Goal: Task Accomplishment & Management: Use online tool/utility

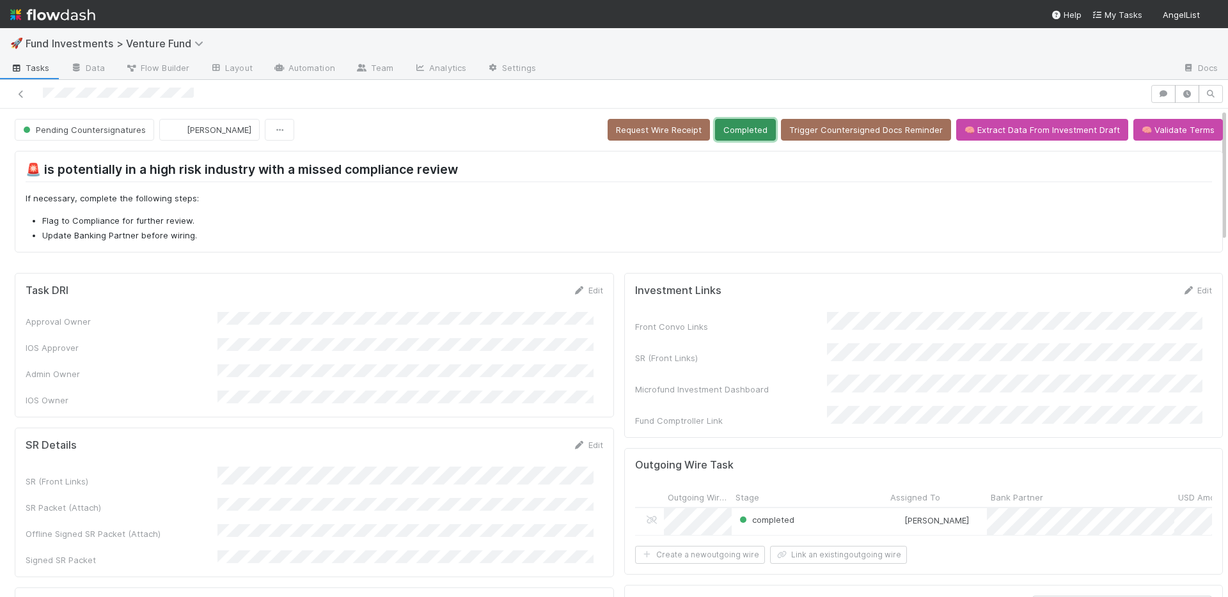
drag, startPoint x: 755, startPoint y: 129, endPoint x: 716, endPoint y: 132, distance: 38.4
click at [755, 129] on button "Completed" at bounding box center [745, 130] width 61 height 22
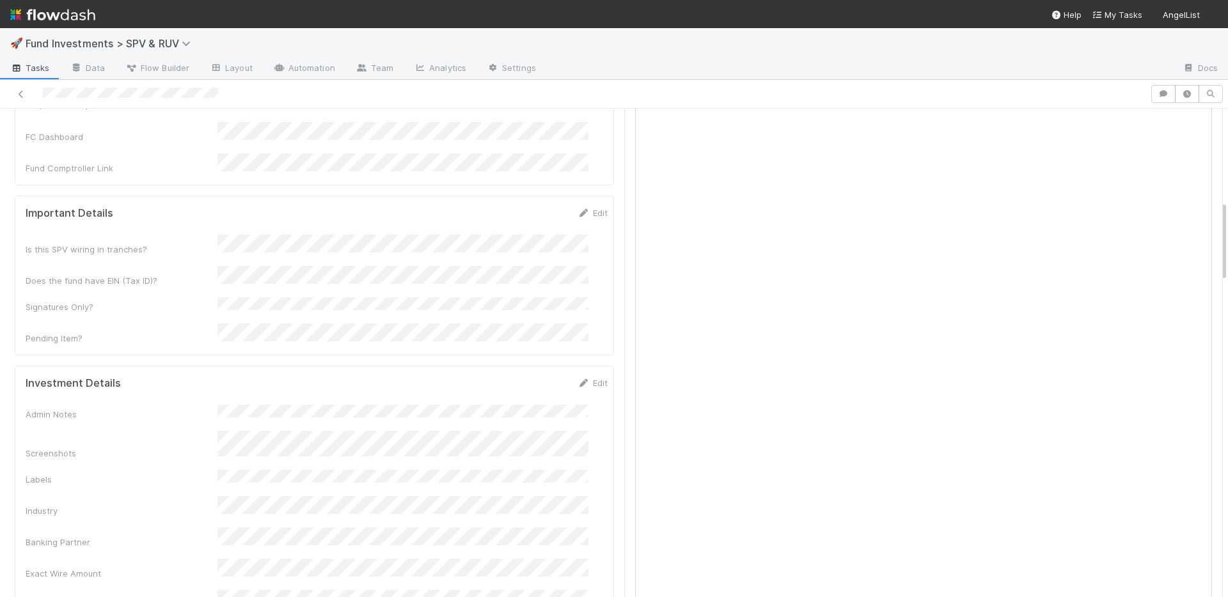
scroll to position [557, 0]
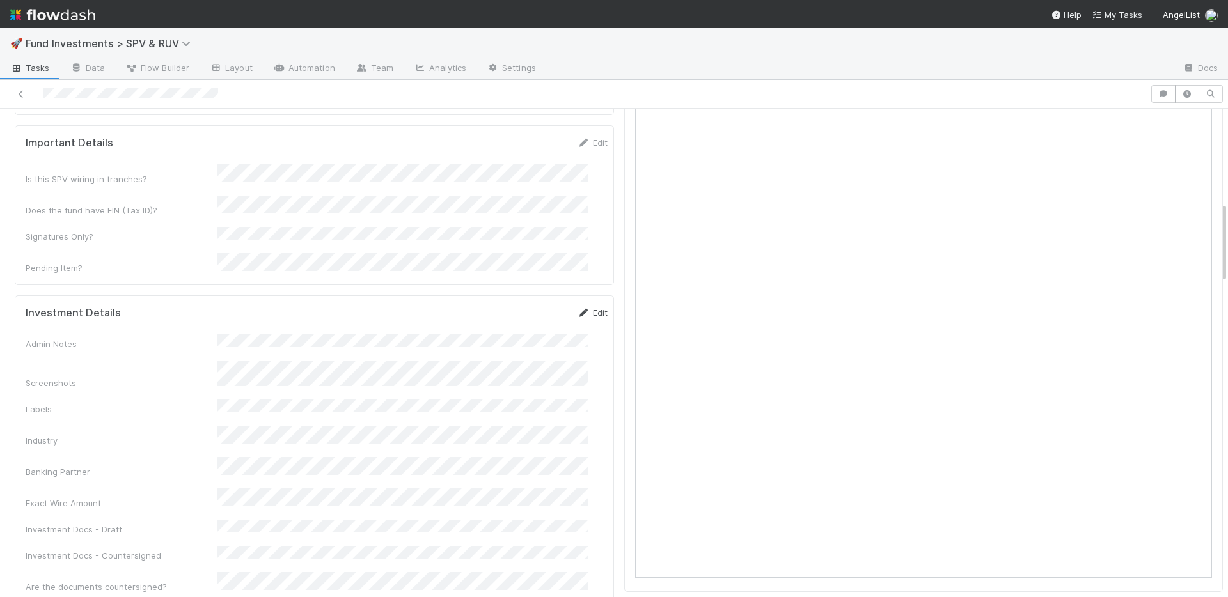
click at [583, 308] on link "Edit" at bounding box center [592, 313] width 30 height 10
click at [531, 306] on button "Save" at bounding box center [539, 317] width 36 height 22
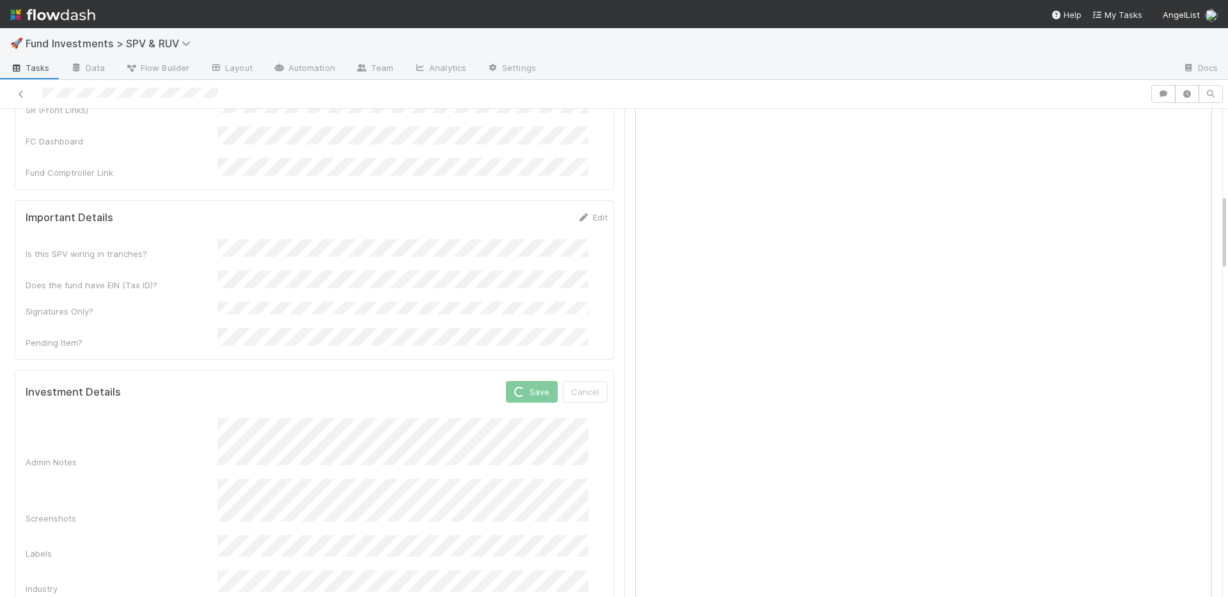
scroll to position [141, 0]
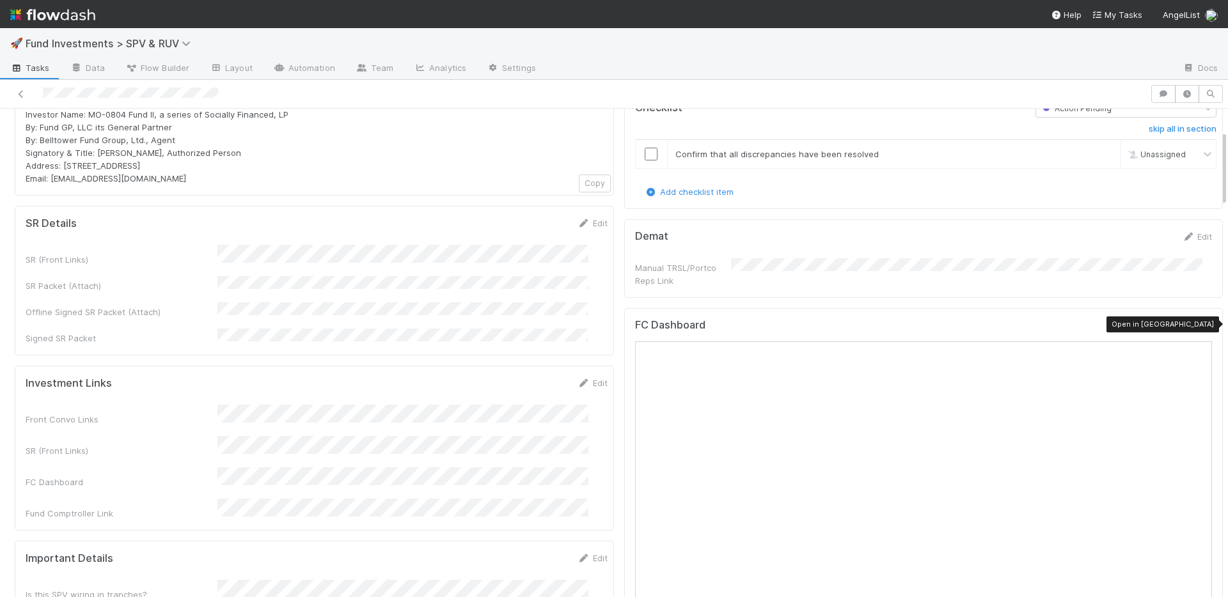
click at [1199, 326] on icon at bounding box center [1205, 328] width 13 height 8
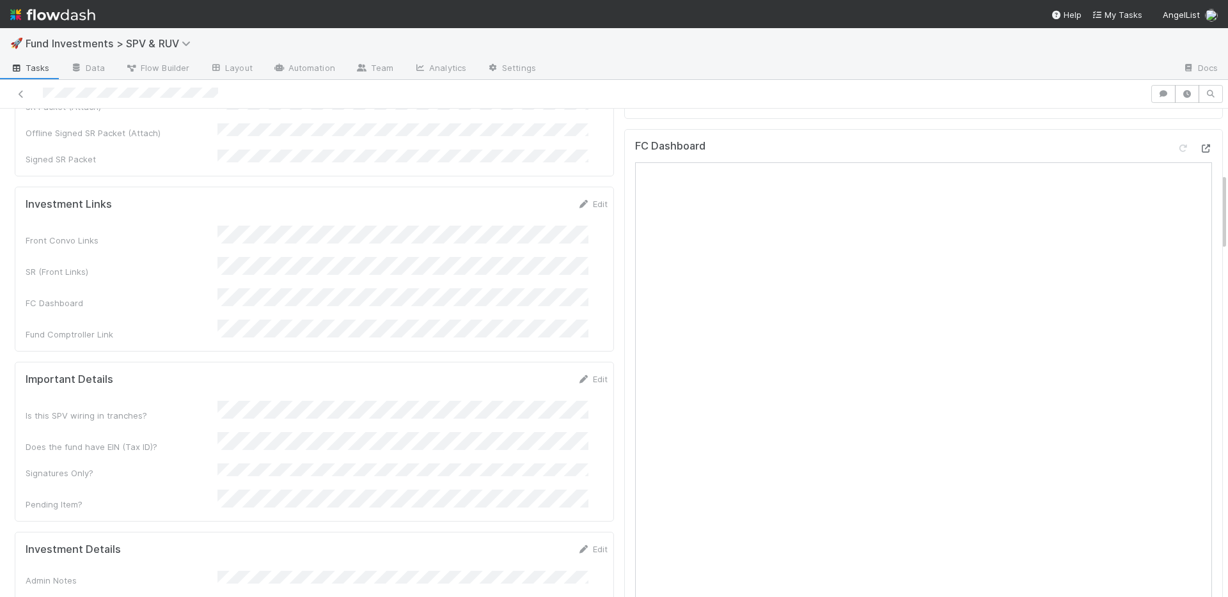
scroll to position [407, 0]
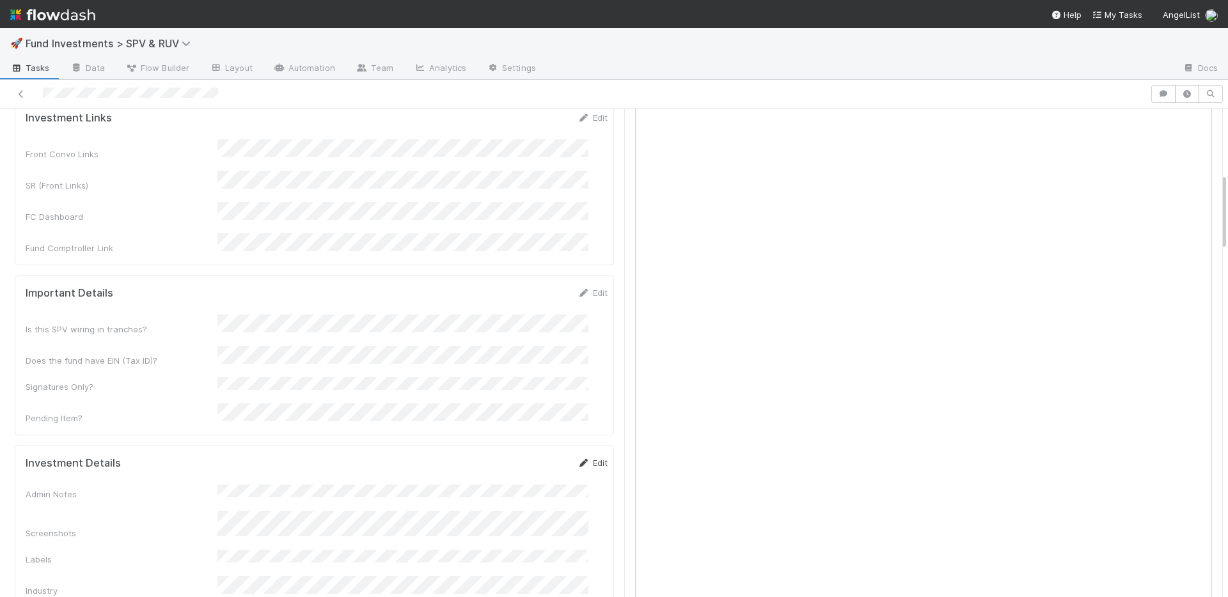
click at [582, 458] on link "Edit" at bounding box center [592, 463] width 30 height 10
drag, startPoint x: 513, startPoint y: 429, endPoint x: 507, endPoint y: 286, distance: 143.4
click at [521, 457] on button "Save" at bounding box center [539, 468] width 36 height 22
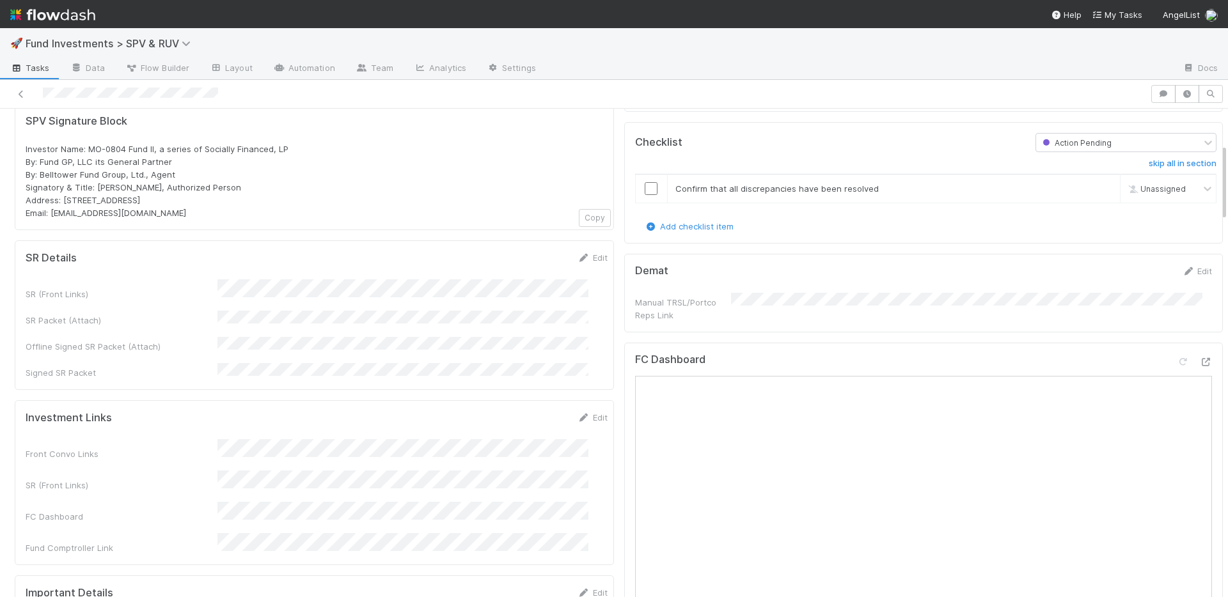
scroll to position [0, 0]
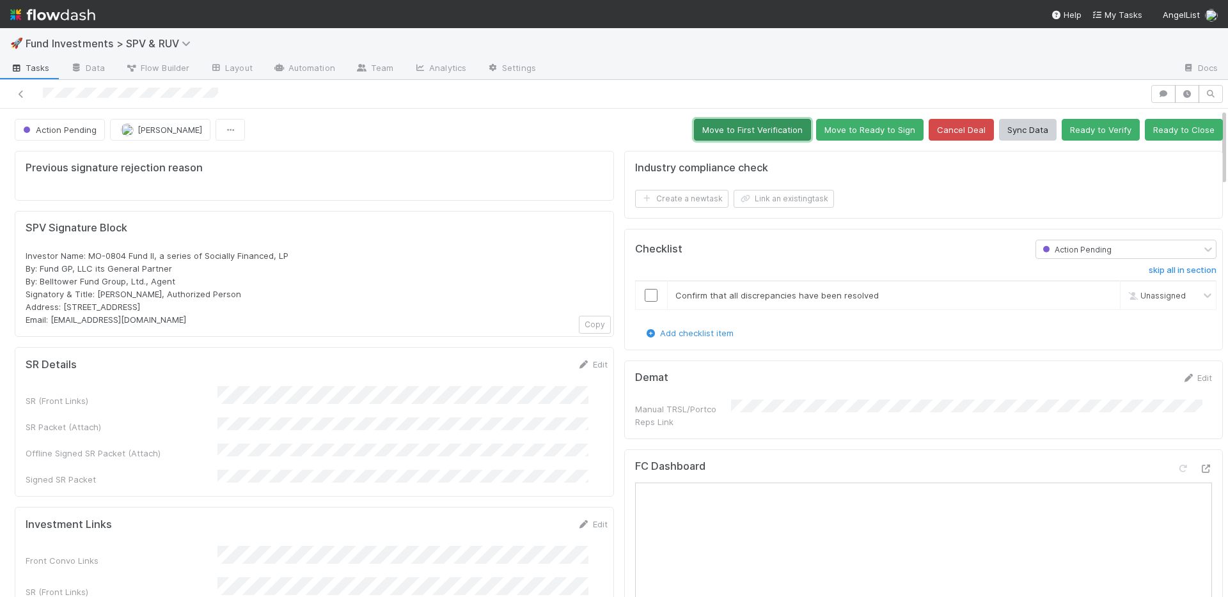
click at [707, 135] on button "Move to First Verification" at bounding box center [752, 130] width 117 height 22
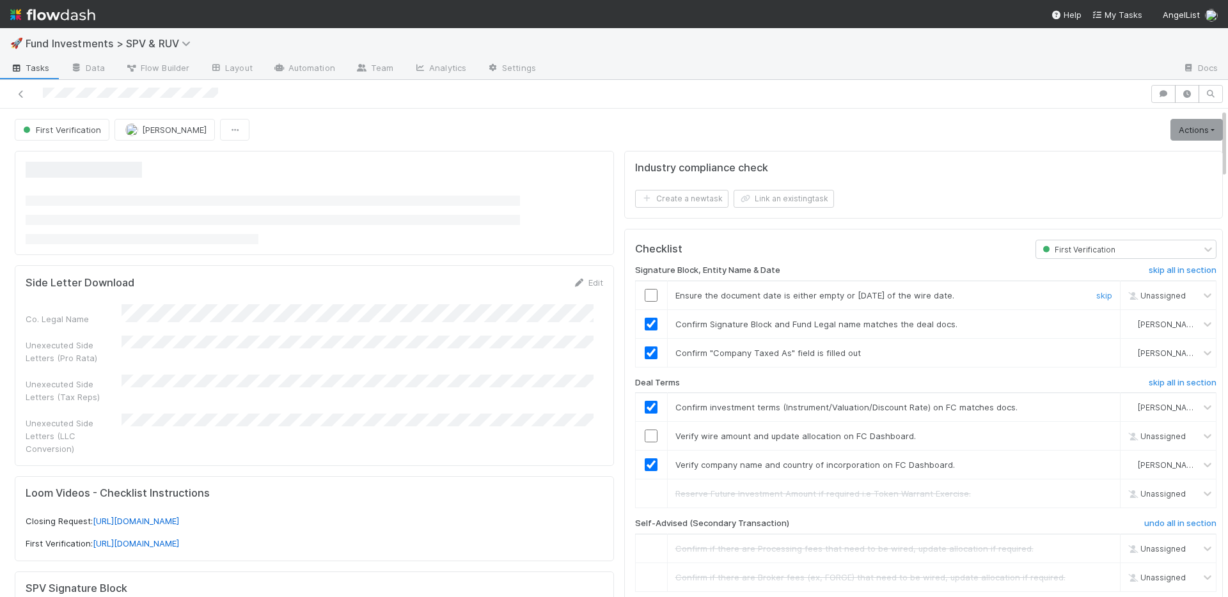
click at [645, 296] on input "checkbox" at bounding box center [651, 295] width 13 height 13
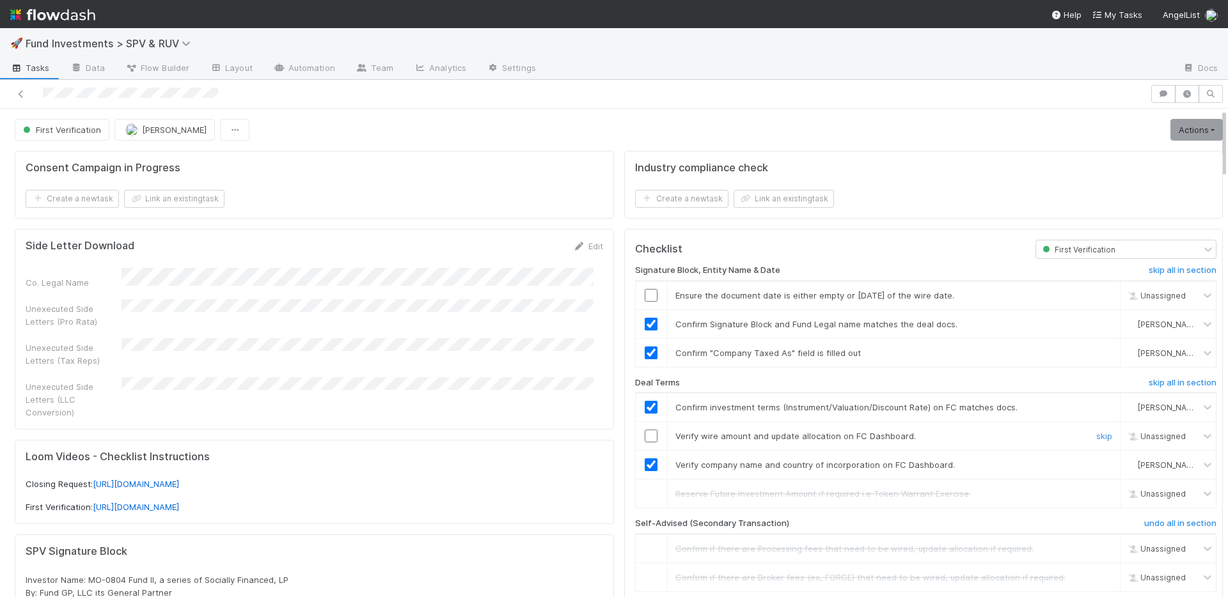
click at [645, 434] on input "checkbox" at bounding box center [651, 436] width 13 height 13
checkbox input "true"
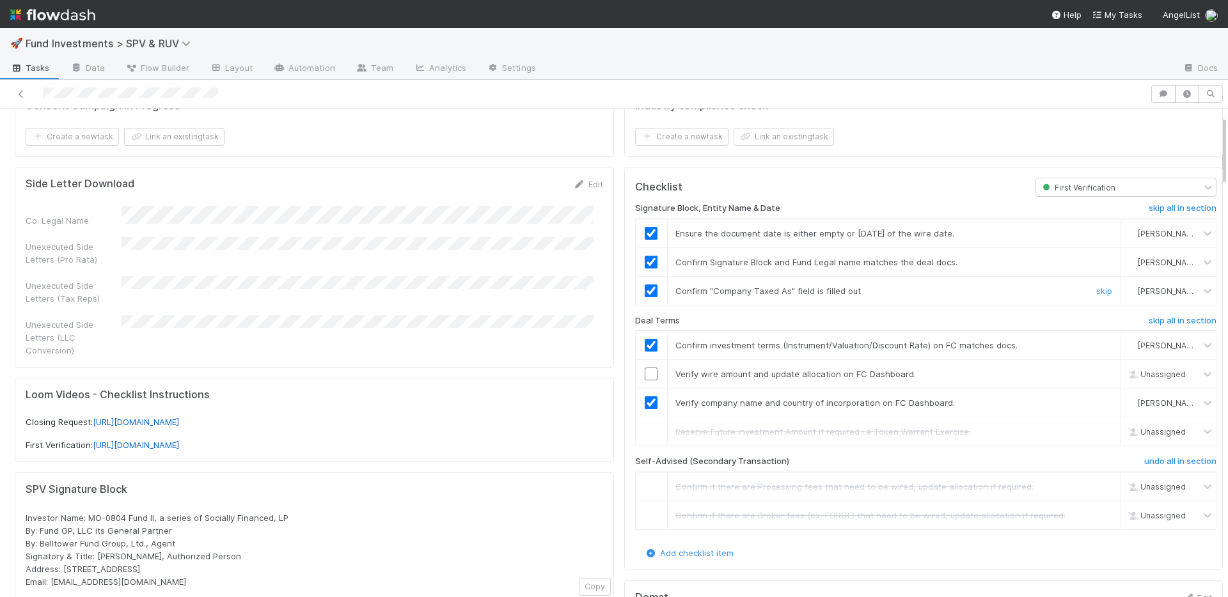
scroll to position [76, 0]
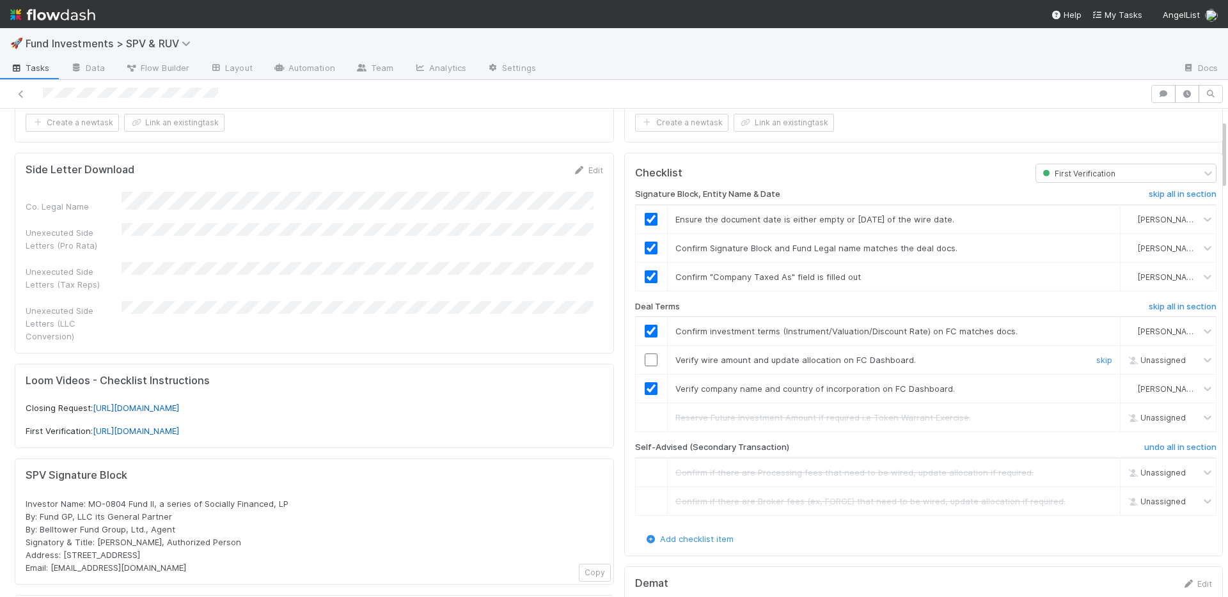
drag, startPoint x: 641, startPoint y: 359, endPoint x: 671, endPoint y: 356, distance: 29.7
click at [645, 359] on input "checkbox" at bounding box center [651, 360] width 13 height 13
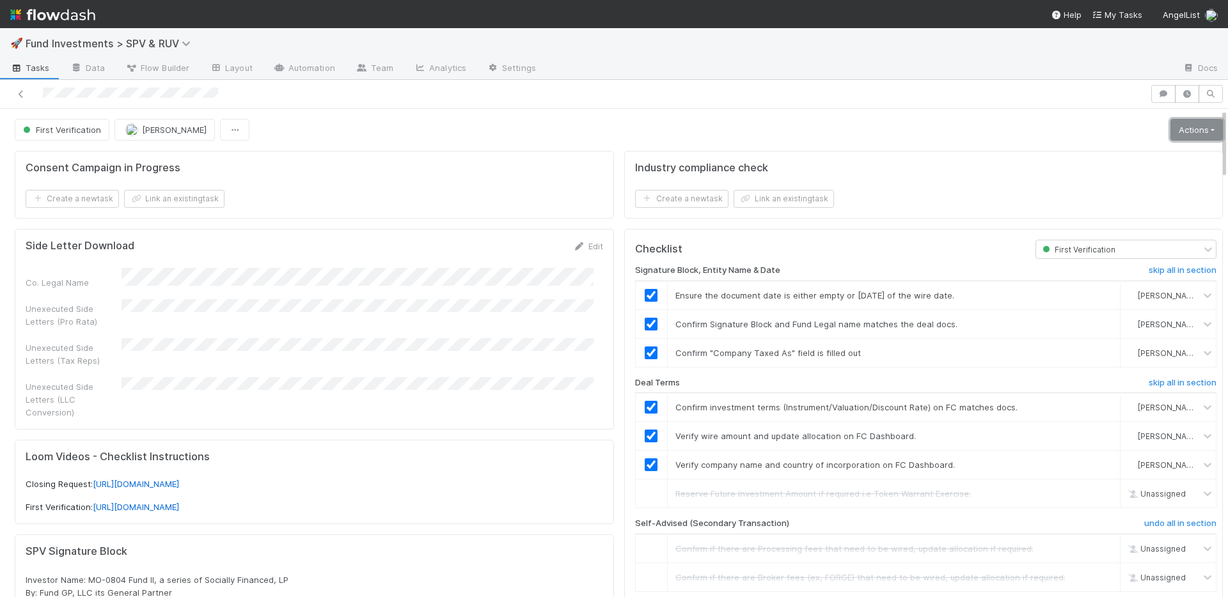
click at [1170, 135] on link "Actions" at bounding box center [1196, 130] width 52 height 22
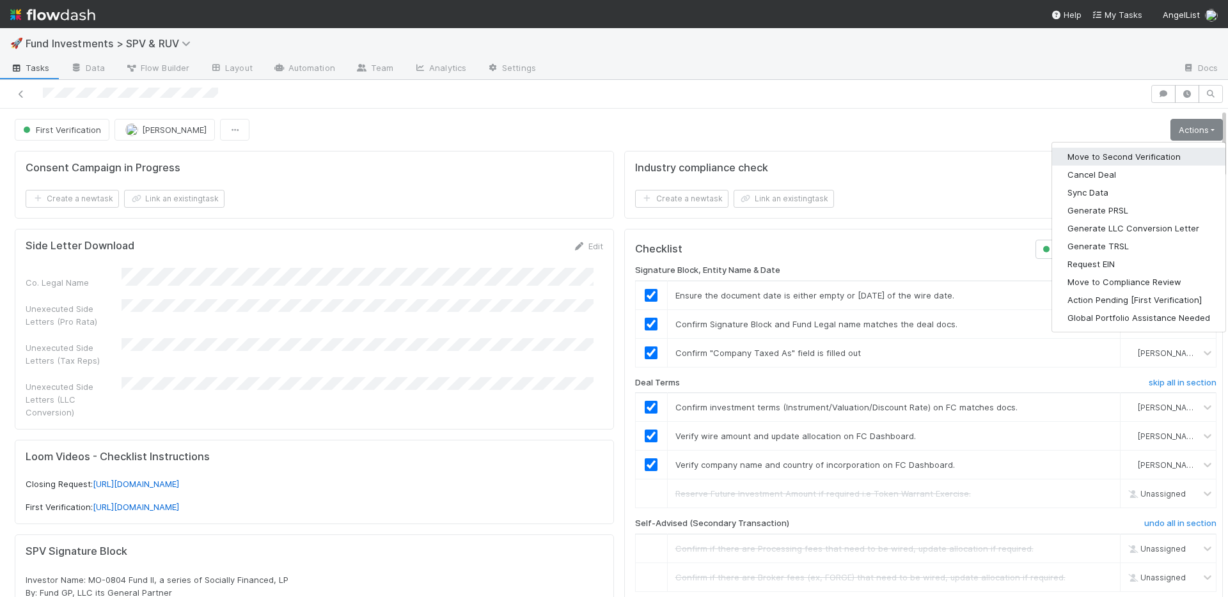
click at [1145, 155] on button "Move to Second Verification" at bounding box center [1138, 157] width 173 height 18
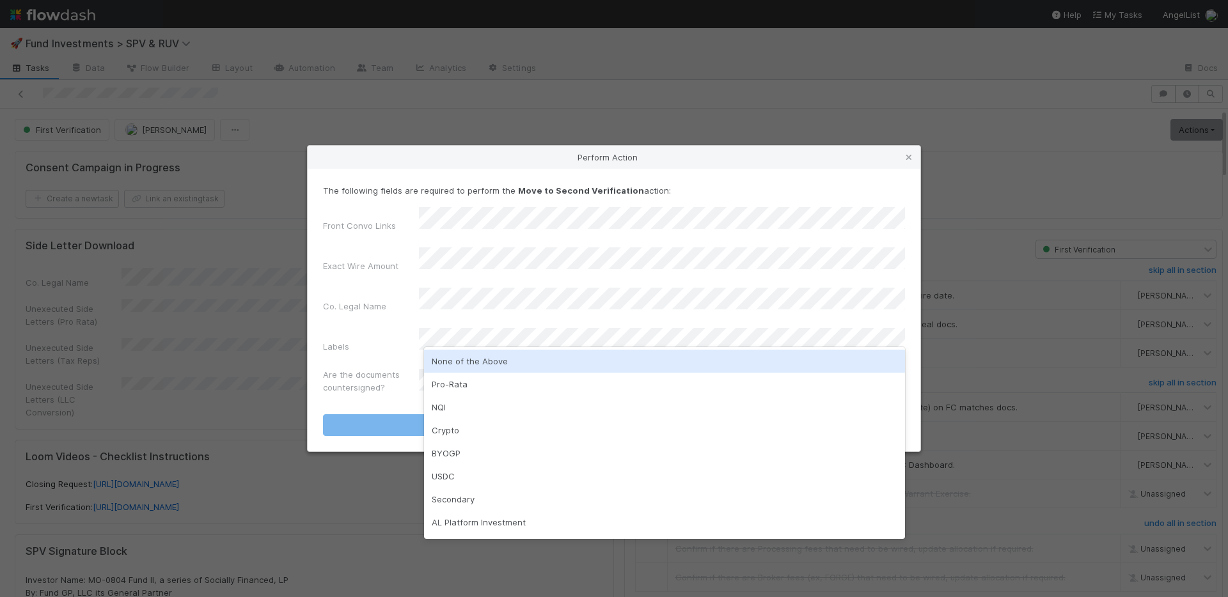
click at [484, 358] on div "None of the Above" at bounding box center [664, 361] width 481 height 23
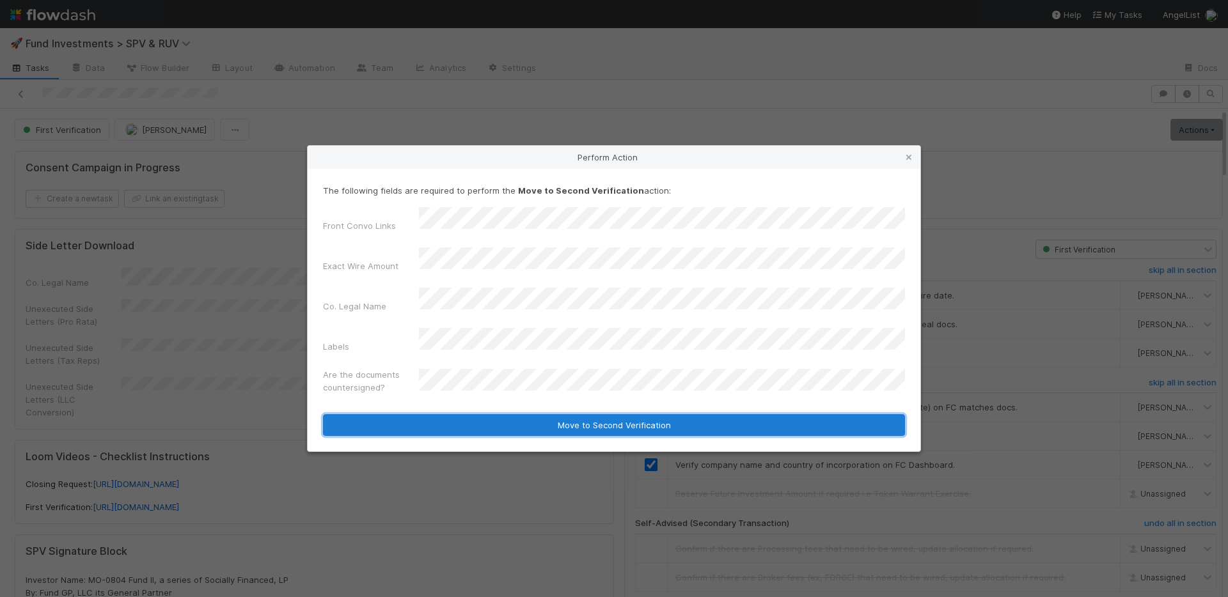
click at [493, 414] on button "Move to Second Verification" at bounding box center [614, 425] width 582 height 22
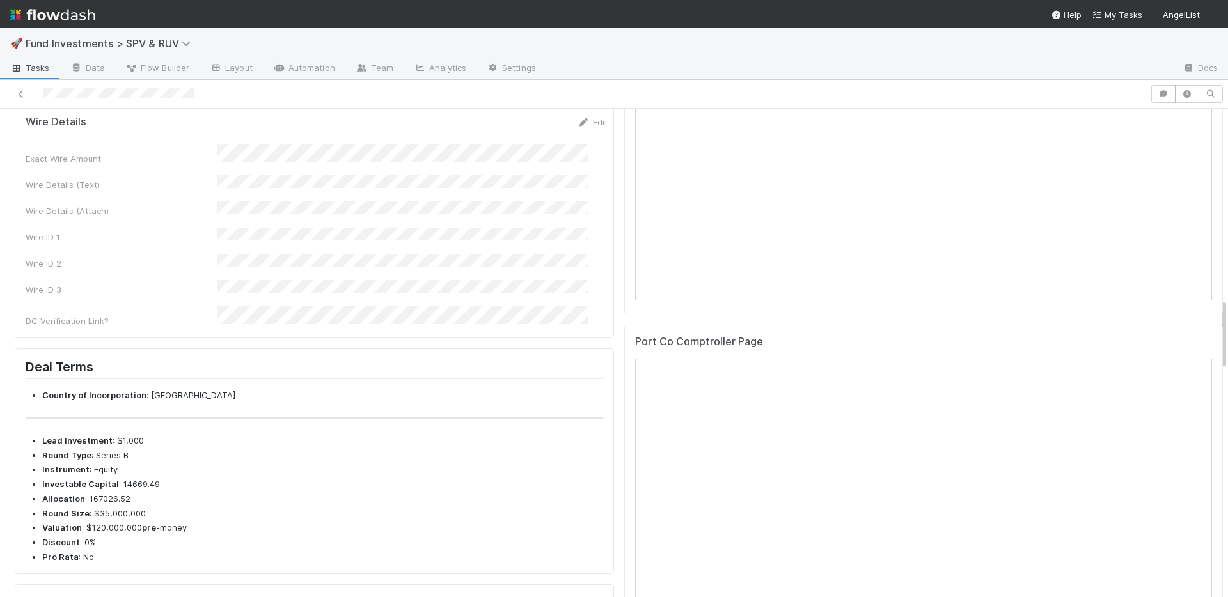
scroll to position [1293, 0]
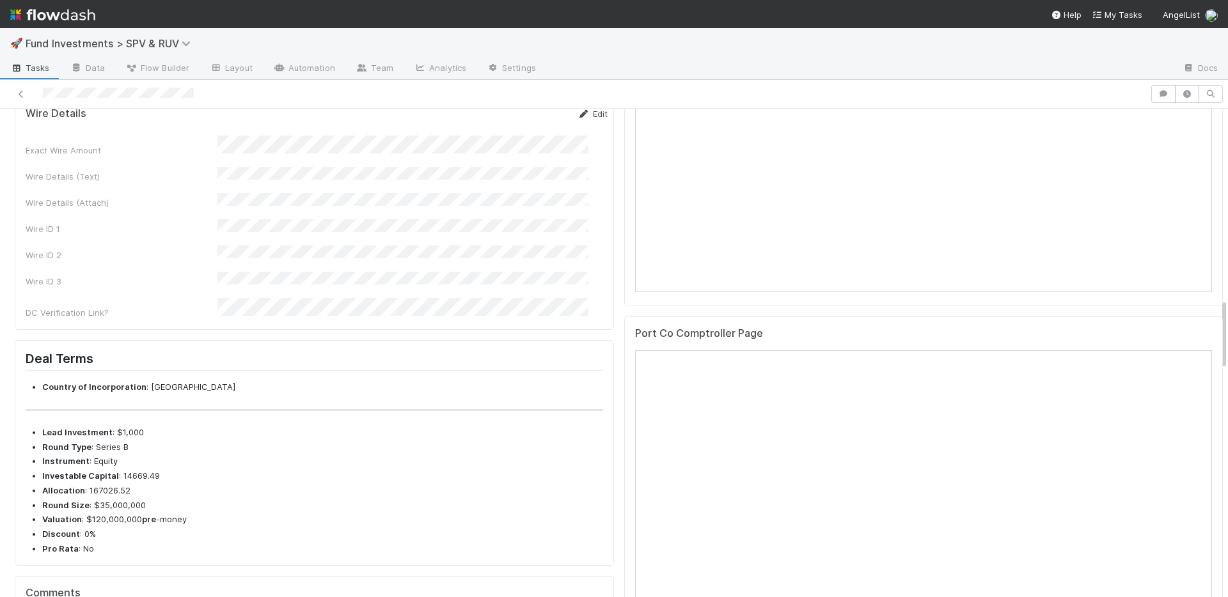
click at [579, 119] on link "Edit" at bounding box center [592, 114] width 30 height 10
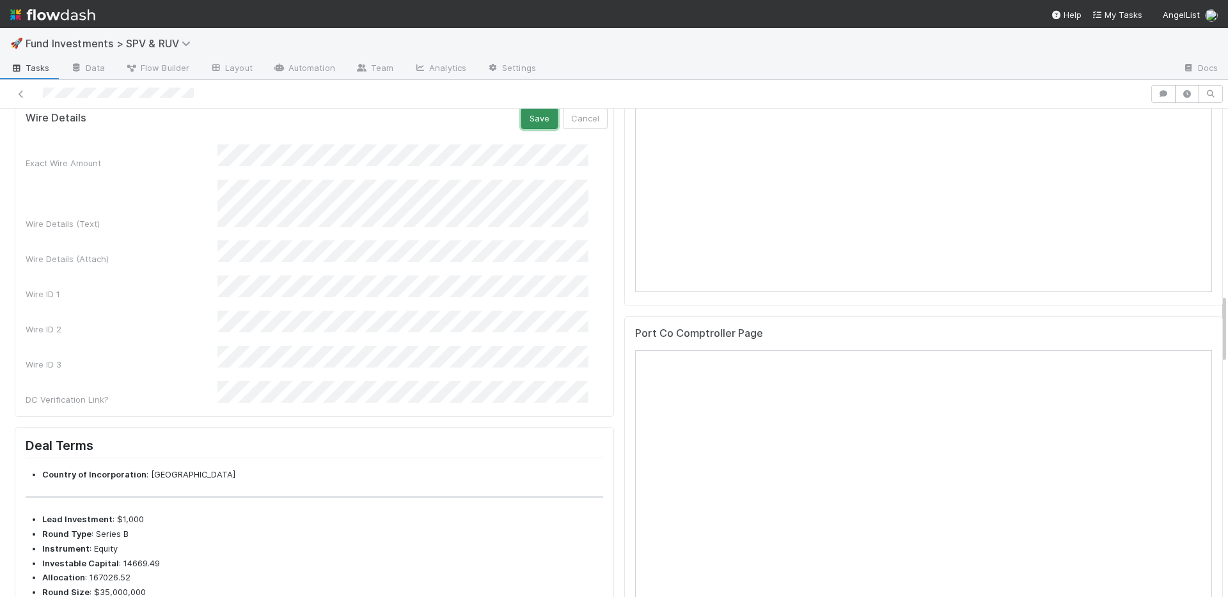
click at [524, 129] on button "Save" at bounding box center [539, 118] width 36 height 22
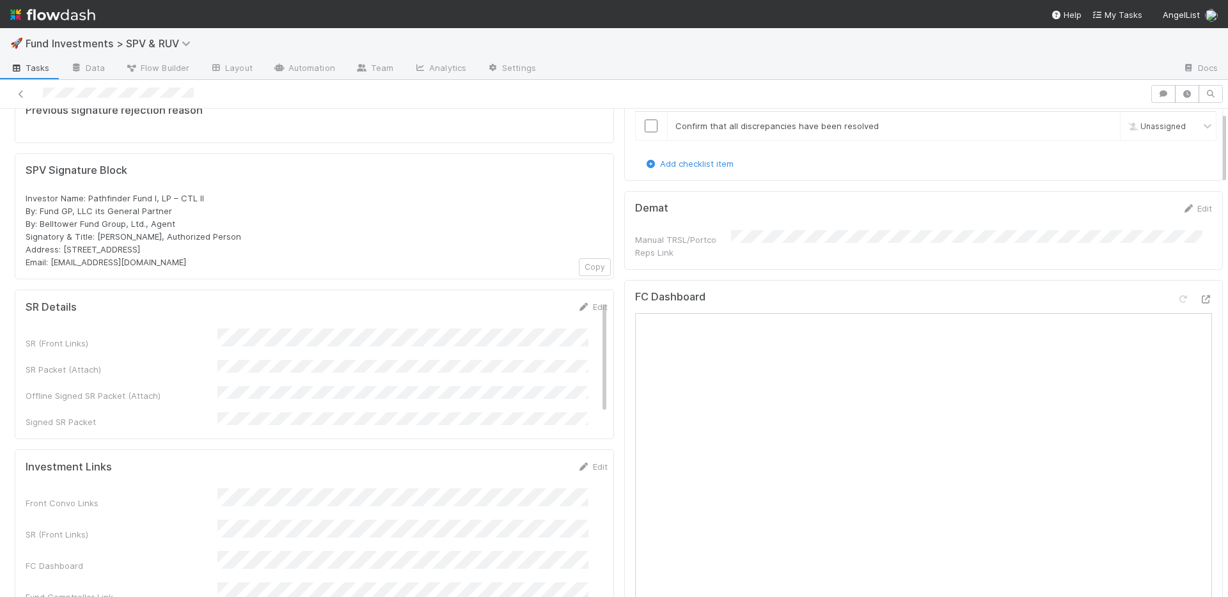
scroll to position [0, 0]
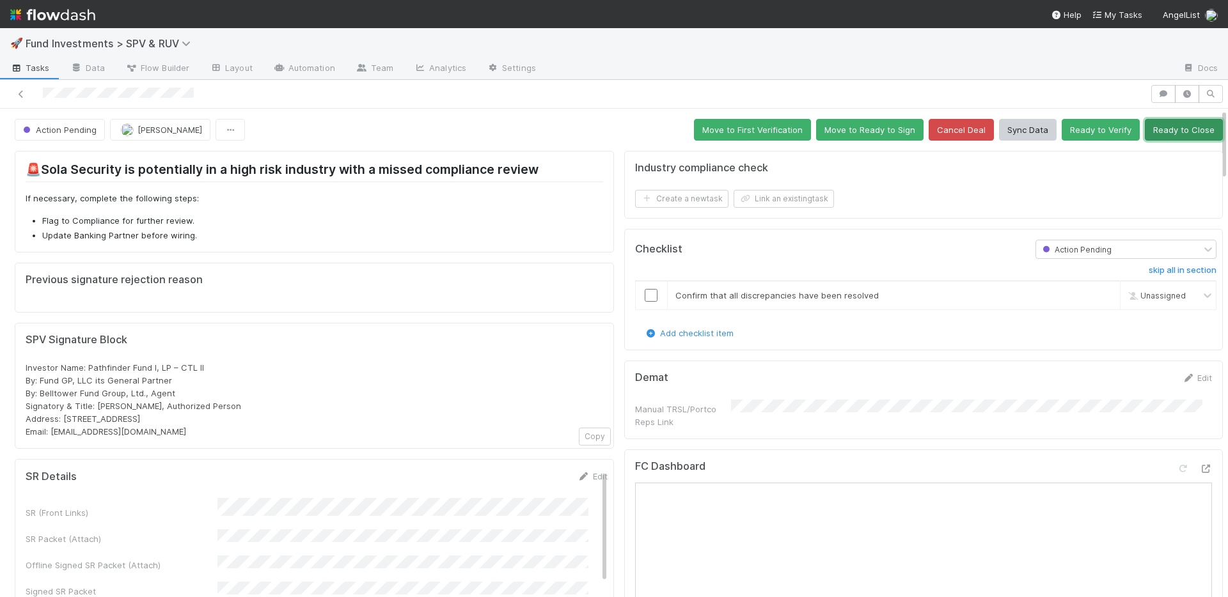
click at [1179, 127] on button "Ready to Close" at bounding box center [1184, 130] width 78 height 22
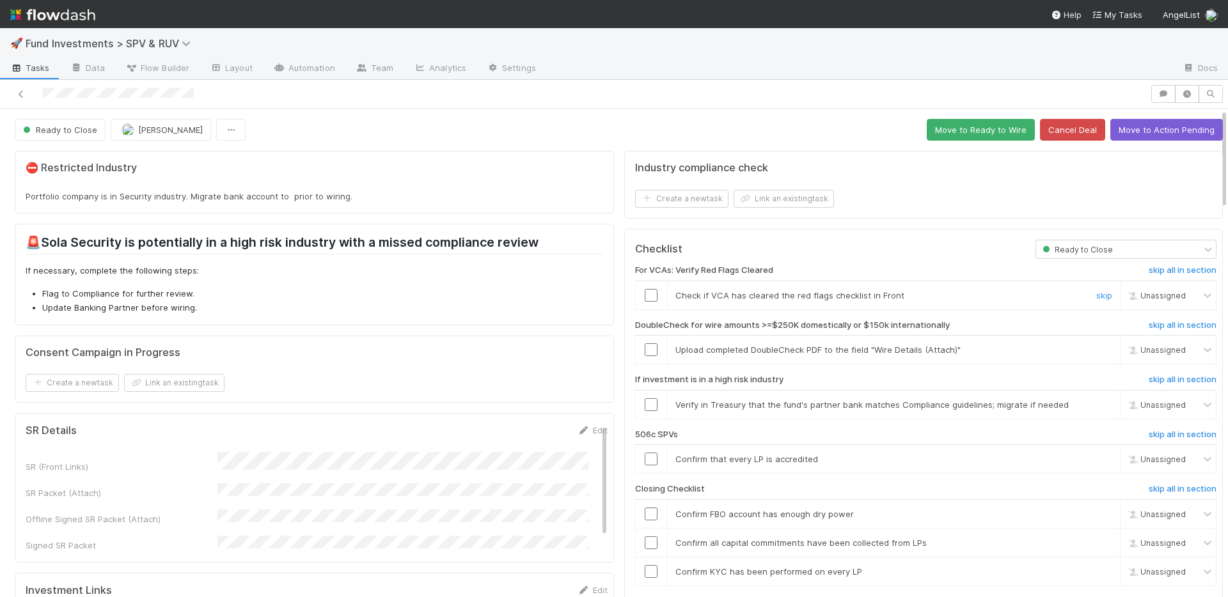
drag, startPoint x: 641, startPoint y: 292, endPoint x: 658, endPoint y: 297, distance: 18.2
click at [645, 292] on input "checkbox" at bounding box center [651, 295] width 13 height 13
click at [1096, 348] on link "skip" at bounding box center [1104, 350] width 16 height 10
click at [1096, 403] on link "skip" at bounding box center [1104, 405] width 16 height 10
click at [1096, 459] on link "skip" at bounding box center [1104, 459] width 16 height 10
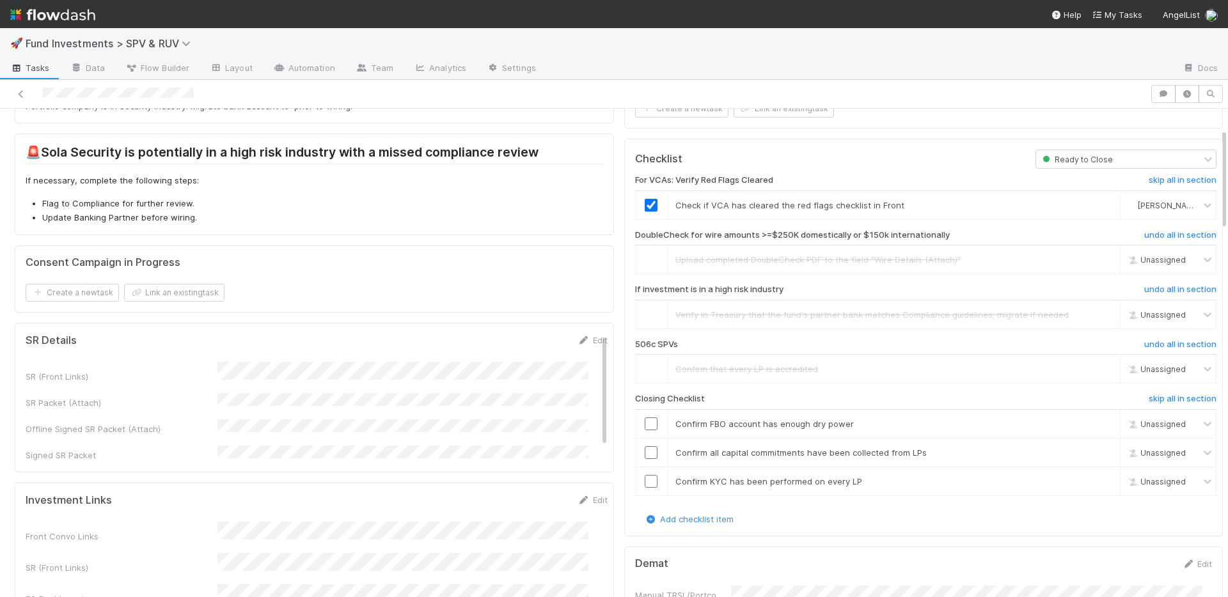
scroll to position [93, 0]
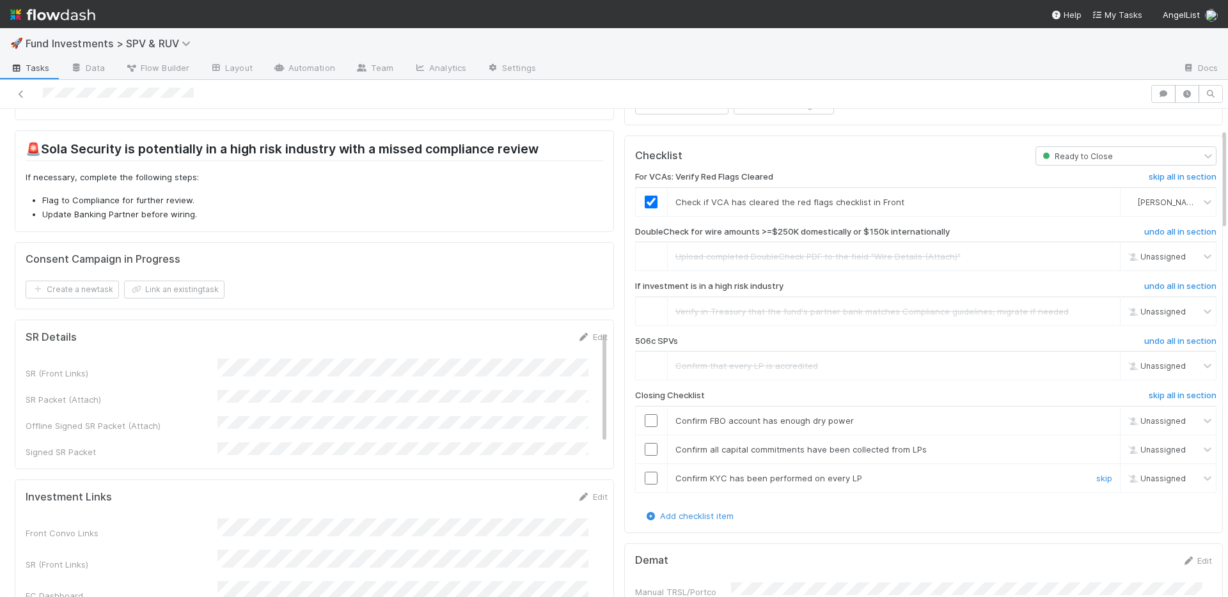
drag, startPoint x: 643, startPoint y: 476, endPoint x: 641, endPoint y: 467, distance: 9.2
click at [645, 476] on input "checkbox" at bounding box center [651, 478] width 13 height 13
click at [645, 451] on input "checkbox" at bounding box center [651, 449] width 13 height 13
drag, startPoint x: 644, startPoint y: 425, endPoint x: 645, endPoint y: 411, distance: 13.4
click at [645, 425] on input "checkbox" at bounding box center [651, 420] width 13 height 13
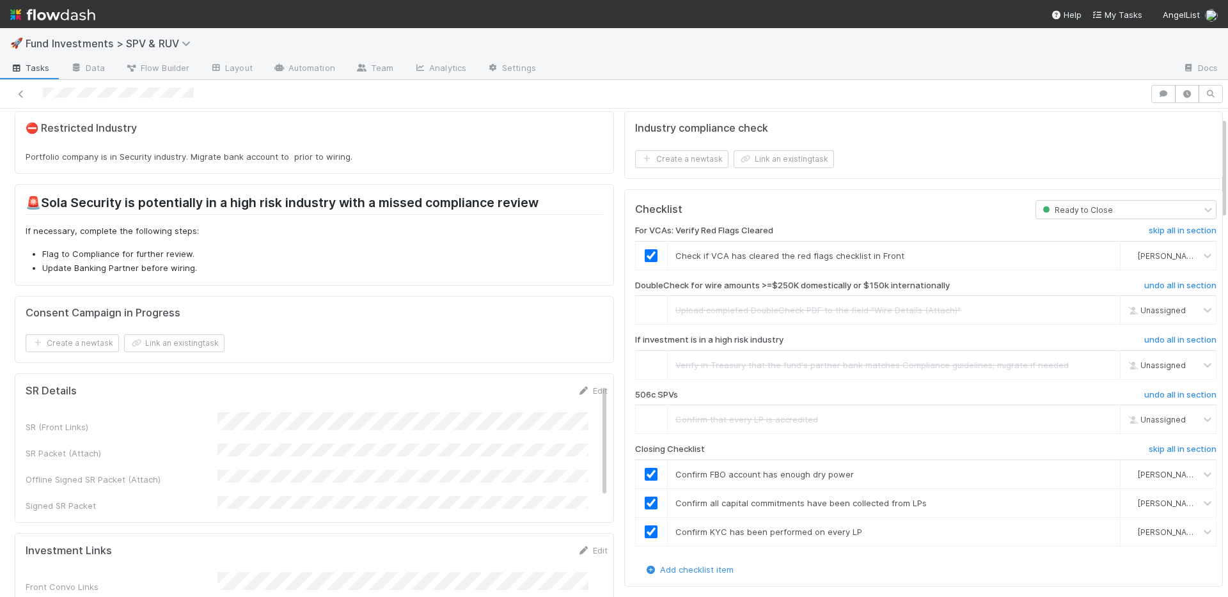
scroll to position [0, 0]
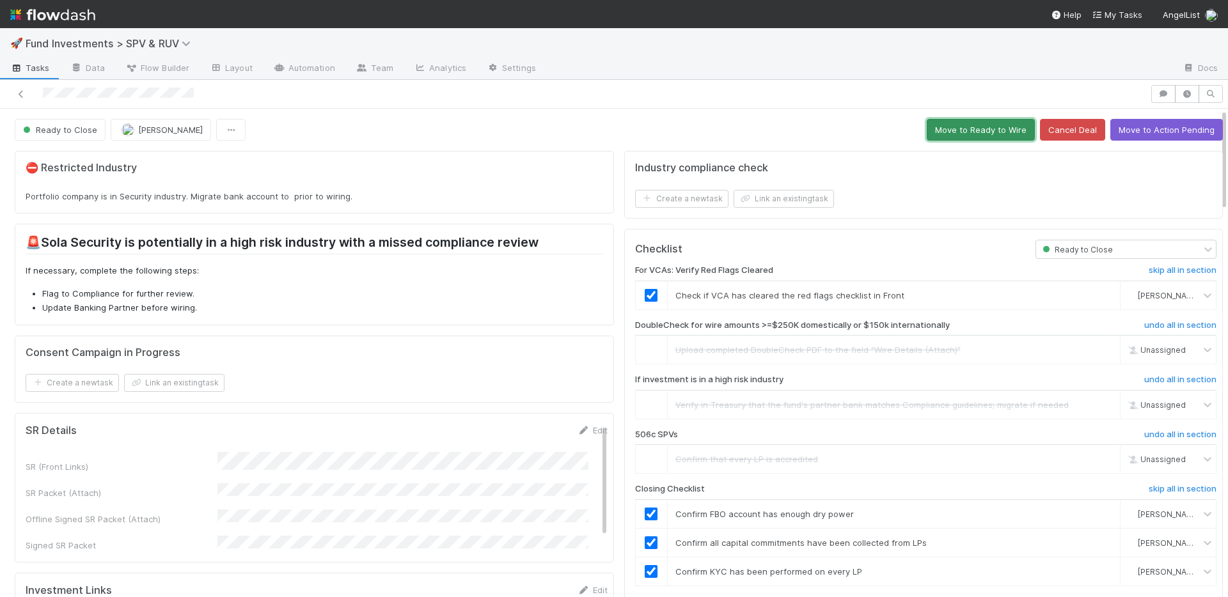
click at [967, 129] on button "Move to Ready to Wire" at bounding box center [981, 130] width 108 height 22
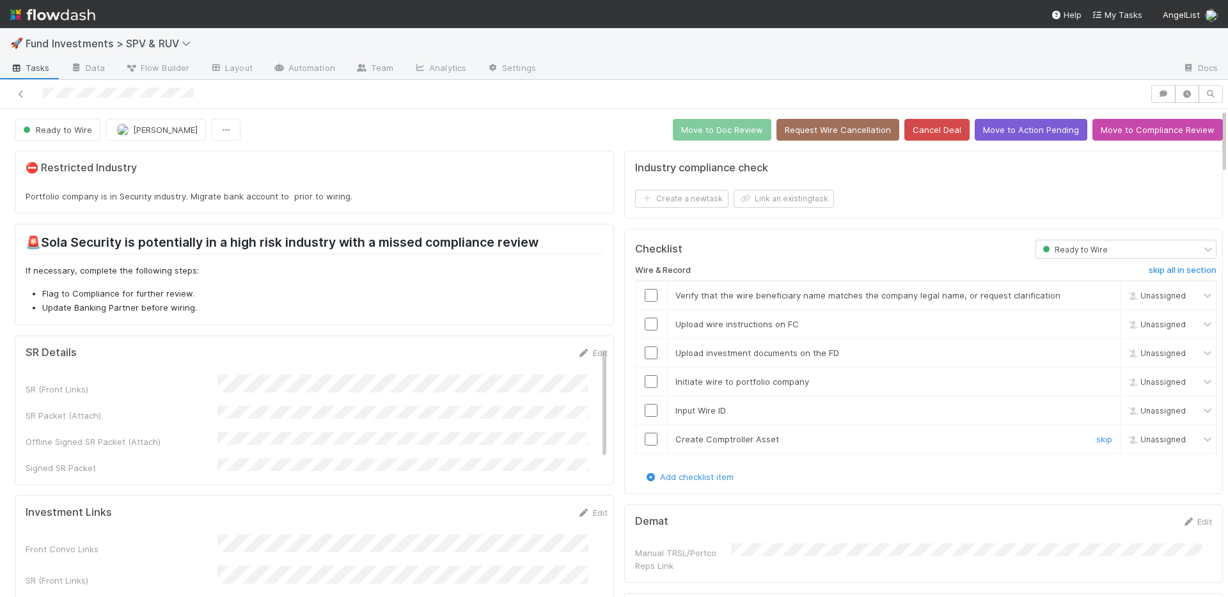
click at [645, 439] on input "checkbox" at bounding box center [651, 439] width 13 height 13
click at [645, 408] on input "checkbox" at bounding box center [651, 410] width 13 height 13
click at [645, 383] on input "checkbox" at bounding box center [651, 381] width 13 height 13
click at [645, 351] on input "checkbox" at bounding box center [651, 353] width 13 height 13
drag, startPoint x: 646, startPoint y: 324, endPoint x: 646, endPoint y: 310, distance: 14.1
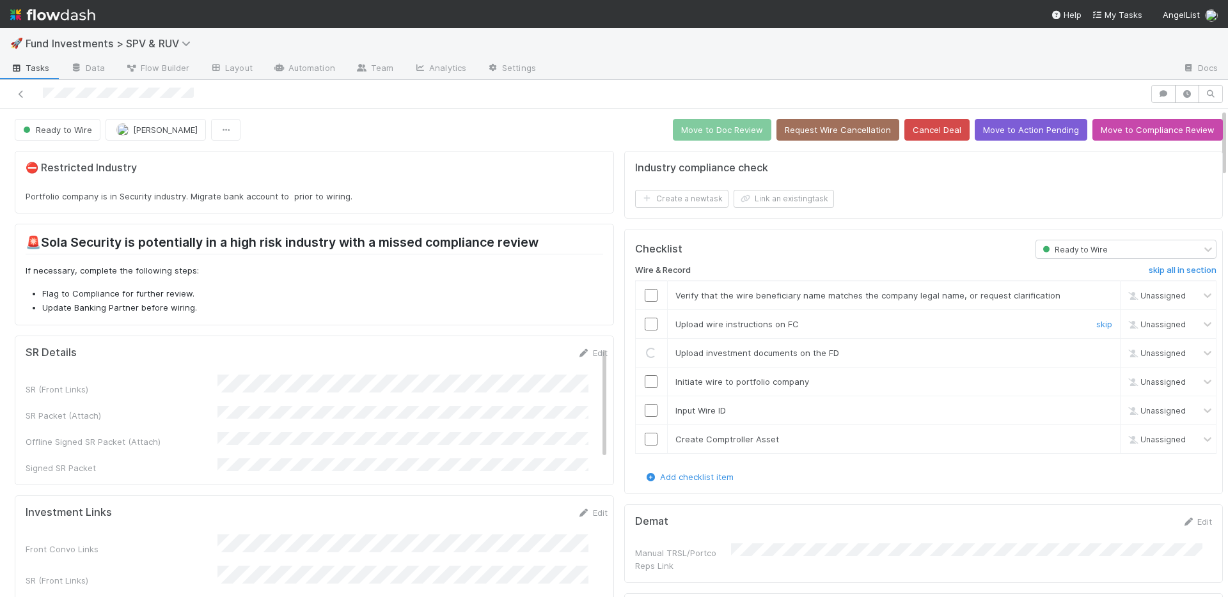
click at [646, 324] on input "checkbox" at bounding box center [651, 324] width 13 height 13
click at [645, 295] on input "checkbox" at bounding box center [651, 295] width 13 height 13
click at [645, 379] on input "checkbox" at bounding box center [651, 381] width 13 height 13
click at [645, 410] on input "checkbox" at bounding box center [651, 410] width 13 height 13
click at [646, 439] on input "checkbox" at bounding box center [651, 439] width 13 height 13
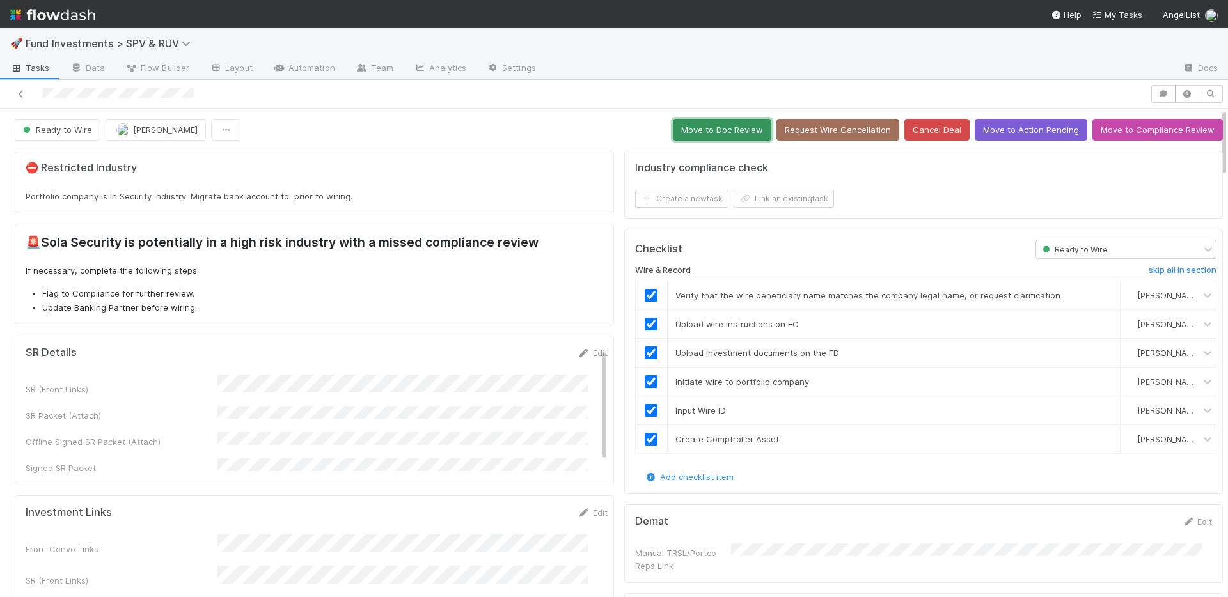
click at [694, 129] on button "Move to Doc Review" at bounding box center [722, 130] width 98 height 22
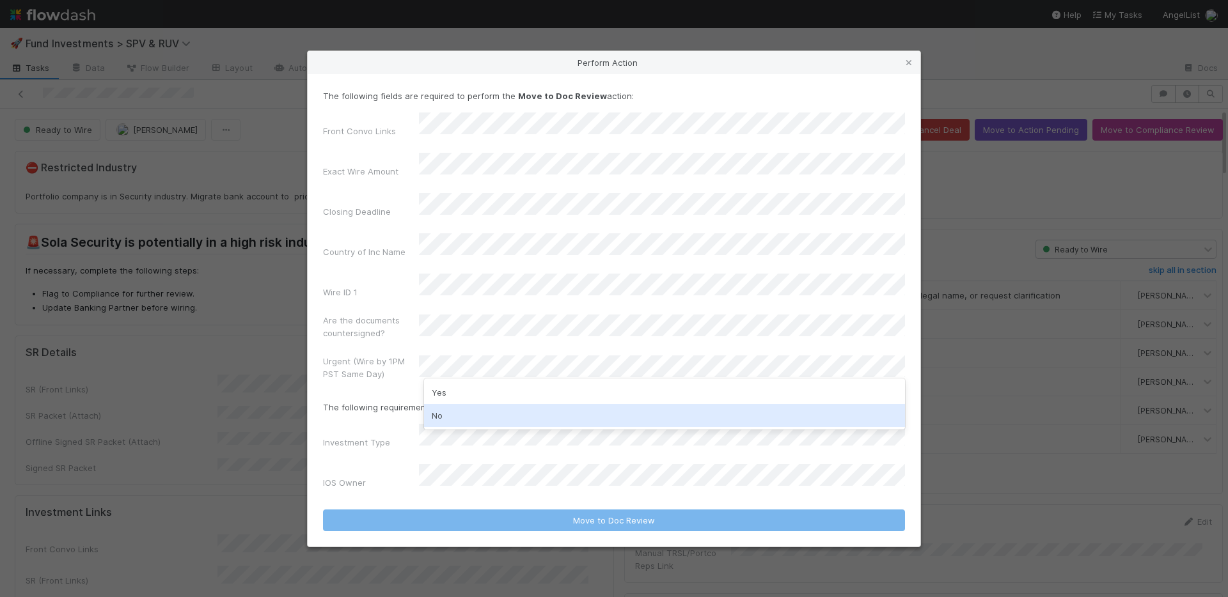
click at [467, 410] on div "No" at bounding box center [664, 415] width 481 height 23
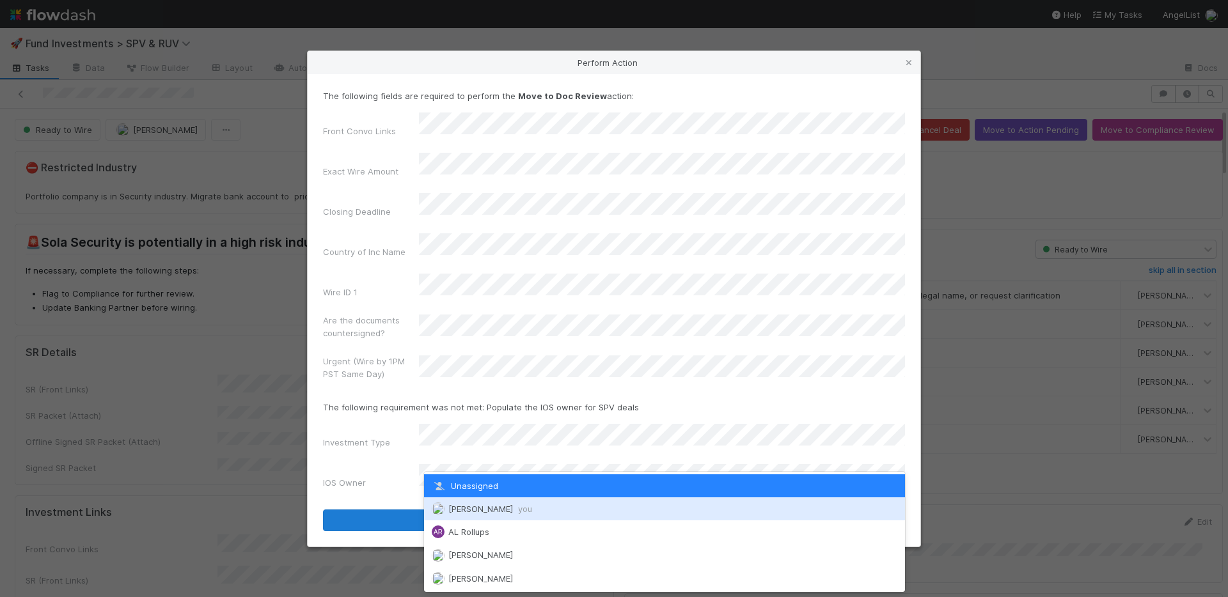
click at [476, 501] on div "Nate Richards you" at bounding box center [664, 508] width 481 height 23
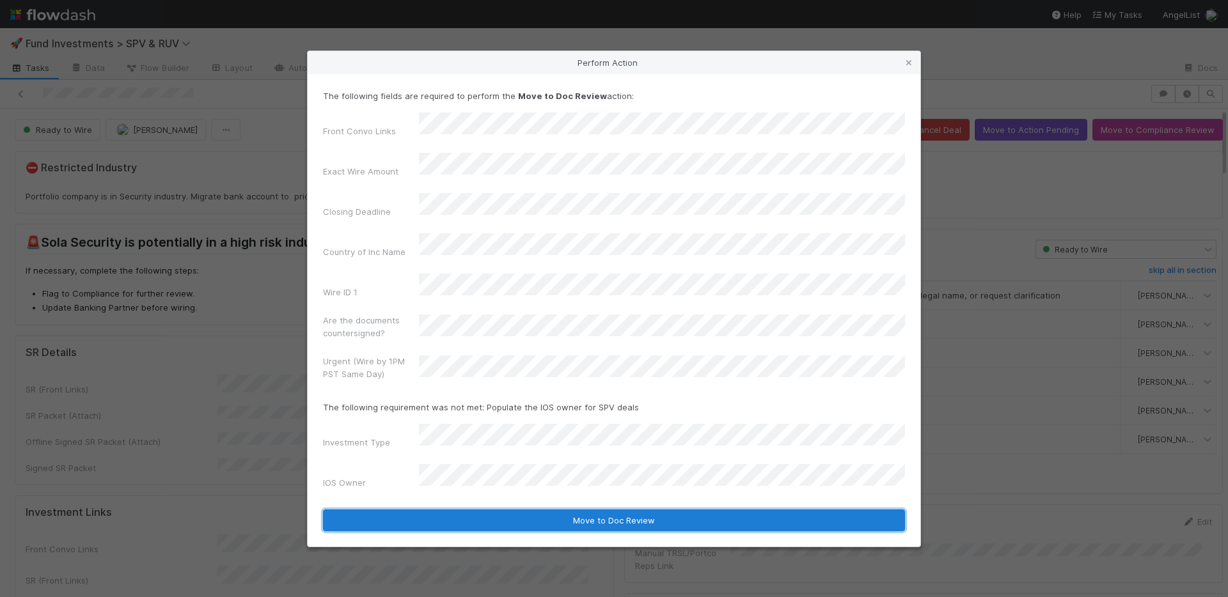
click at [478, 510] on button "Move to Doc Review" at bounding box center [614, 521] width 582 height 22
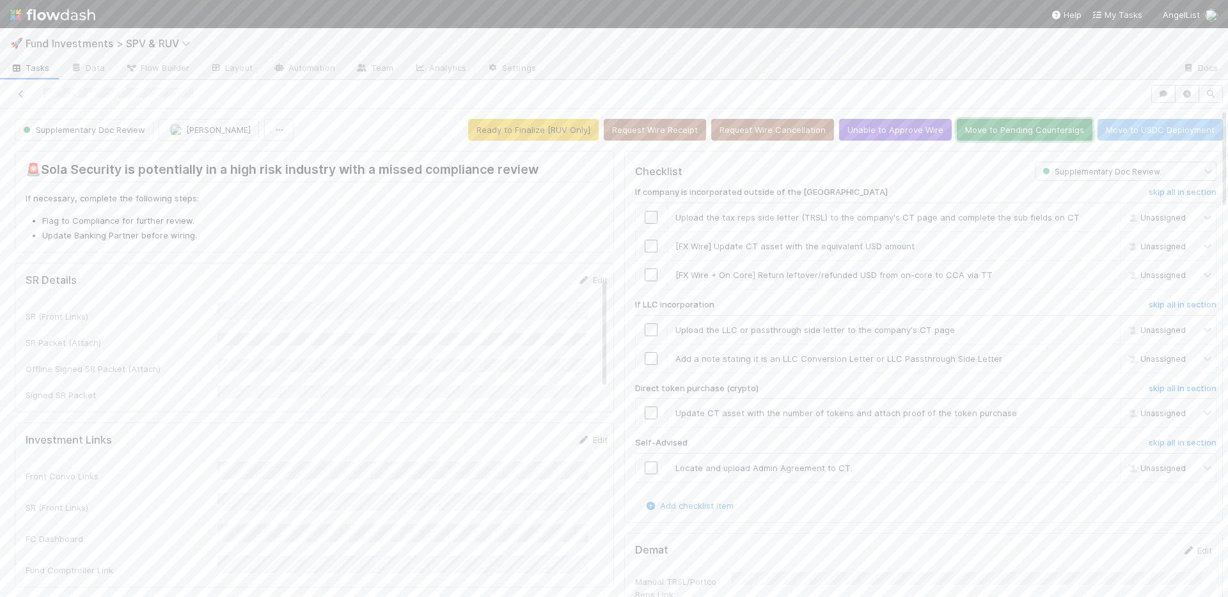
click at [981, 125] on button "Move to Pending Countersigs" at bounding box center [1025, 130] width 136 height 22
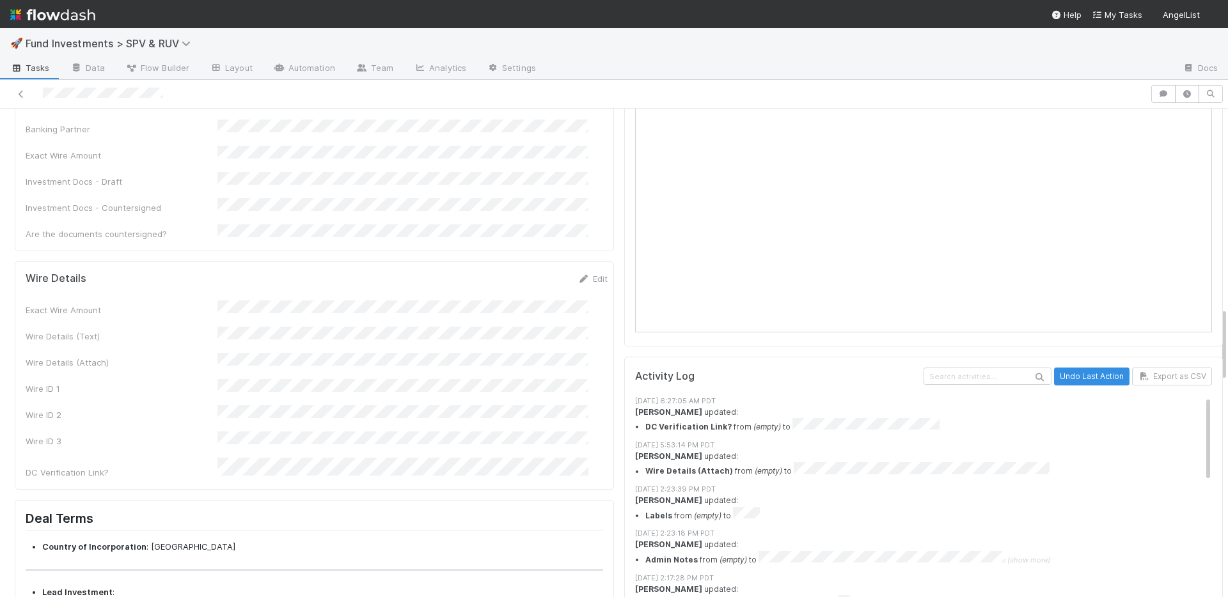
scroll to position [1304, 0]
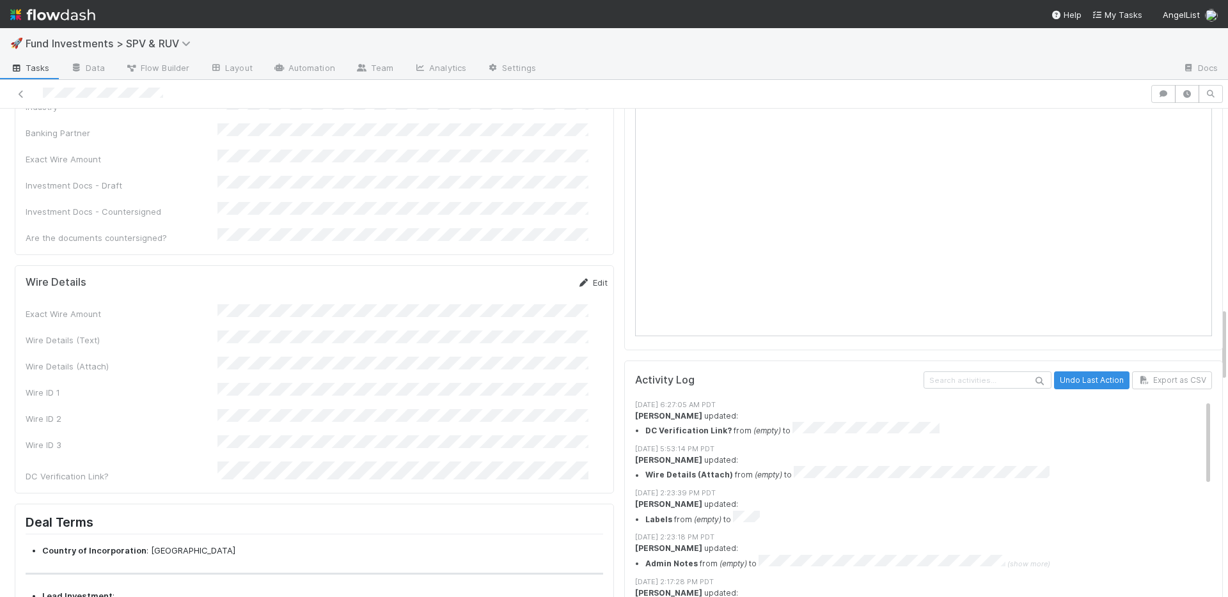
click at [577, 278] on link "Edit" at bounding box center [592, 283] width 30 height 10
click at [521, 276] on button "Save" at bounding box center [539, 287] width 36 height 22
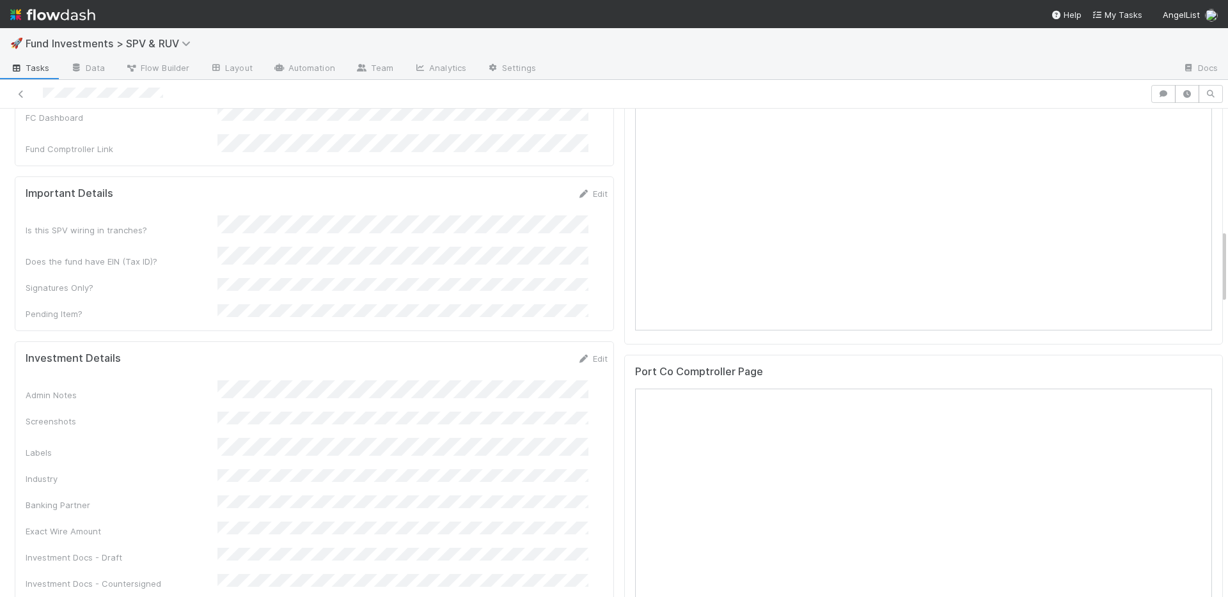
scroll to position [796, 0]
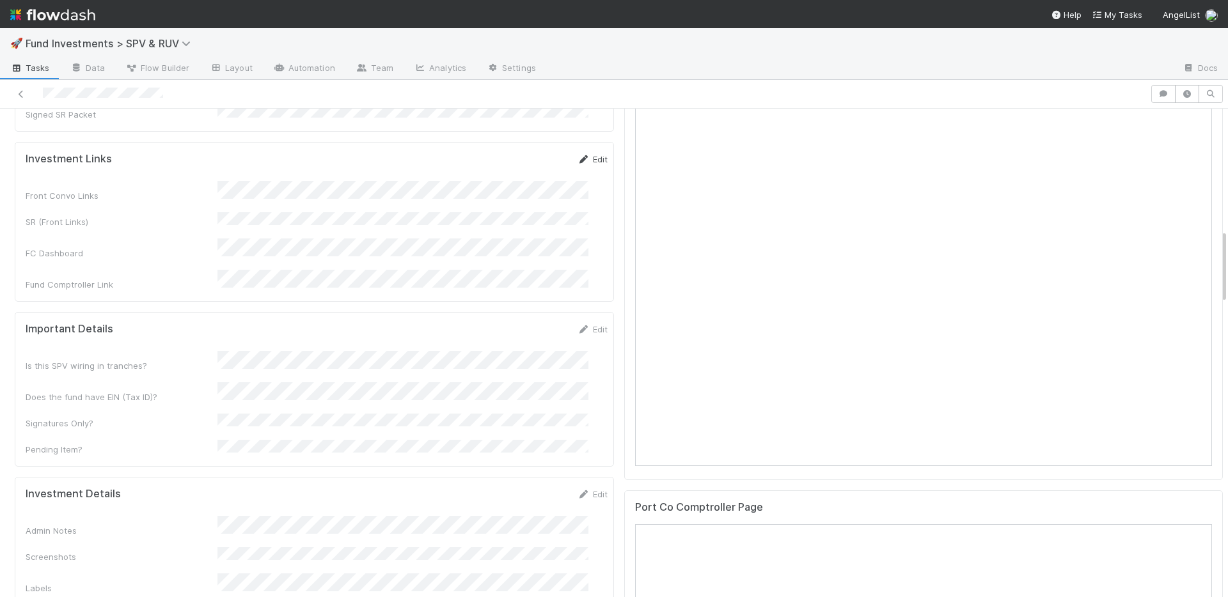
click at [577, 154] on link "Edit" at bounding box center [592, 159] width 30 height 10
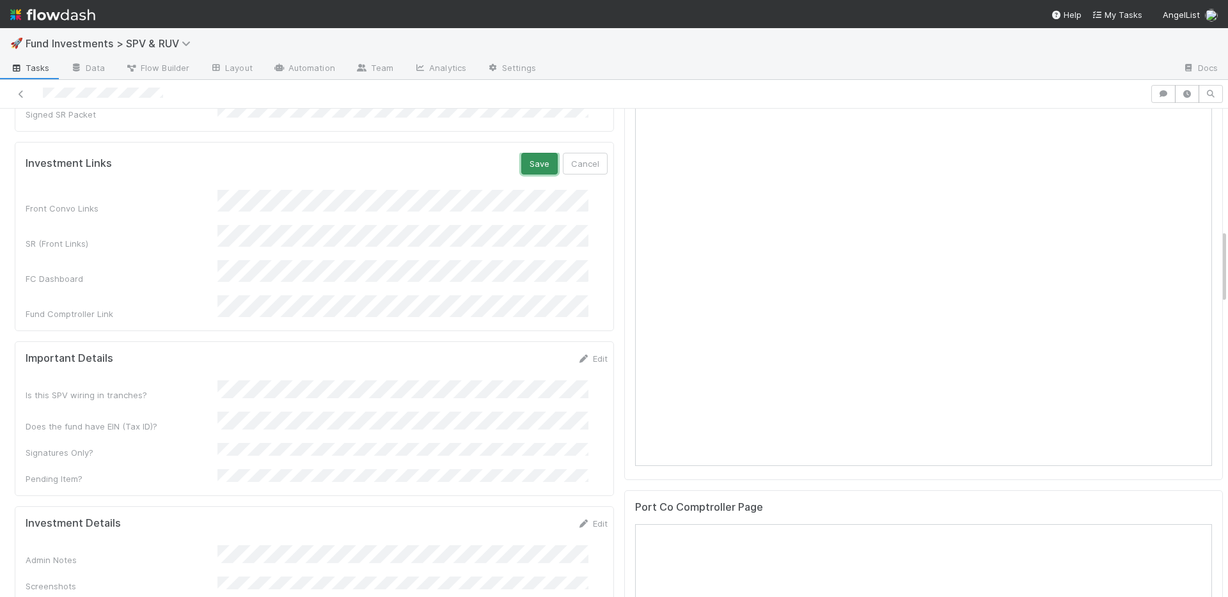
click at [521, 153] on button "Save" at bounding box center [539, 164] width 36 height 22
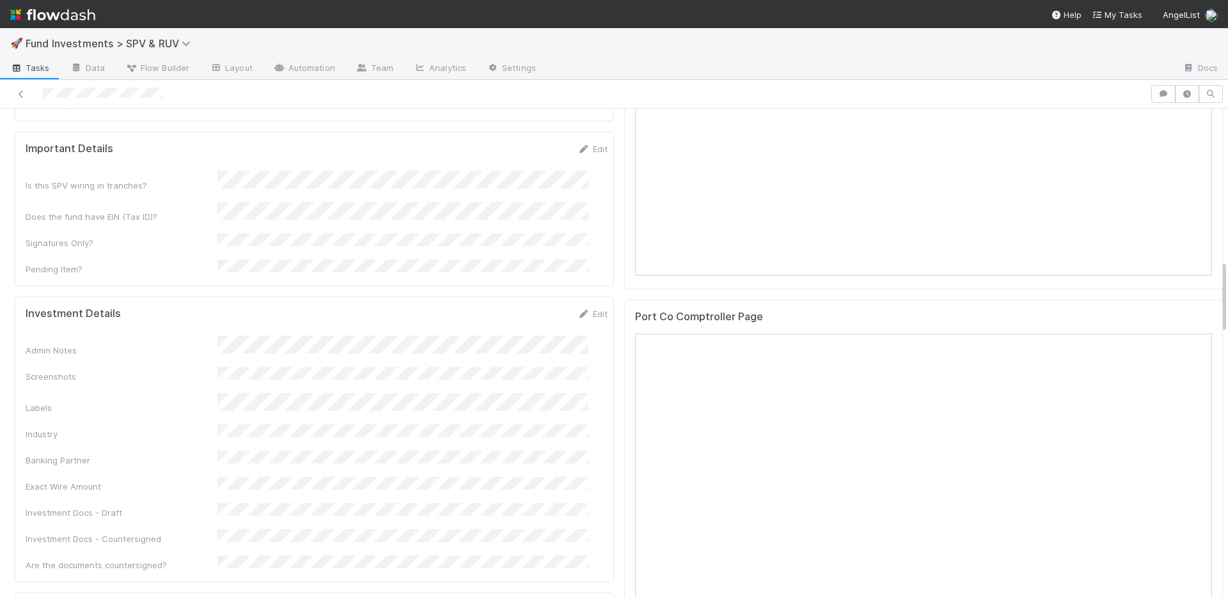
scroll to position [1240, 0]
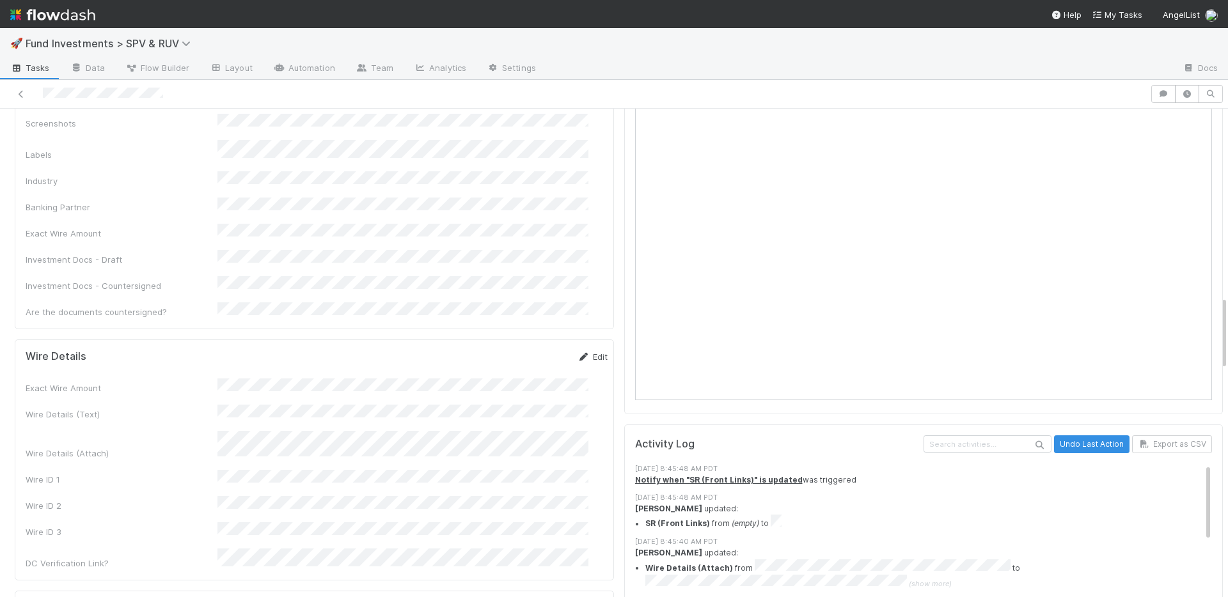
click at [587, 352] on link "Edit" at bounding box center [592, 357] width 30 height 10
click at [522, 350] on button "Save" at bounding box center [539, 361] width 36 height 22
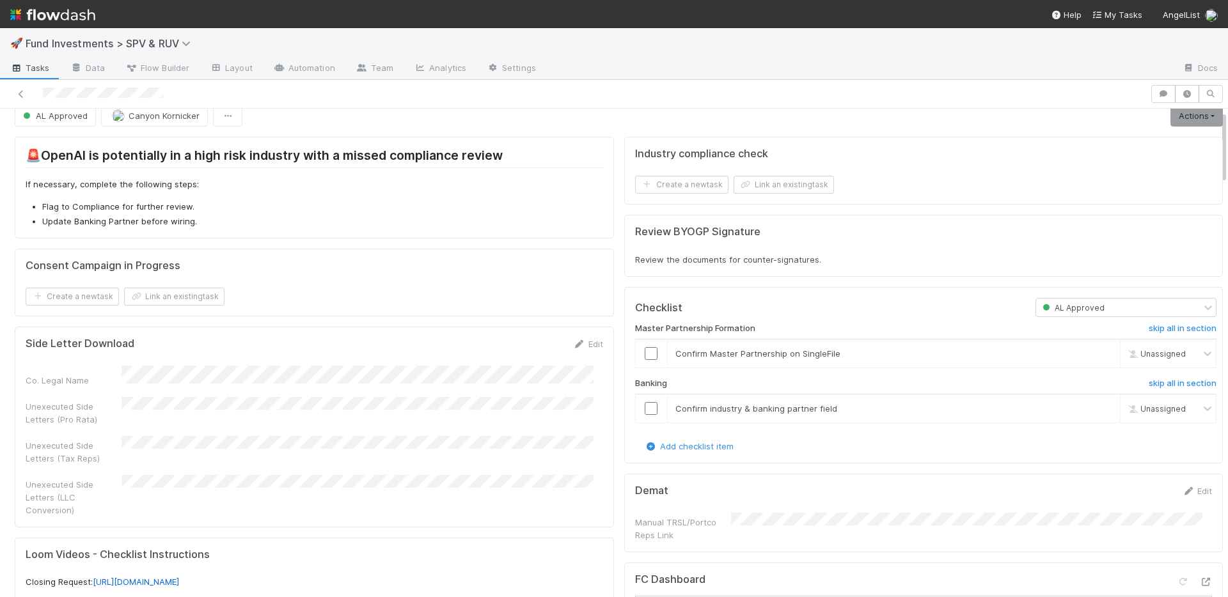
scroll to position [0, 0]
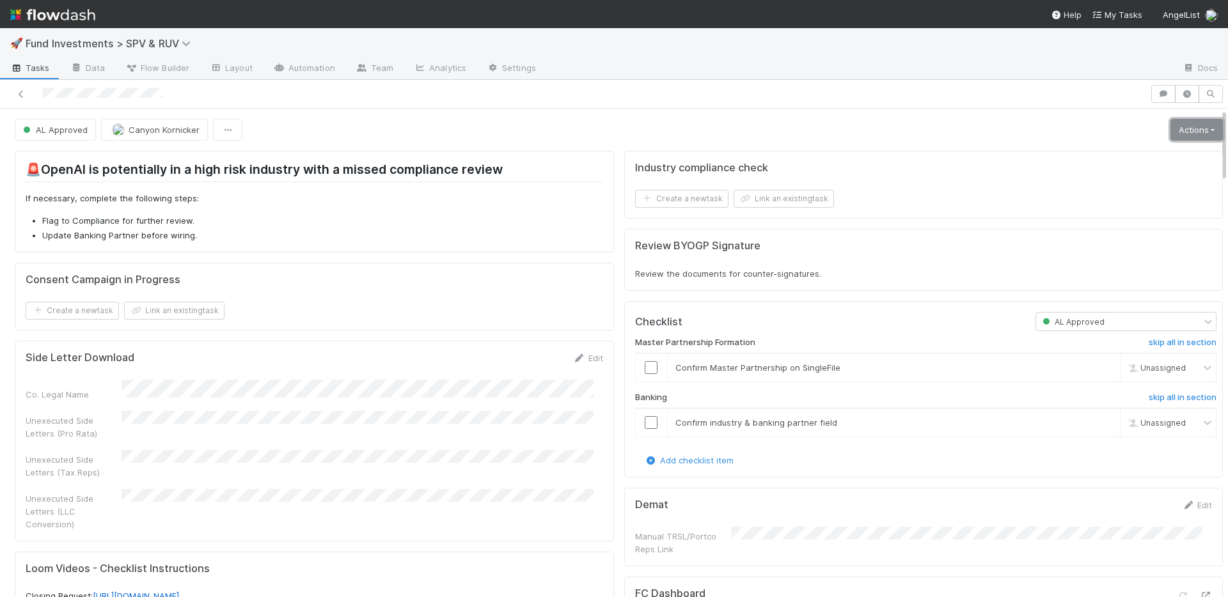
click at [1182, 130] on link "Actions" at bounding box center [1196, 130] width 52 height 22
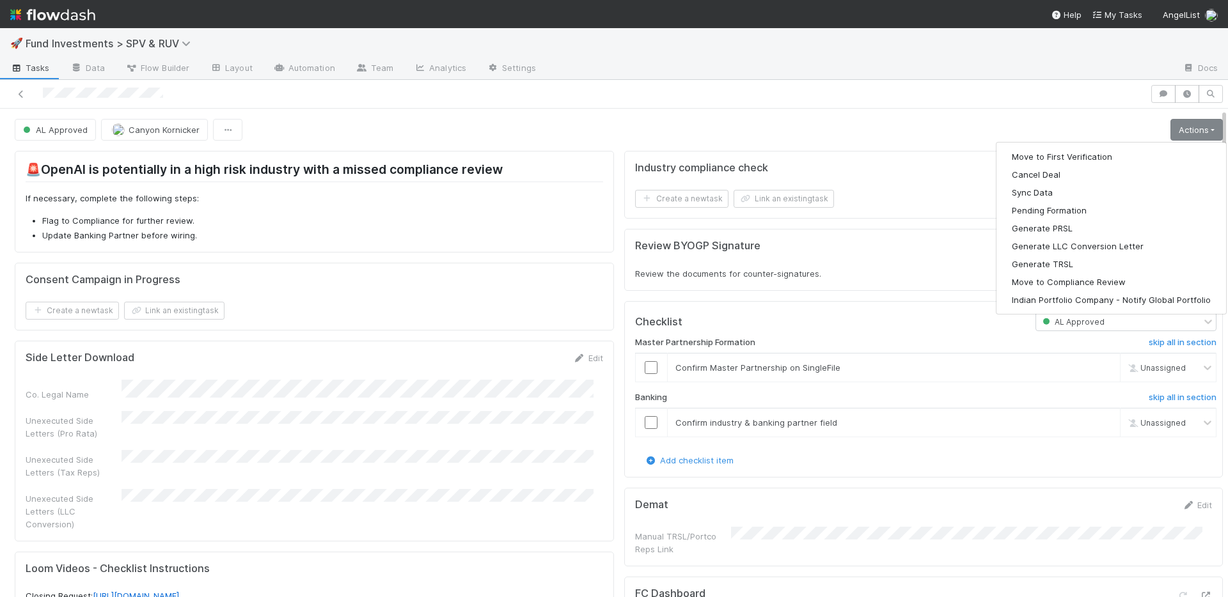
click at [868, 120] on div "AL Approved Canyon Kornicker Actions Move to First Verification Cancel Deal Syn…" at bounding box center [619, 130] width 1208 height 22
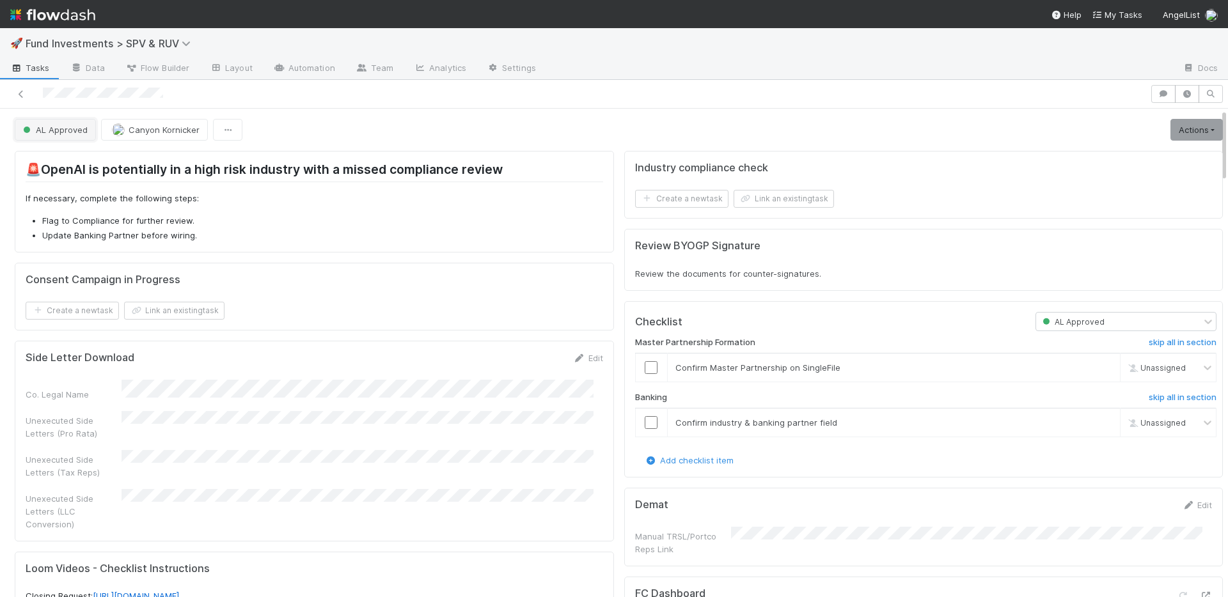
click at [68, 119] on button "AL Approved" at bounding box center [55, 130] width 81 height 22
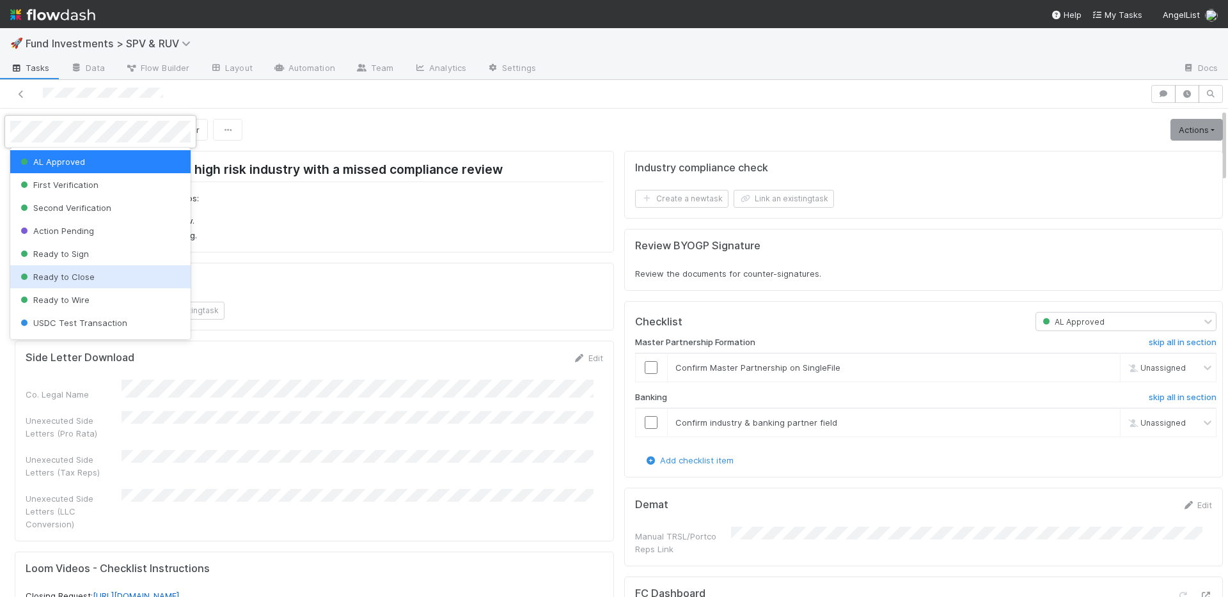
click at [106, 277] on div "Ready to Close" at bounding box center [100, 276] width 180 height 23
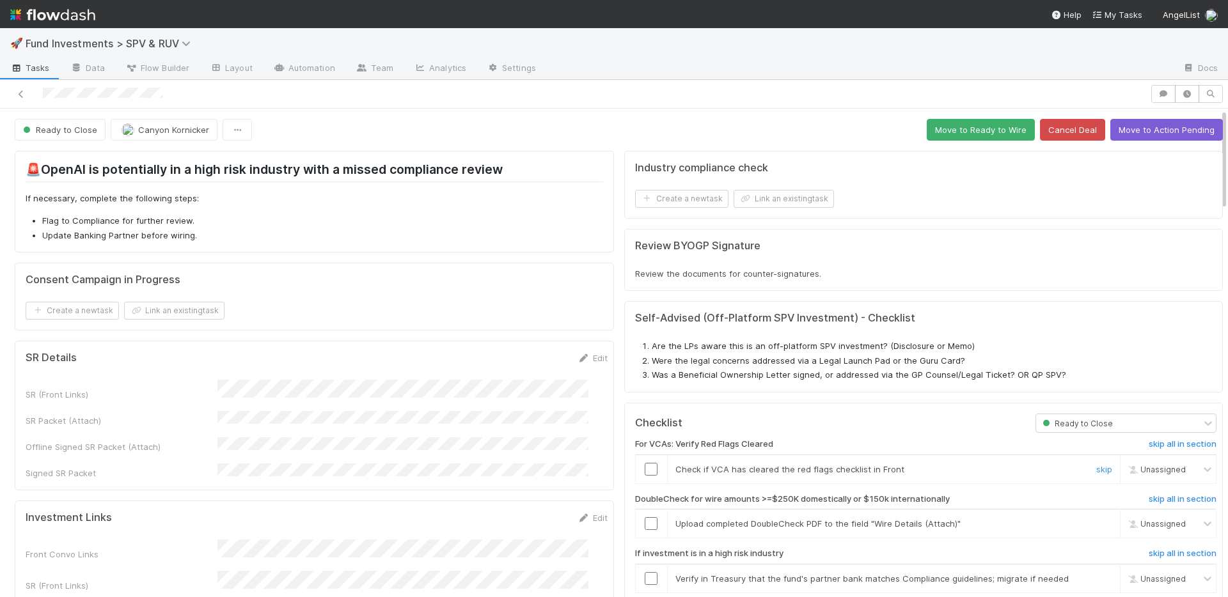
click at [645, 463] on input "checkbox" at bounding box center [651, 469] width 13 height 13
click at [645, 528] on input "checkbox" at bounding box center [651, 523] width 13 height 13
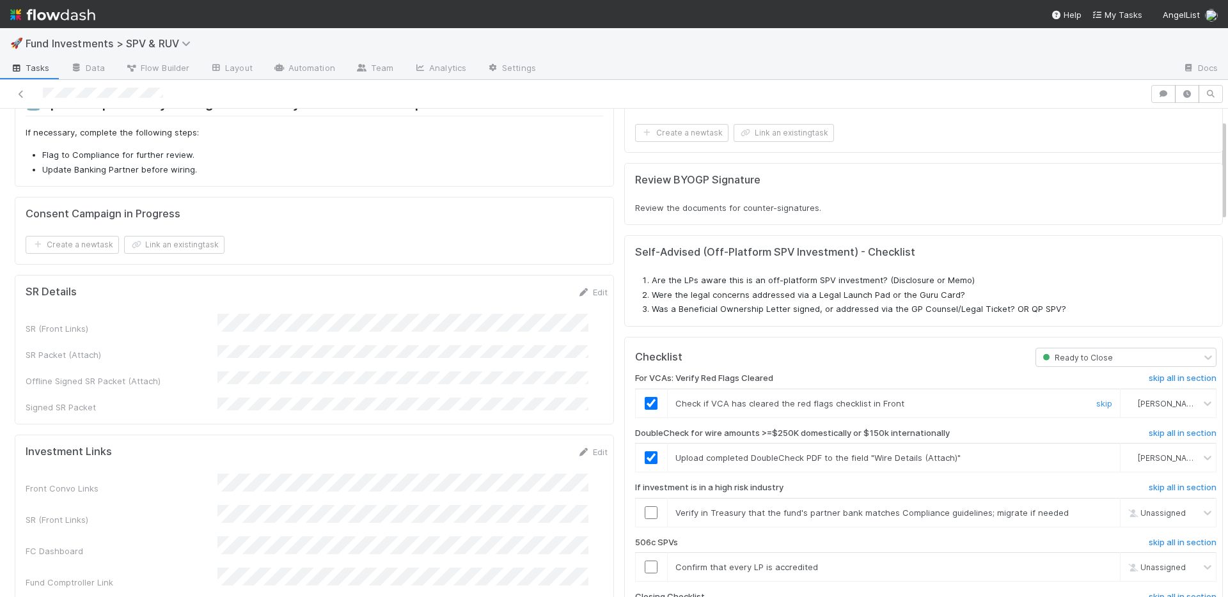
scroll to position [116, 0]
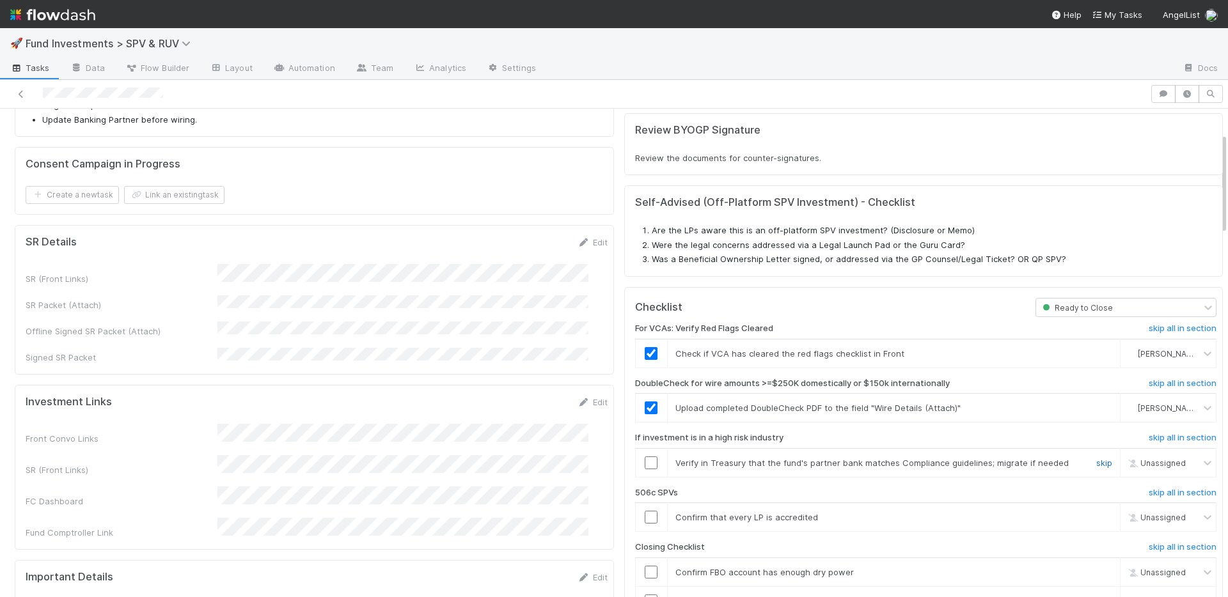
click at [1096, 463] on link "skip" at bounding box center [1104, 463] width 16 height 10
drag, startPoint x: 1075, startPoint y: 516, endPoint x: 935, endPoint y: 463, distance: 150.3
click at [1096, 516] on link "skip" at bounding box center [1104, 517] width 16 height 10
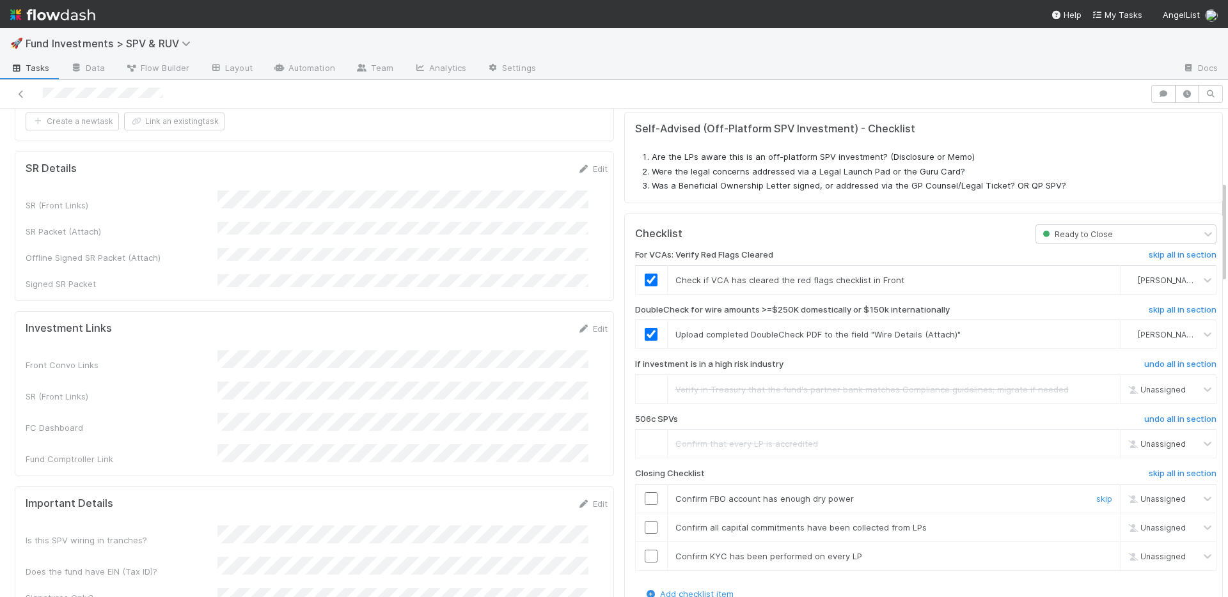
scroll to position [351, 0]
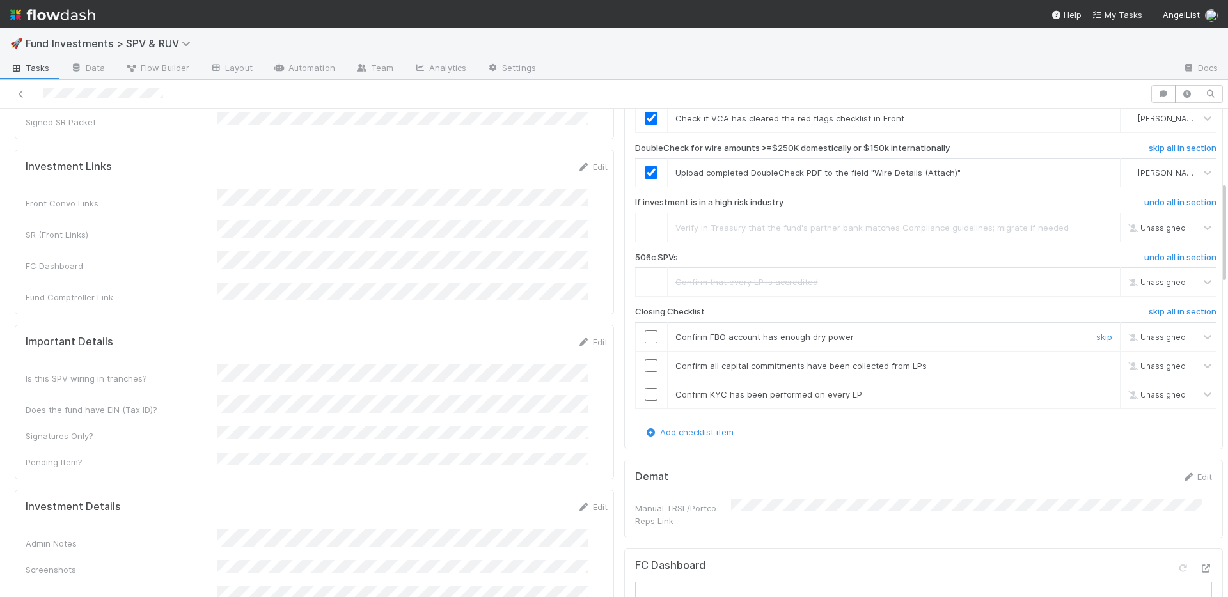
click at [645, 332] on input "checkbox" at bounding box center [651, 337] width 13 height 13
click at [645, 364] on input "checkbox" at bounding box center [651, 365] width 13 height 13
click at [645, 393] on input "checkbox" at bounding box center [651, 394] width 13 height 13
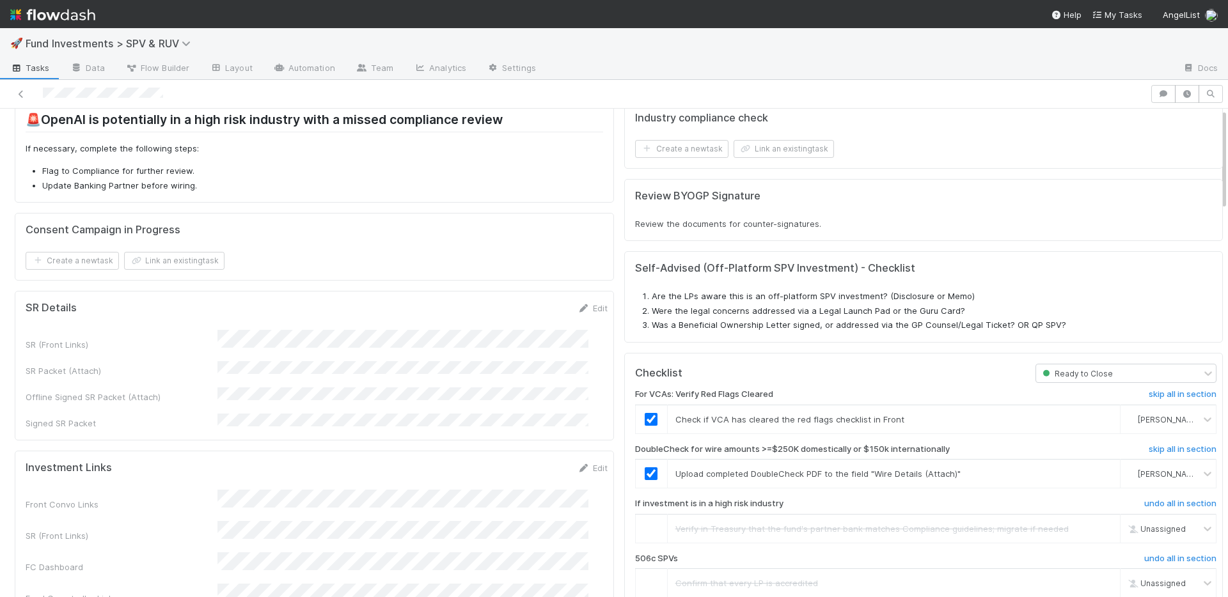
scroll to position [0, 0]
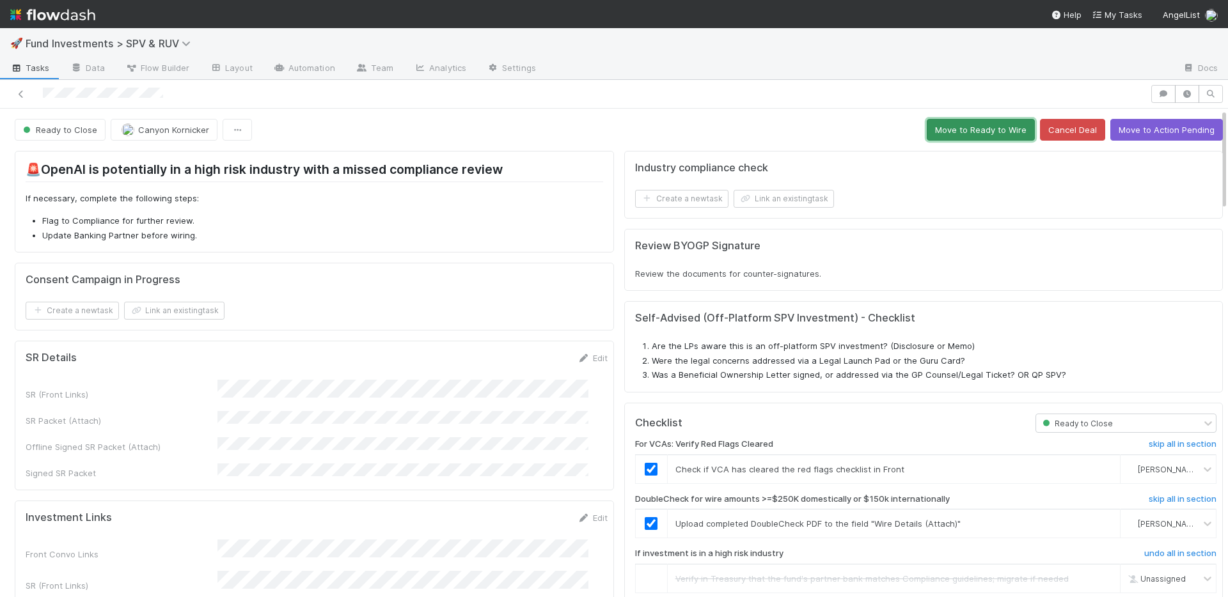
click at [980, 132] on button "Move to Ready to Wire" at bounding box center [981, 130] width 108 height 22
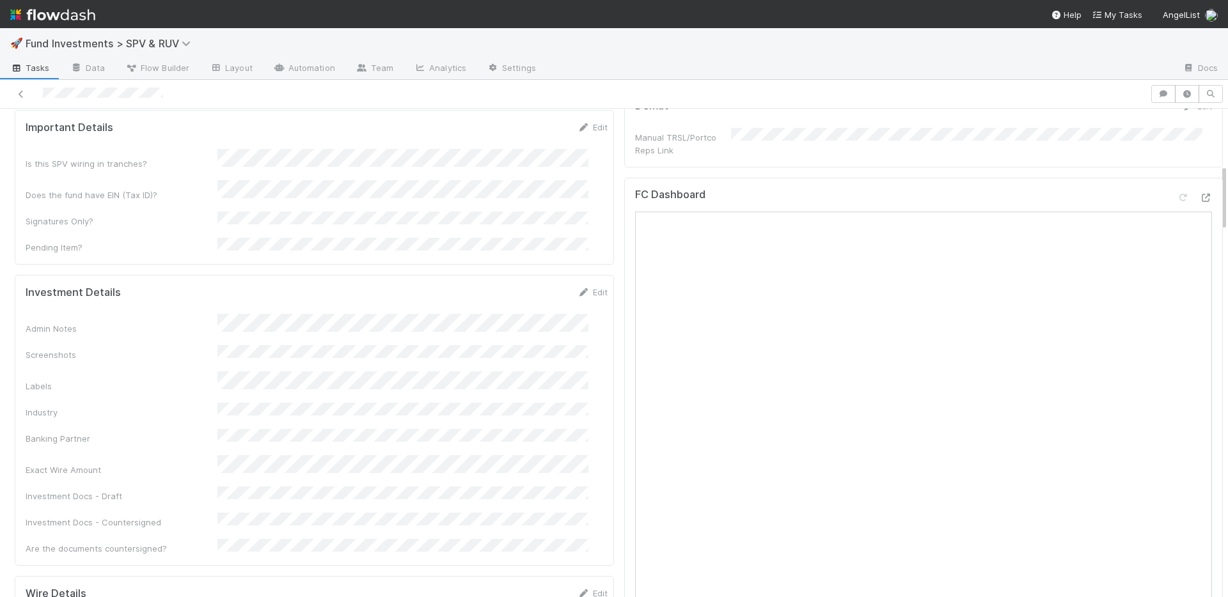
scroll to position [513, 0]
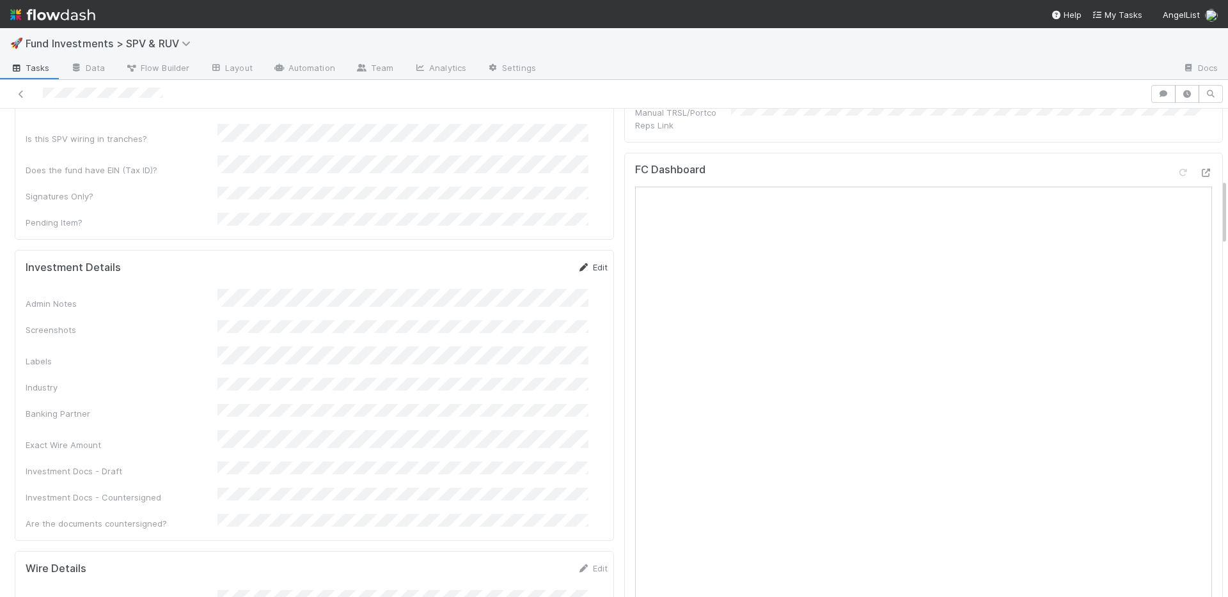
click at [577, 262] on link "Edit" at bounding box center [592, 267] width 30 height 10
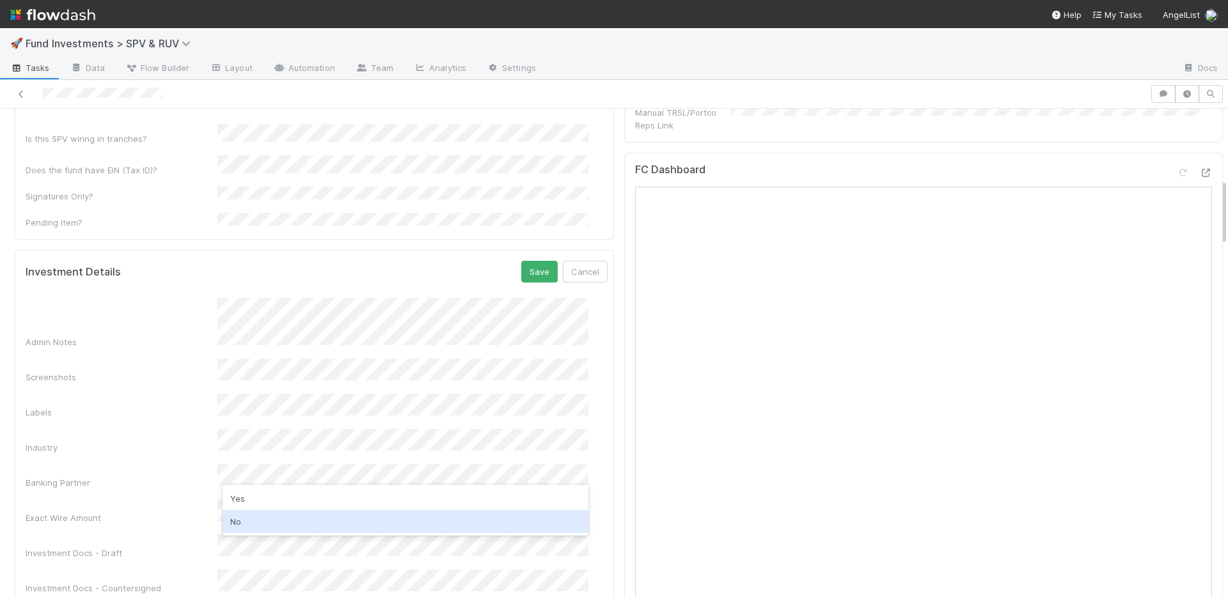
click at [270, 530] on div "No" at bounding box center [406, 521] width 366 height 23
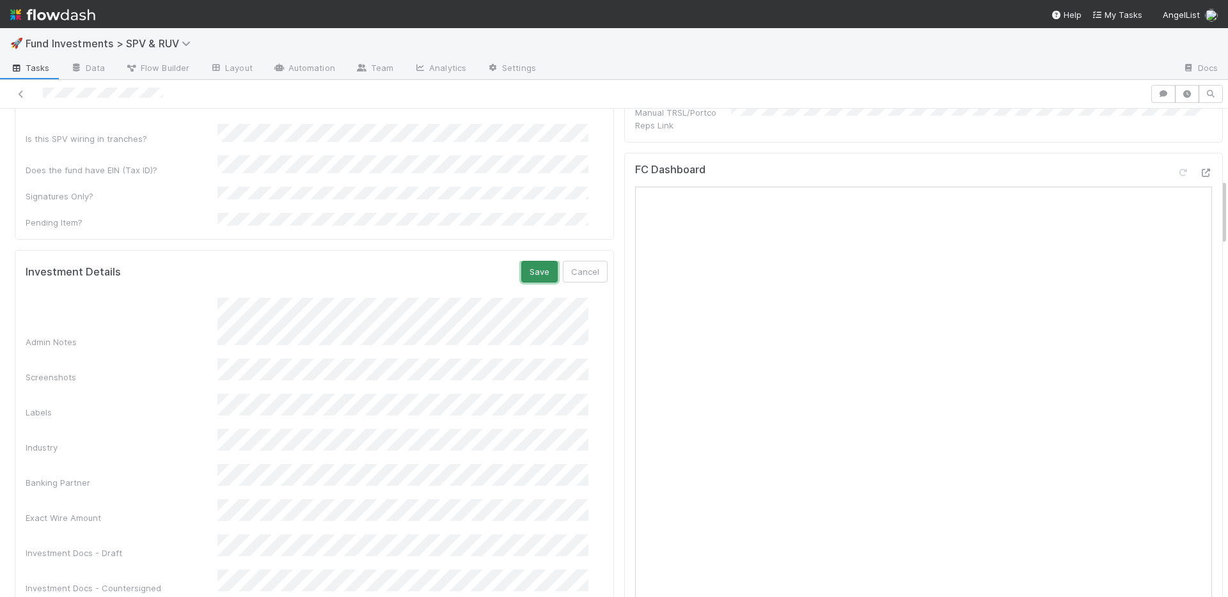
click at [521, 261] on button "Save" at bounding box center [539, 272] width 36 height 22
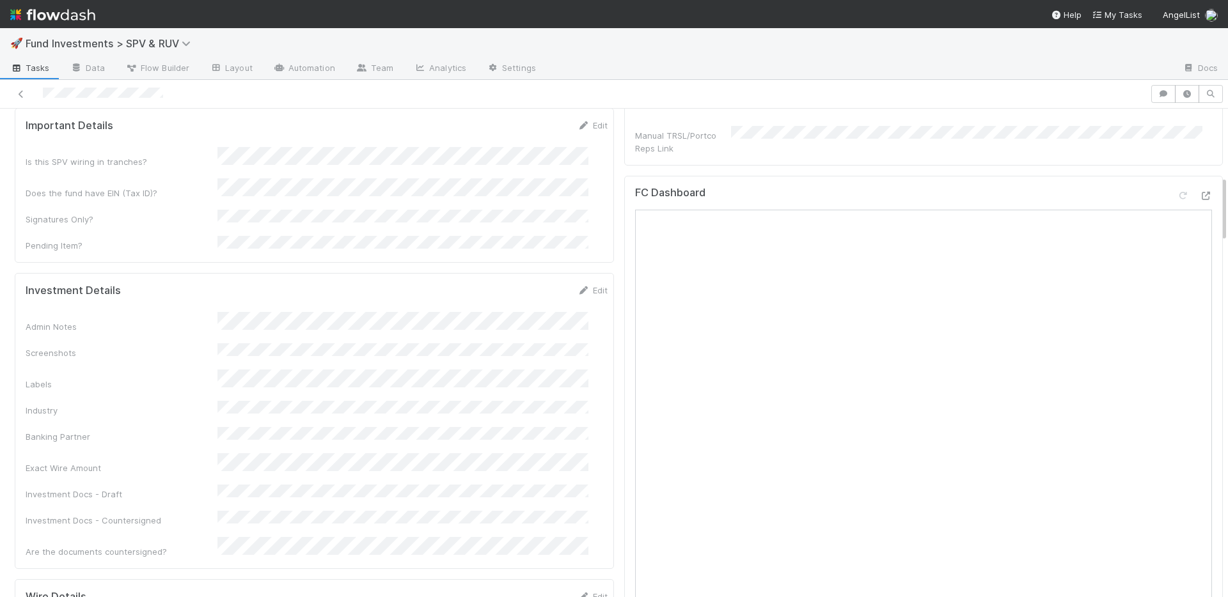
scroll to position [43, 0]
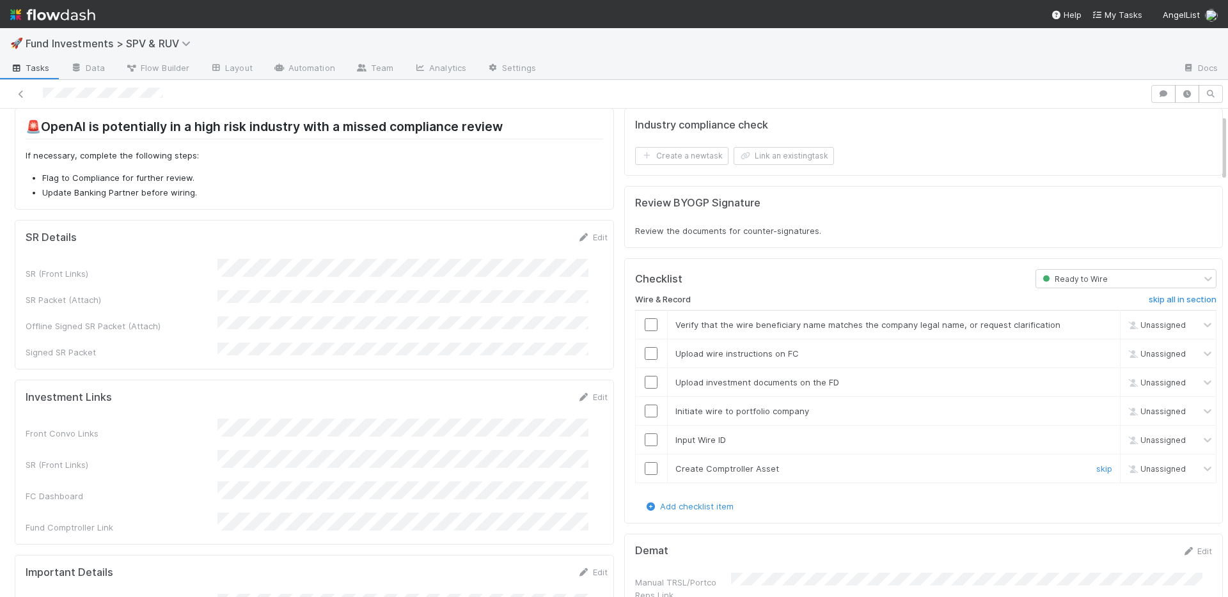
click at [645, 471] on input "checkbox" at bounding box center [651, 468] width 13 height 13
click at [645, 442] on input "checkbox" at bounding box center [651, 440] width 13 height 13
click at [645, 411] on input "checkbox" at bounding box center [651, 411] width 13 height 13
click at [645, 382] on input "checkbox" at bounding box center [651, 382] width 13 height 13
click at [645, 356] on input "checkbox" at bounding box center [651, 353] width 13 height 13
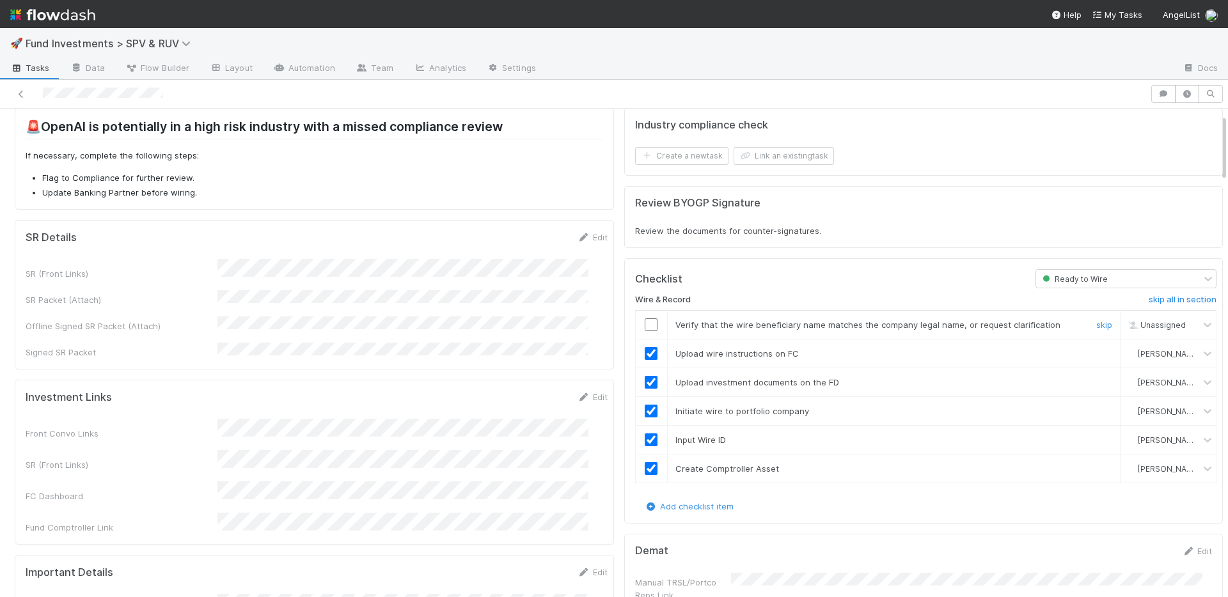
click at [645, 325] on input "checkbox" at bounding box center [651, 324] width 13 height 13
drag, startPoint x: 644, startPoint y: 326, endPoint x: 621, endPoint y: 282, distance: 49.8
click at [645, 321] on input "checkbox" at bounding box center [651, 324] width 13 height 13
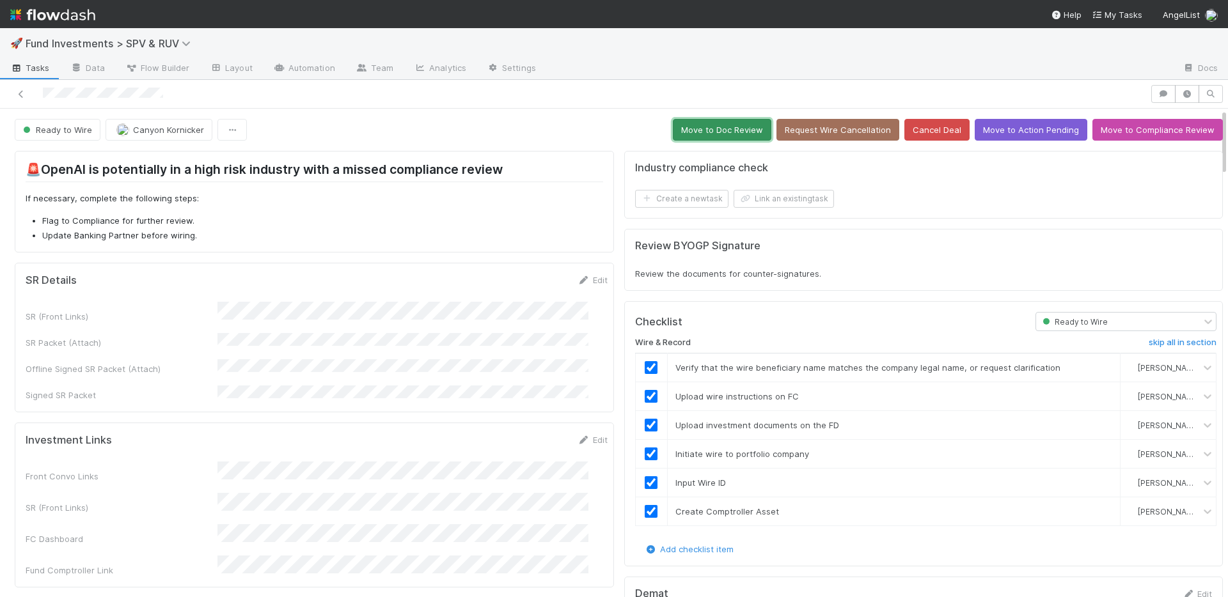
click at [676, 129] on button "Move to Doc Review" at bounding box center [722, 130] width 98 height 22
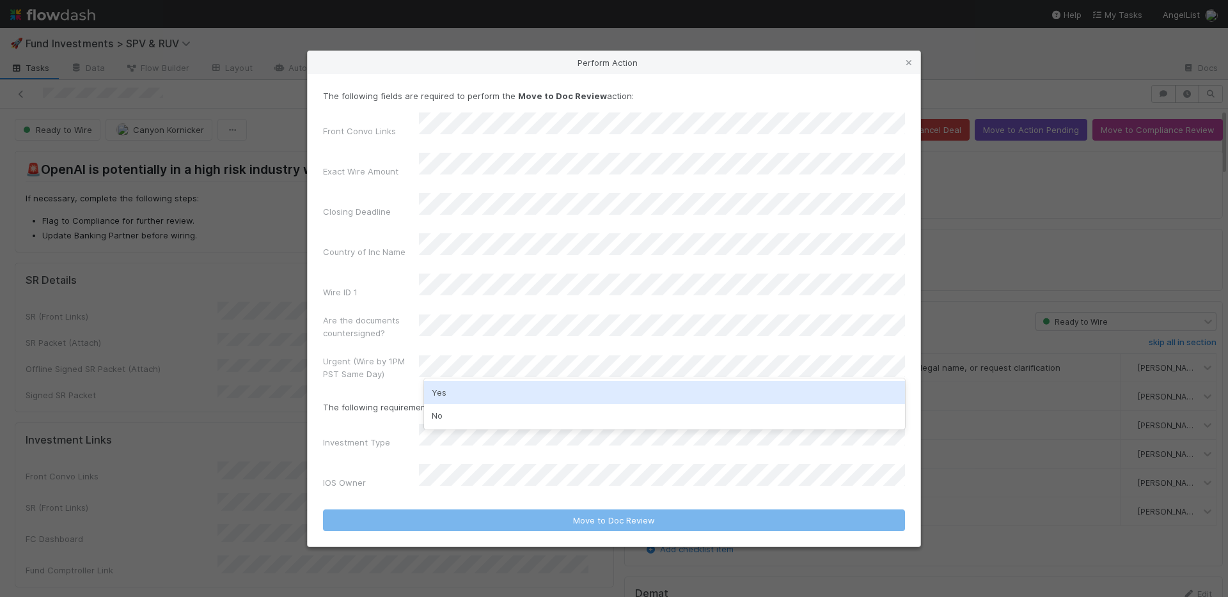
click at [468, 391] on div "Yes" at bounding box center [664, 392] width 481 height 23
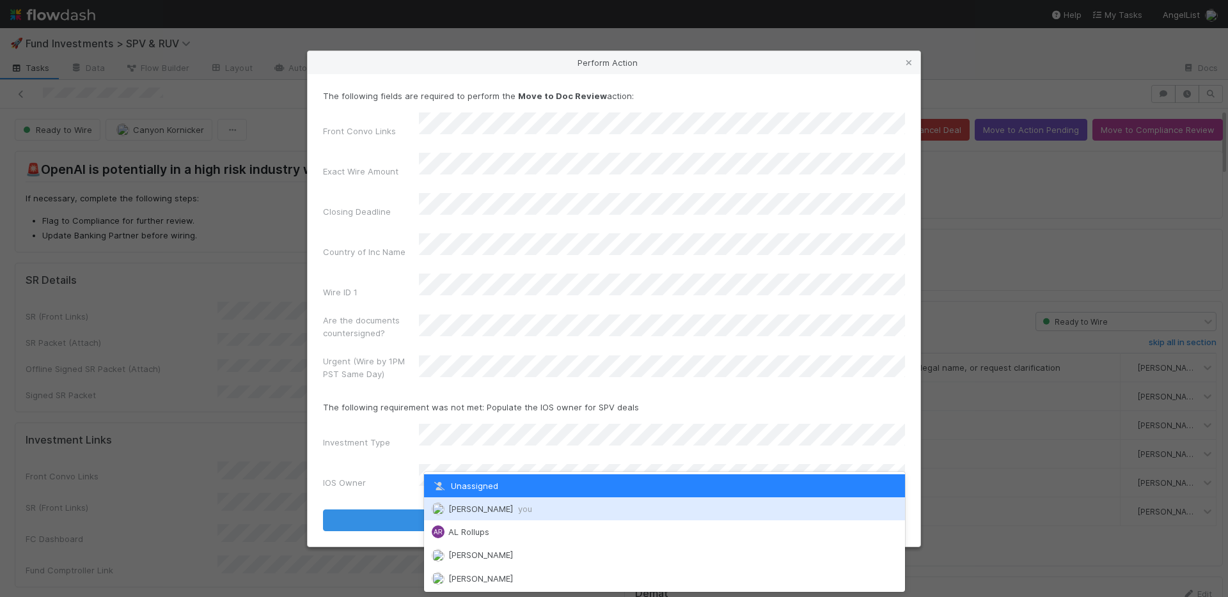
click at [474, 510] on span "Nate Richards you" at bounding box center [490, 509] width 84 height 10
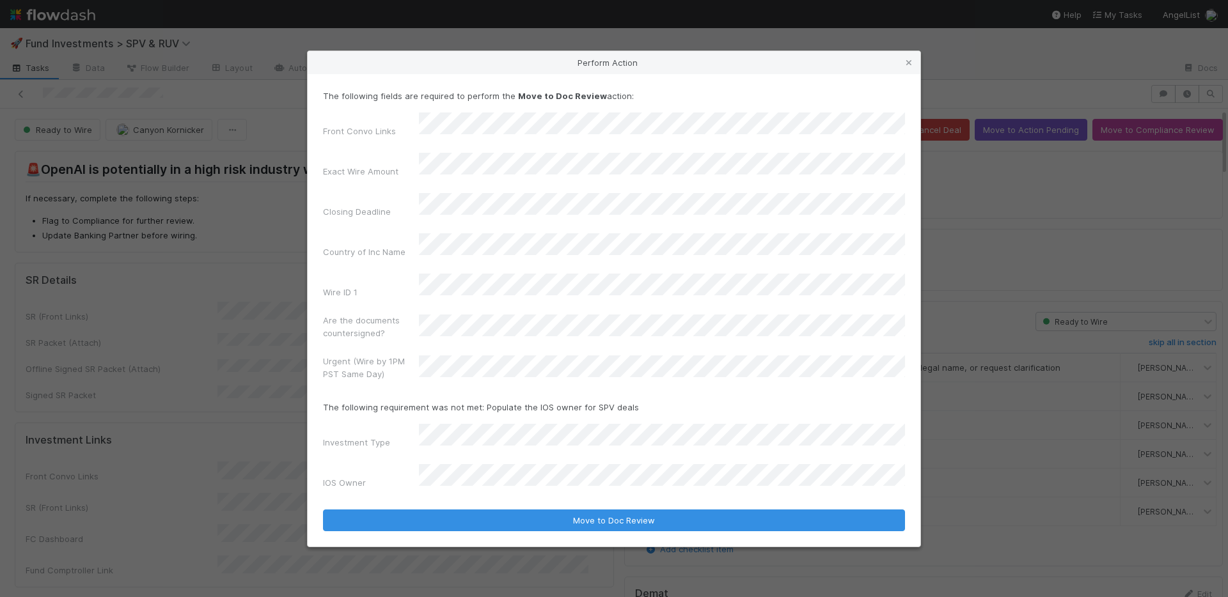
click at [388, 337] on div "Front Convo Links Exact Wire Amount Closing Deadline Country of Inc Name Wire I…" at bounding box center [614, 249] width 582 height 273
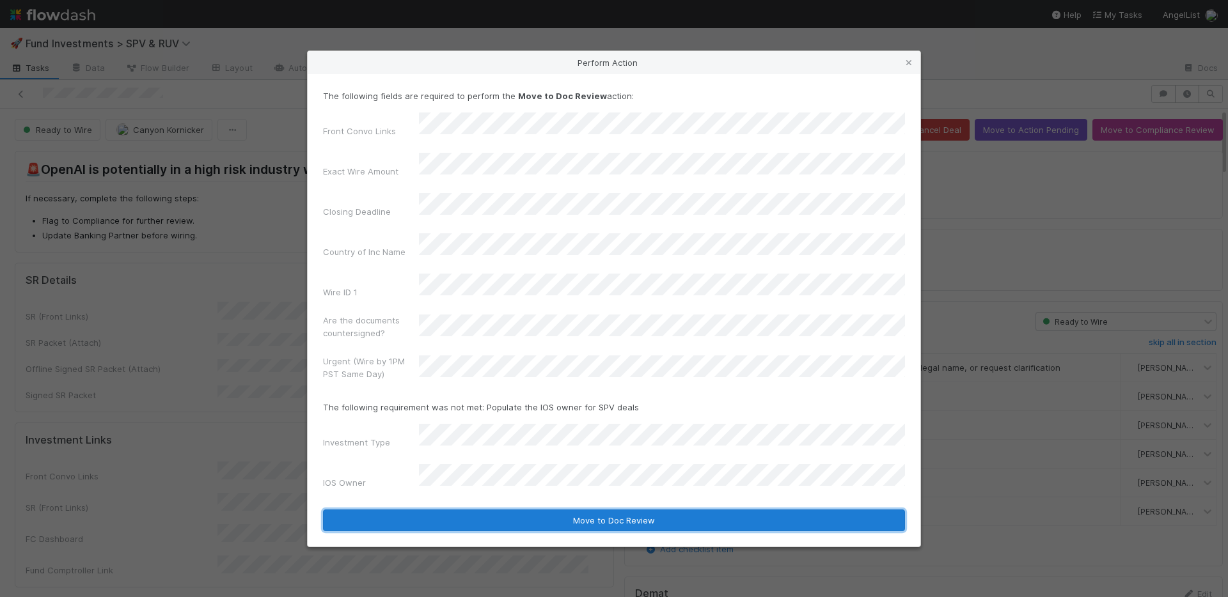
click at [534, 510] on button "Move to Doc Review" at bounding box center [614, 521] width 582 height 22
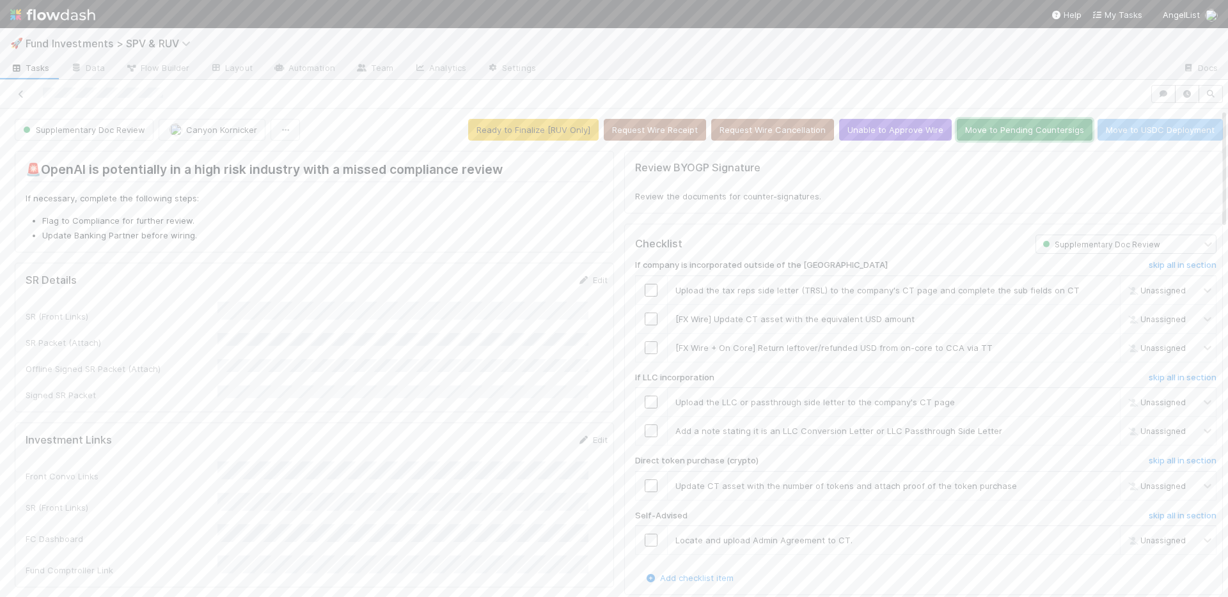
click at [980, 131] on button "Move to Pending Countersigs" at bounding box center [1025, 130] width 136 height 22
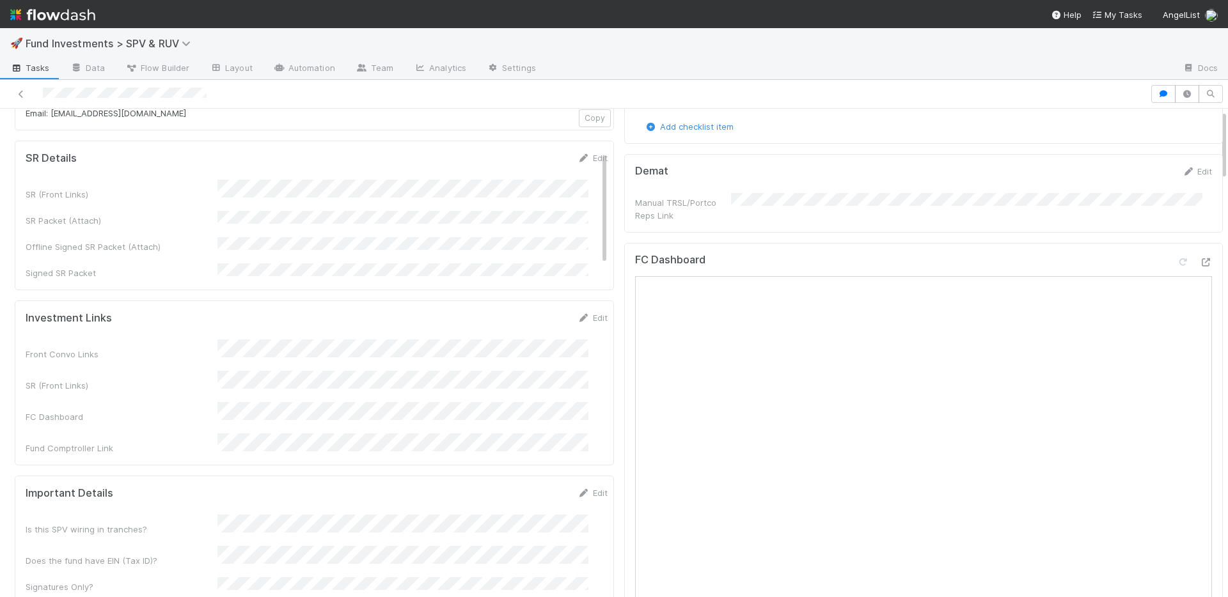
scroll to position [208, 0]
click at [577, 154] on link "Edit" at bounding box center [592, 157] width 30 height 10
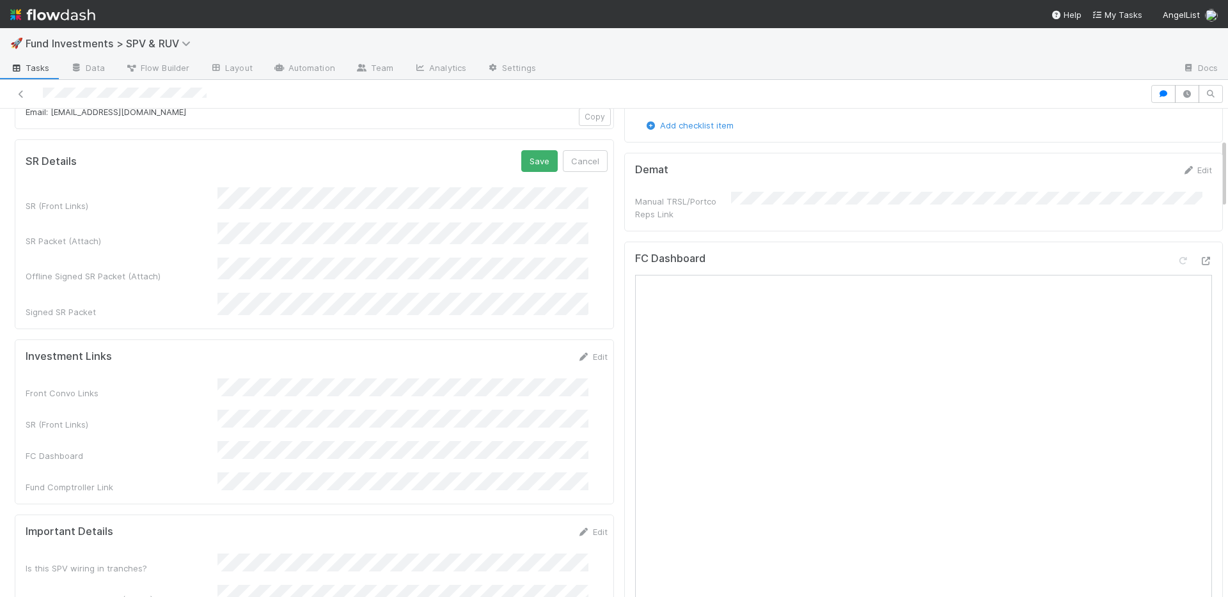
click at [153, 192] on div "SR (Front Links)" at bounding box center [317, 199] width 582 height 25
click at [524, 161] on button "Save" at bounding box center [539, 161] width 36 height 22
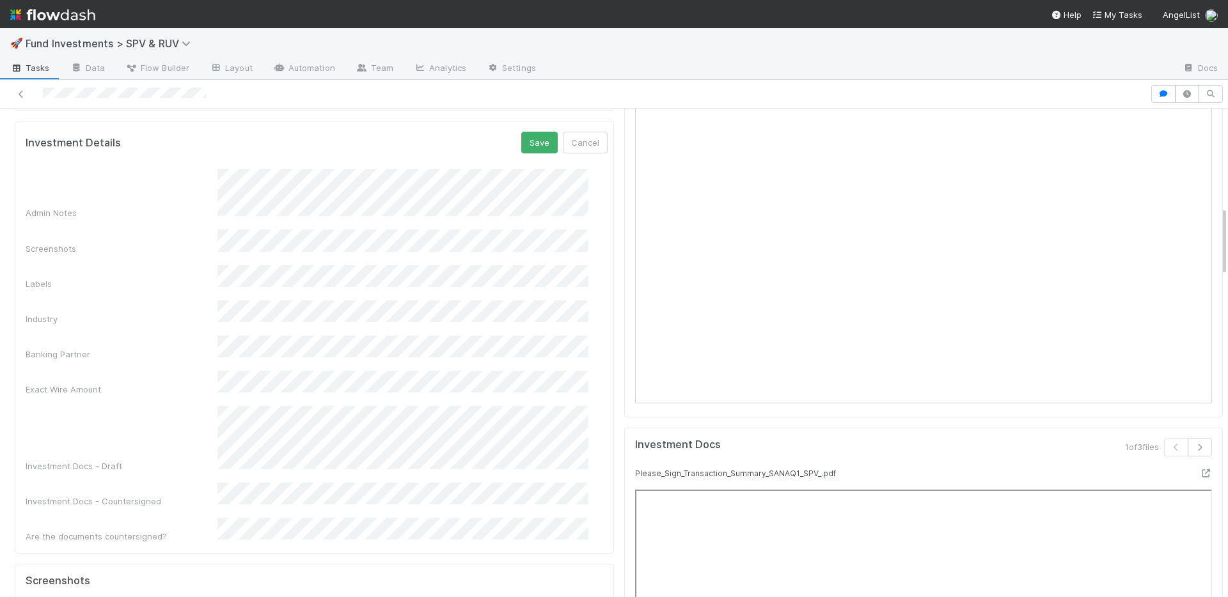
scroll to position [484, 0]
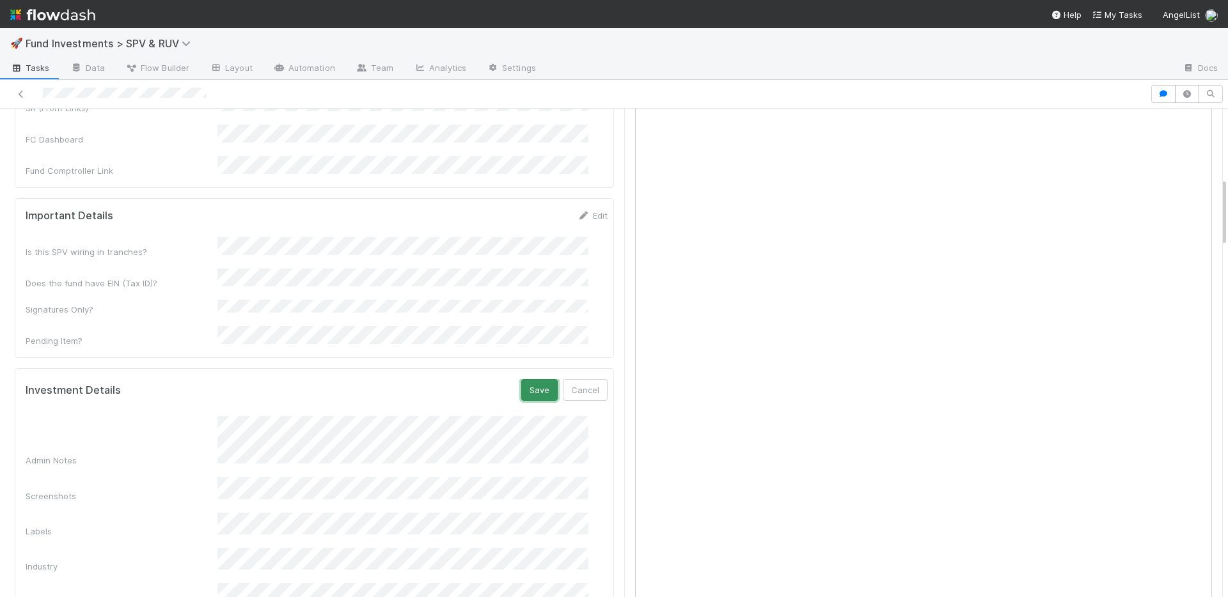
click at [521, 379] on button "Save" at bounding box center [539, 390] width 36 height 22
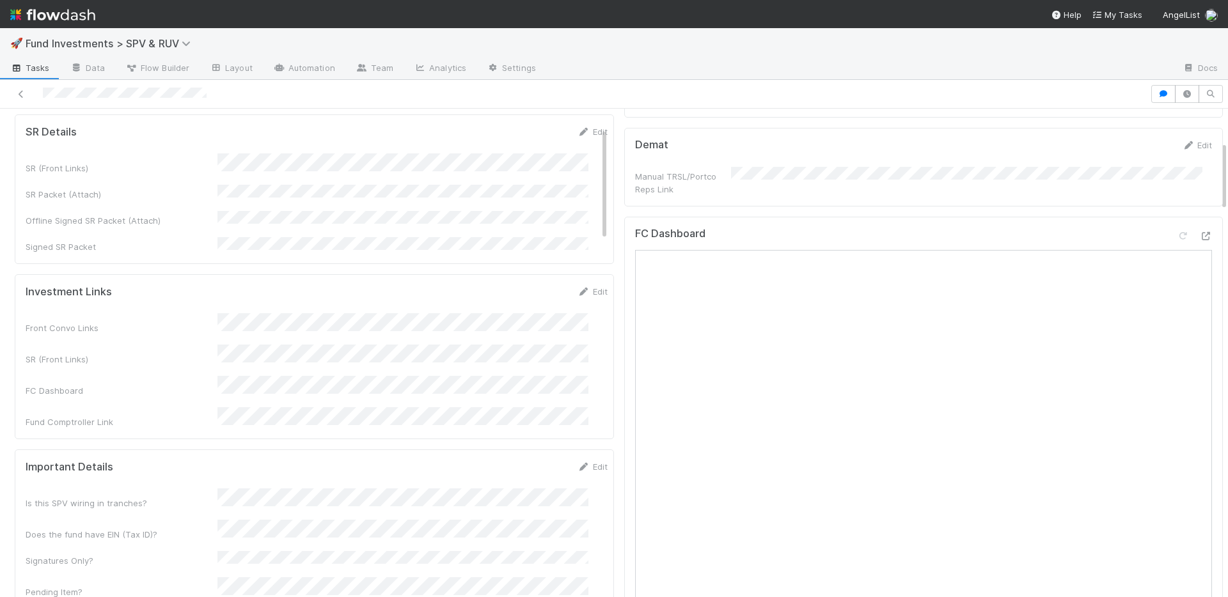
scroll to position [231, 0]
drag, startPoint x: 575, startPoint y: 132, endPoint x: 460, endPoint y: 155, distance: 118.1
click at [577, 132] on link "Edit" at bounding box center [592, 133] width 30 height 10
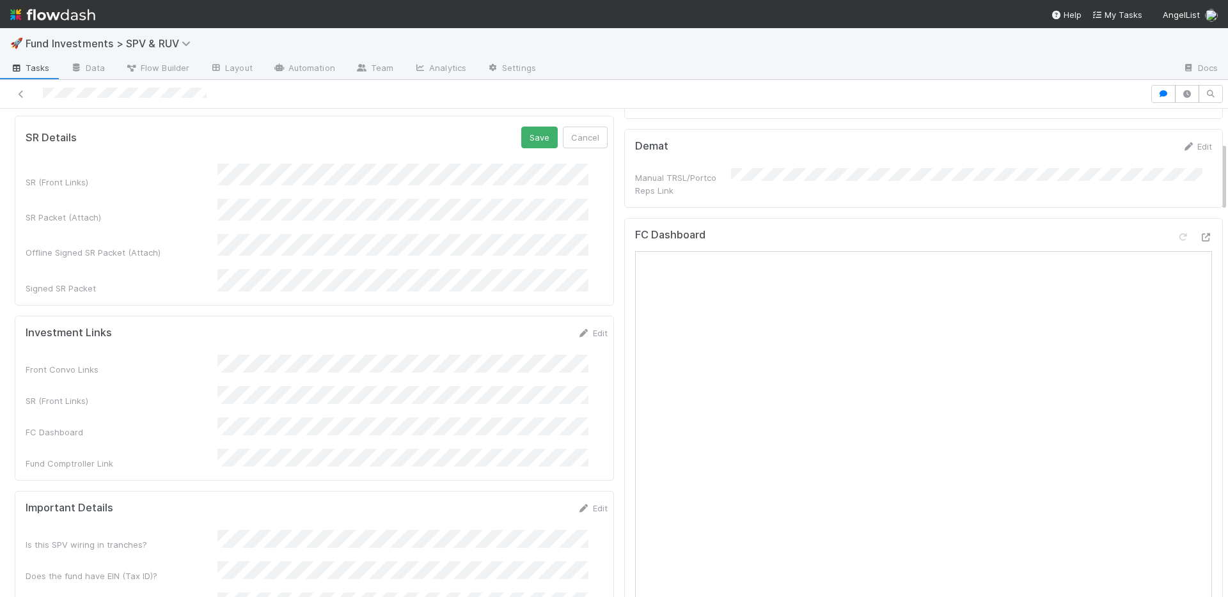
scroll to position [0, 0]
click at [529, 133] on button "Save" at bounding box center [539, 138] width 36 height 22
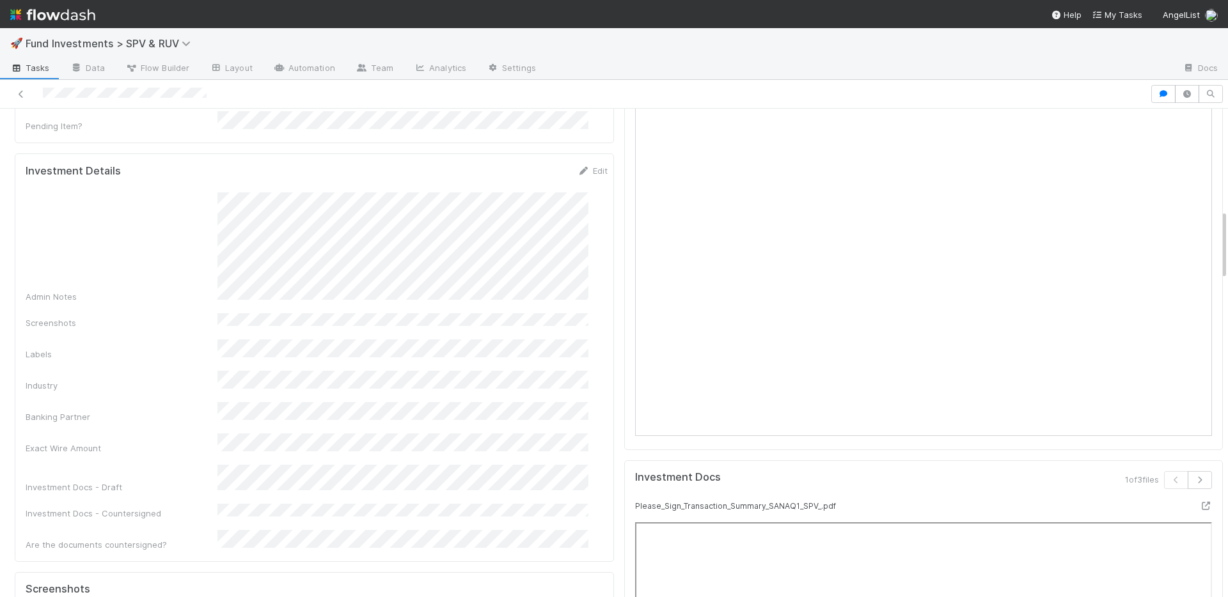
scroll to position [678, 0]
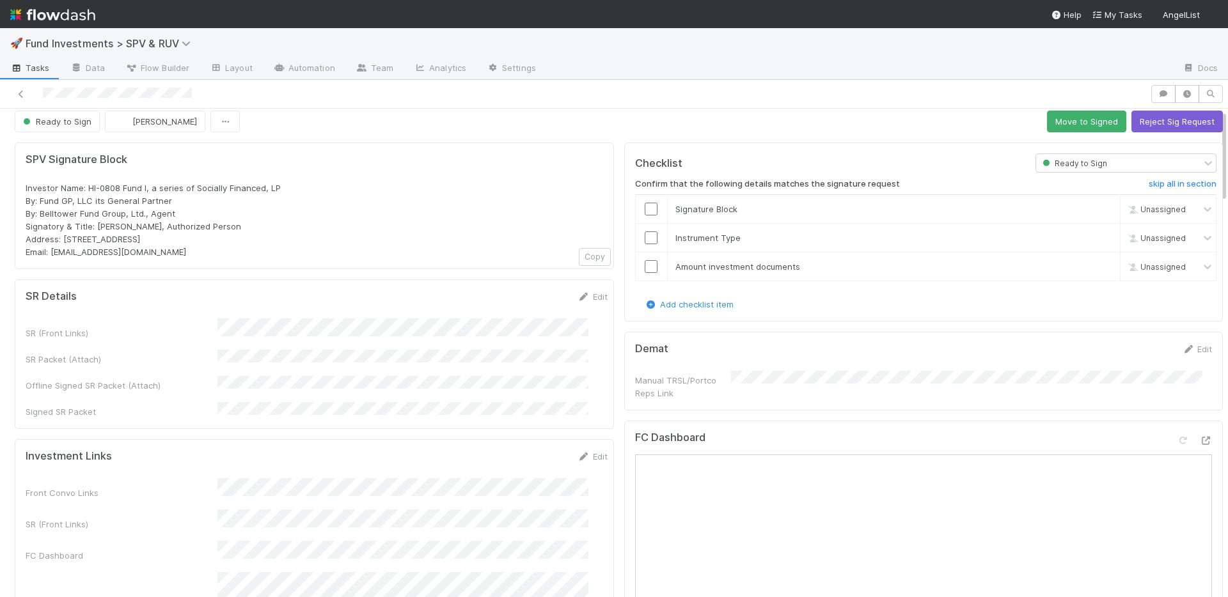
scroll to position [20, 0]
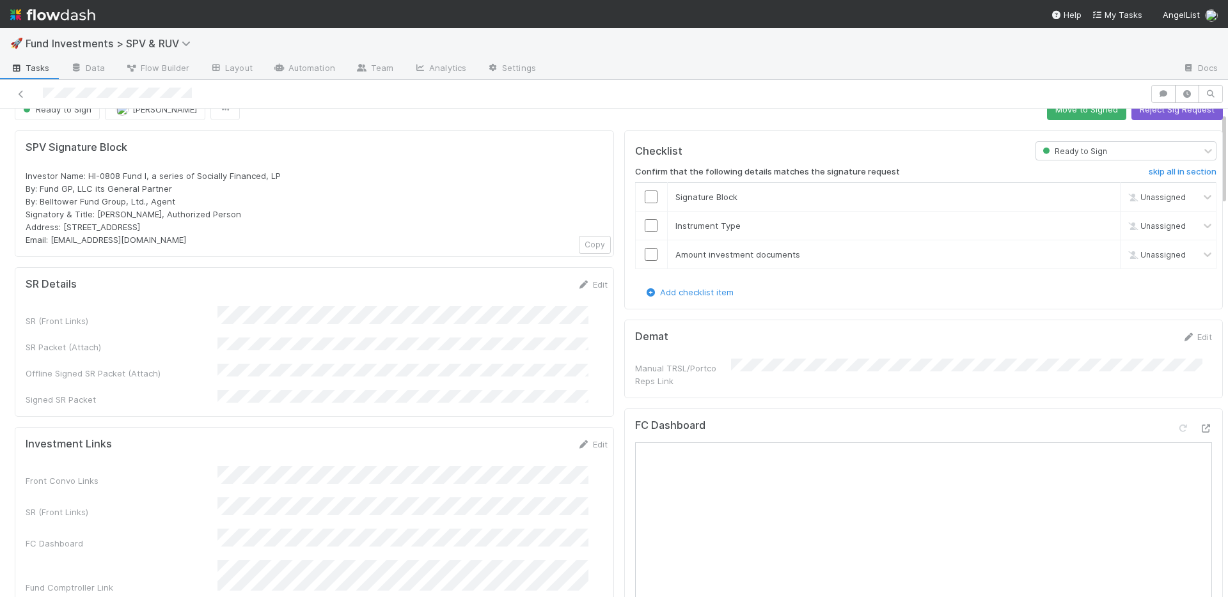
drag, startPoint x: 584, startPoint y: 281, endPoint x: 661, endPoint y: 209, distance: 104.9
click at [584, 281] on link "Edit" at bounding box center [592, 284] width 30 height 10
click at [521, 288] on button "Save" at bounding box center [539, 289] width 36 height 22
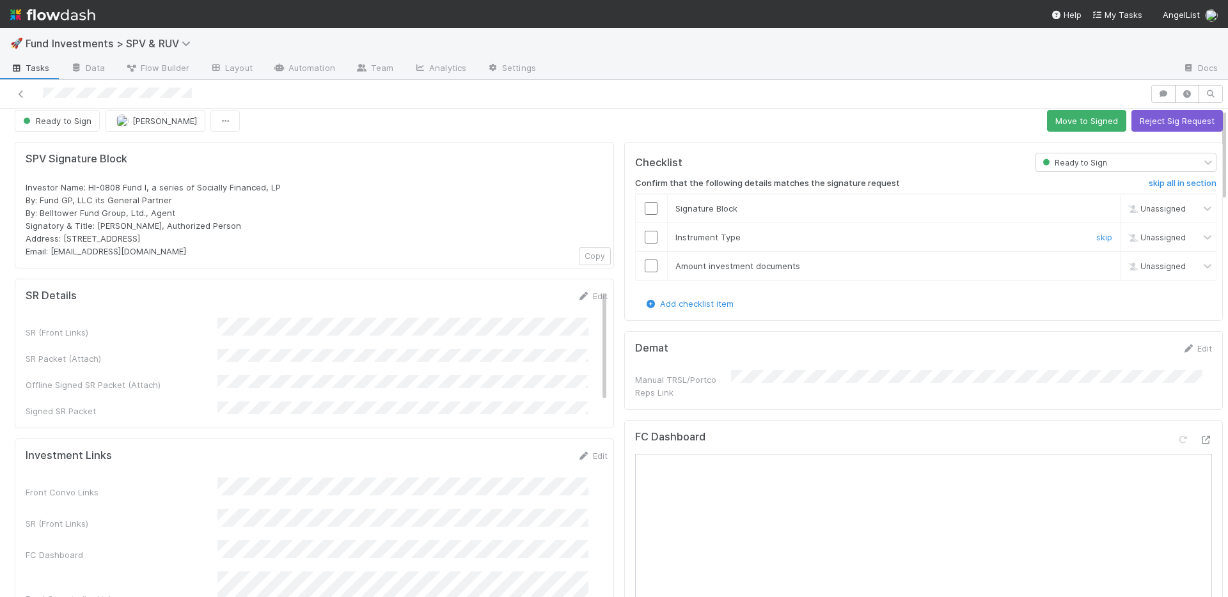
scroll to position [0, 0]
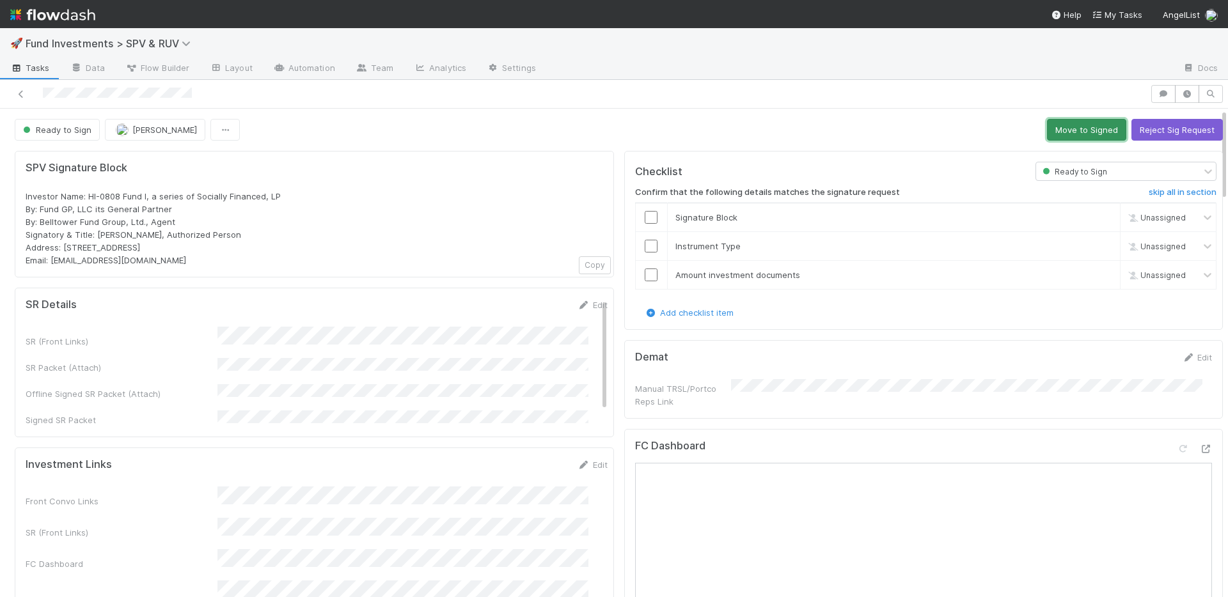
click at [1047, 132] on button "Move to Signed" at bounding box center [1086, 130] width 79 height 22
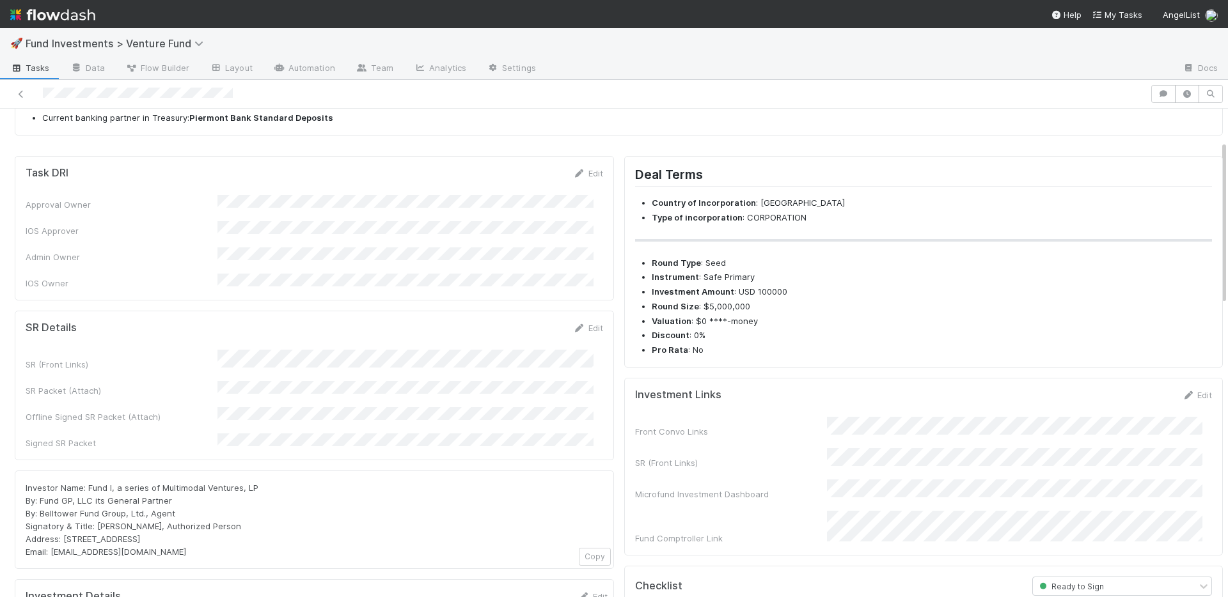
scroll to position [104, 0]
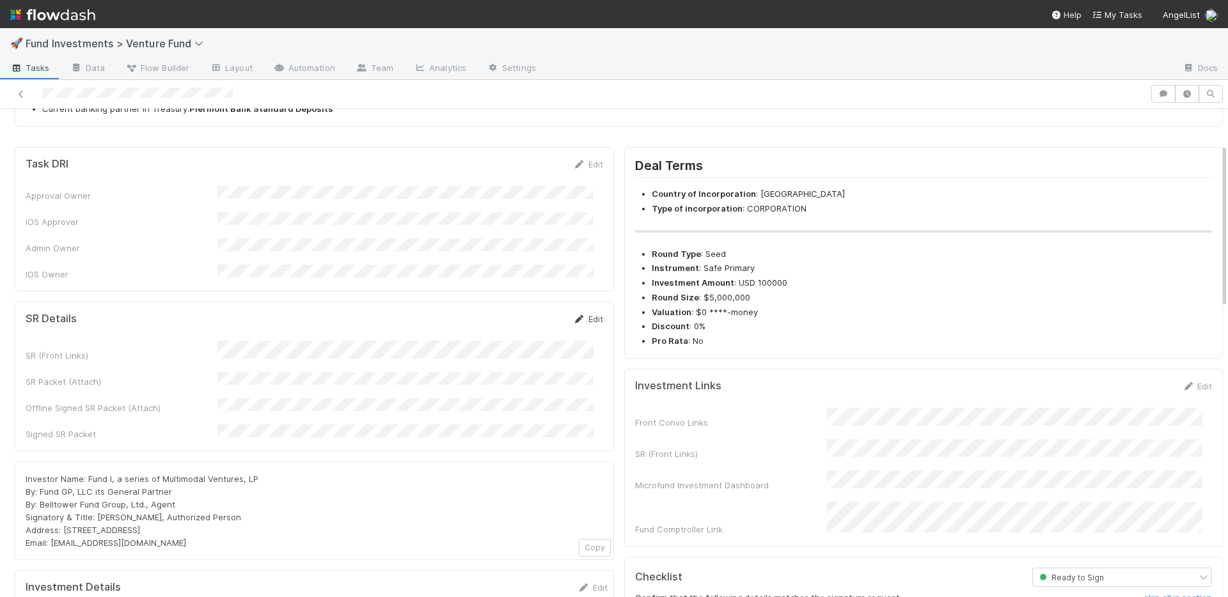
click at [585, 314] on link "Edit" at bounding box center [588, 319] width 30 height 10
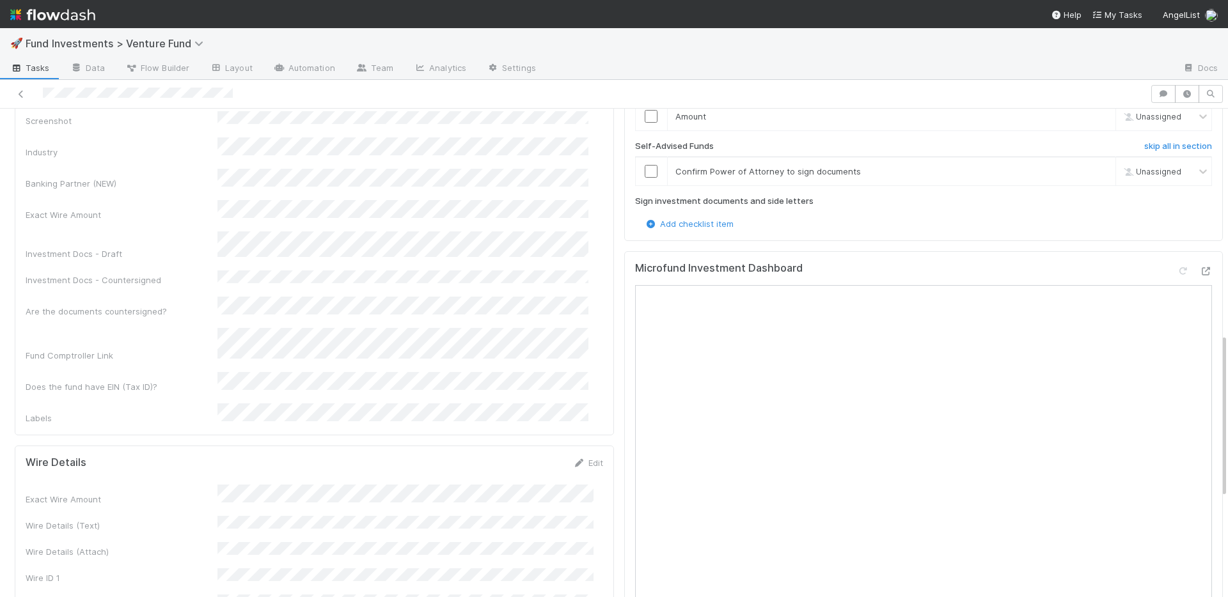
scroll to position [797, 0]
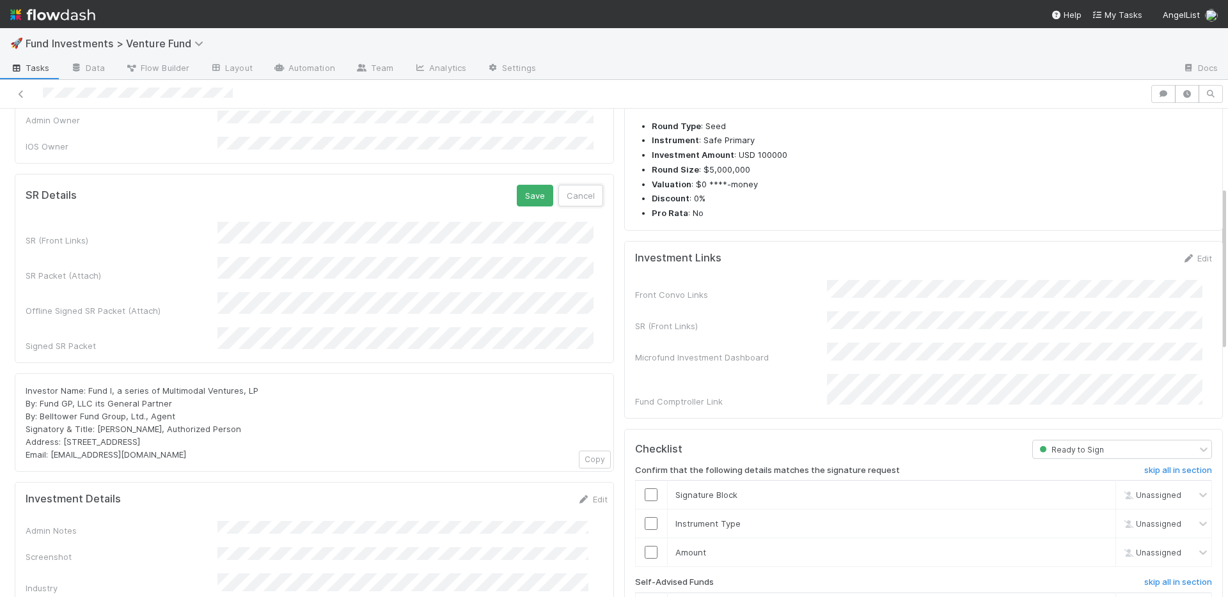
click at [567, 192] on button "Cancel" at bounding box center [580, 196] width 45 height 22
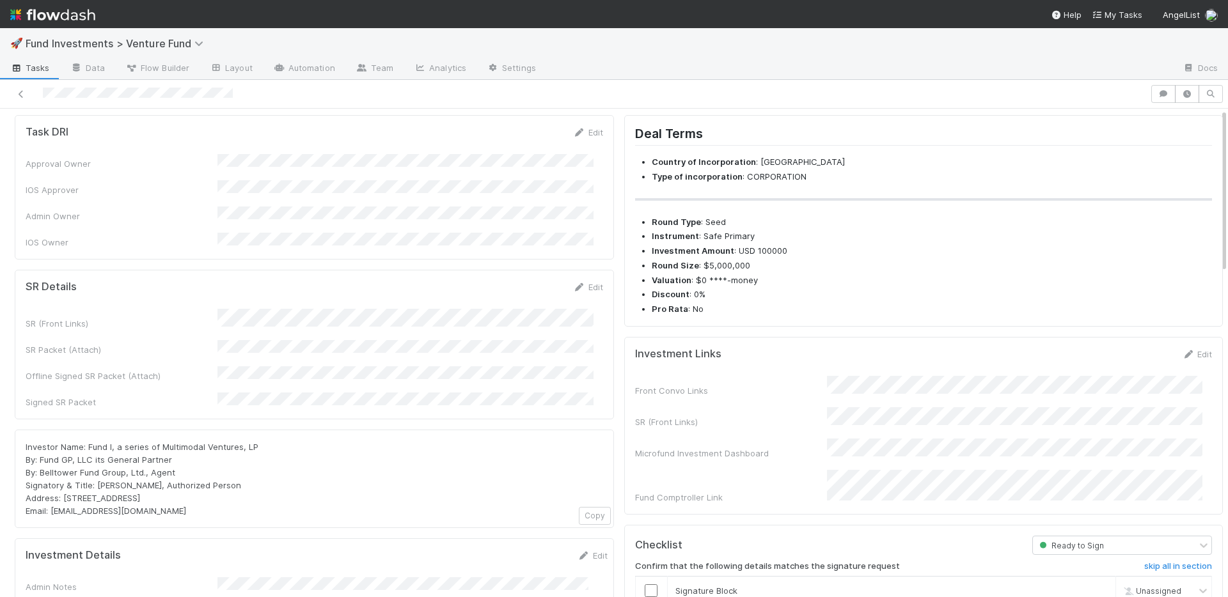
scroll to position [0, 0]
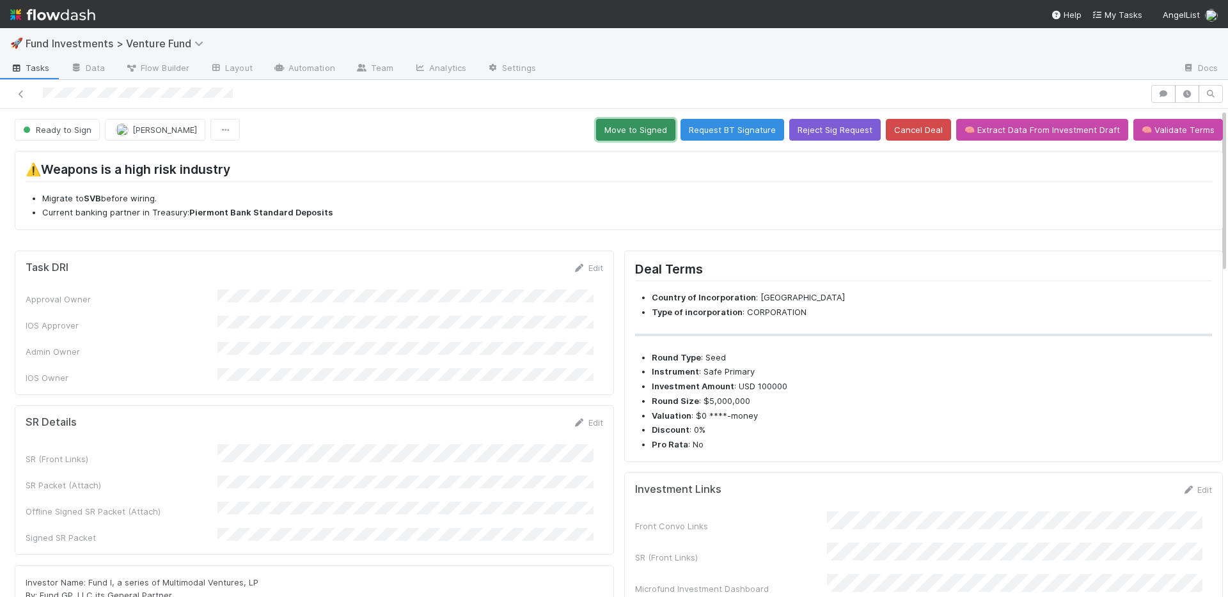
click at [639, 127] on button "Move to Signed" at bounding box center [635, 130] width 79 height 22
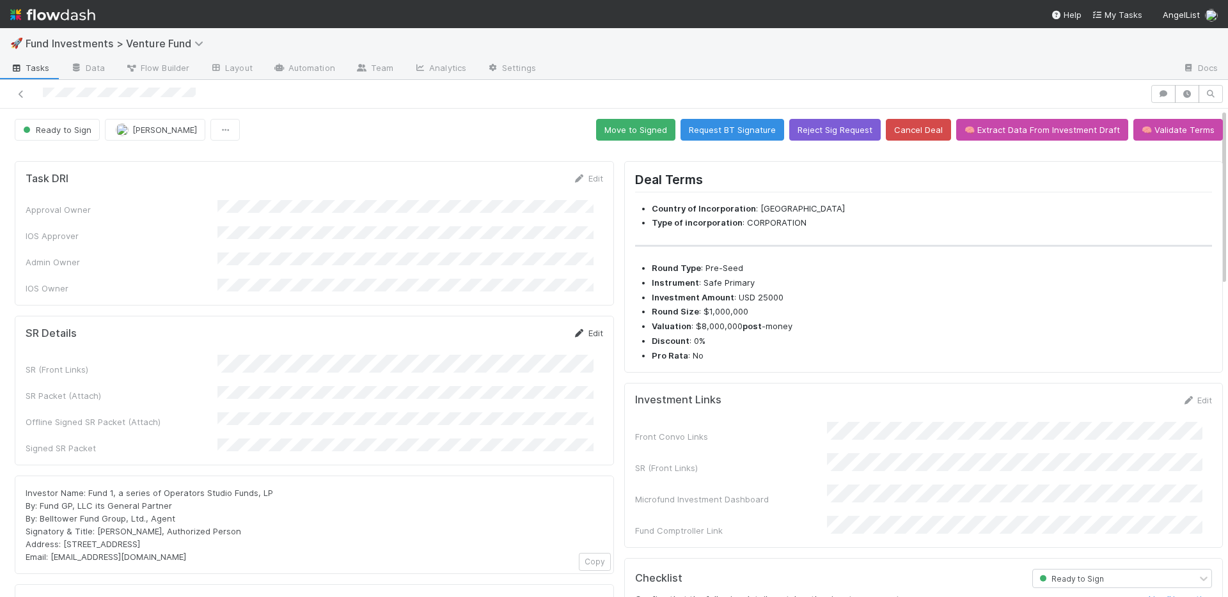
click at [582, 328] on link "Edit" at bounding box center [588, 333] width 30 height 10
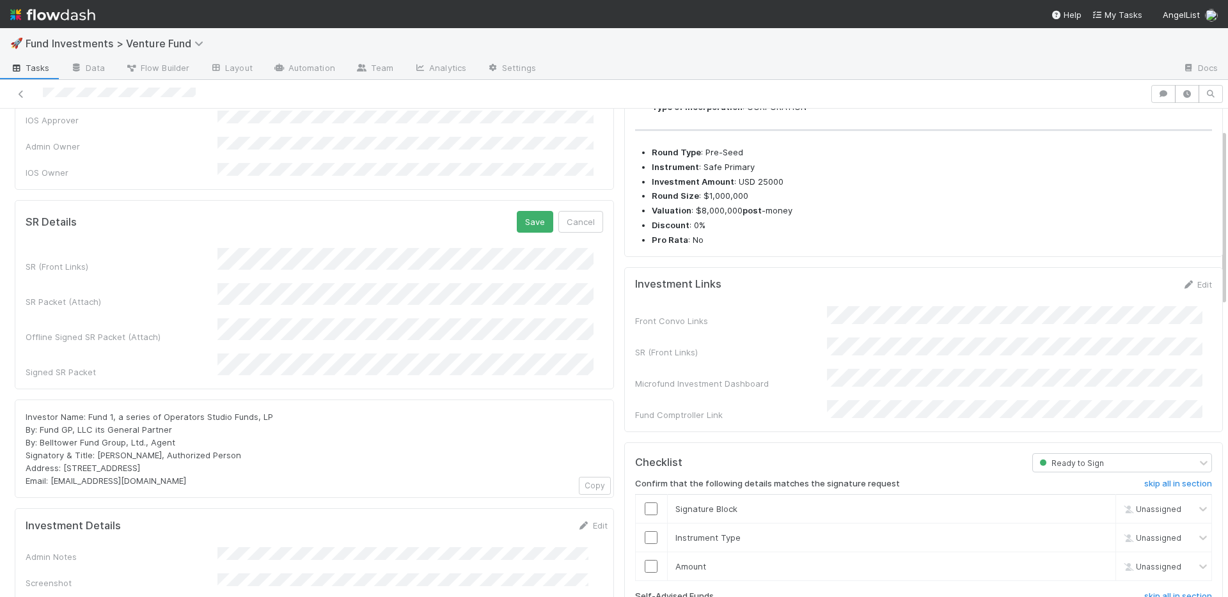
scroll to position [118, 0]
click at [526, 209] on button "Save" at bounding box center [535, 220] width 36 height 22
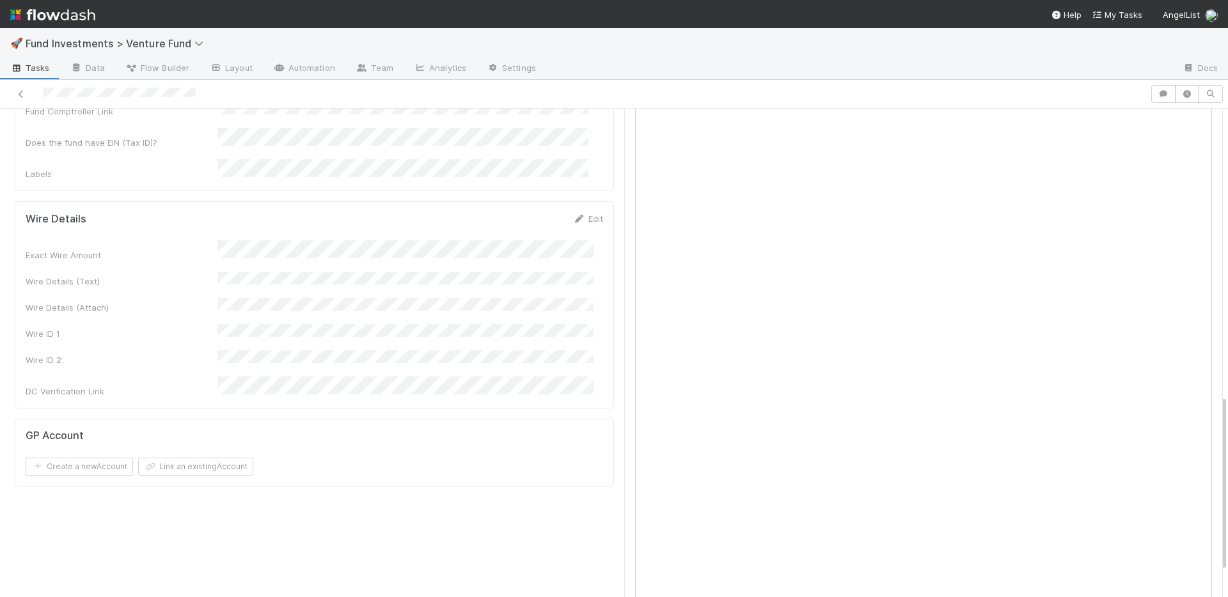
scroll to position [745, 0]
click at [584, 226] on link "Edit" at bounding box center [588, 231] width 30 height 10
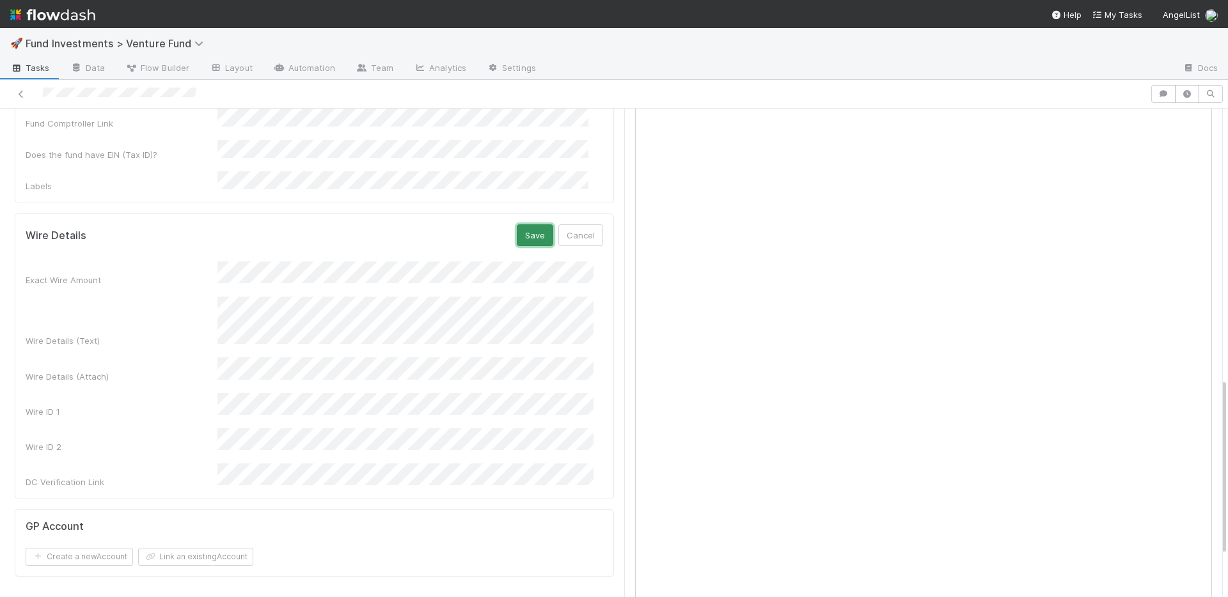
click at [524, 224] on button "Save" at bounding box center [535, 235] width 36 height 22
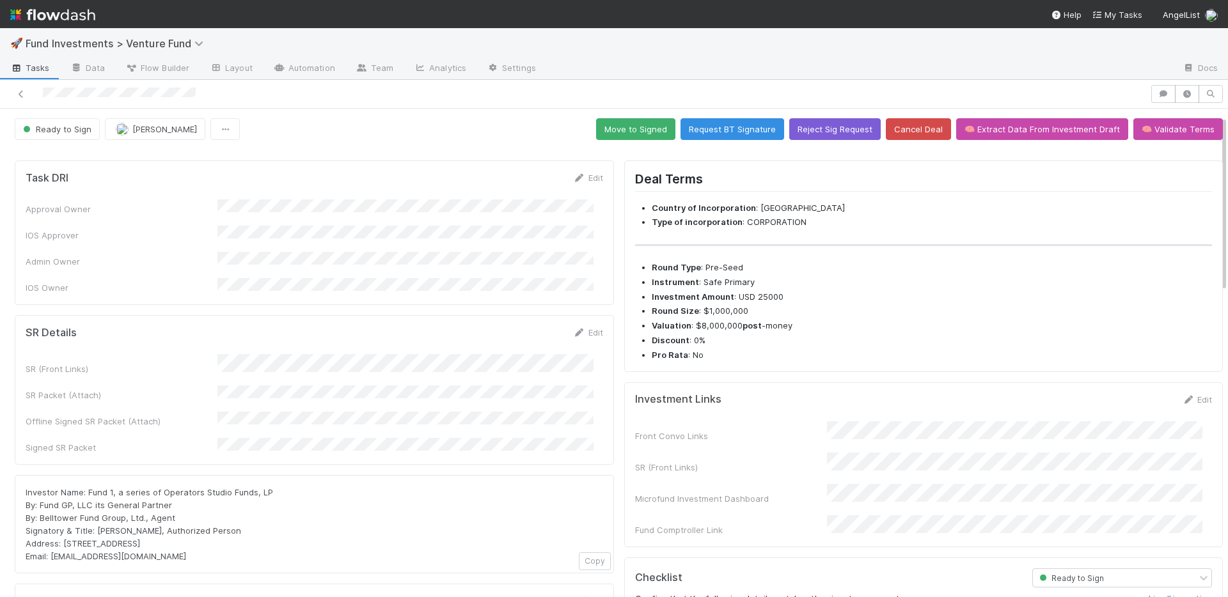
scroll to position [0, 0]
click at [634, 130] on button "Move to Signed" at bounding box center [635, 130] width 79 height 22
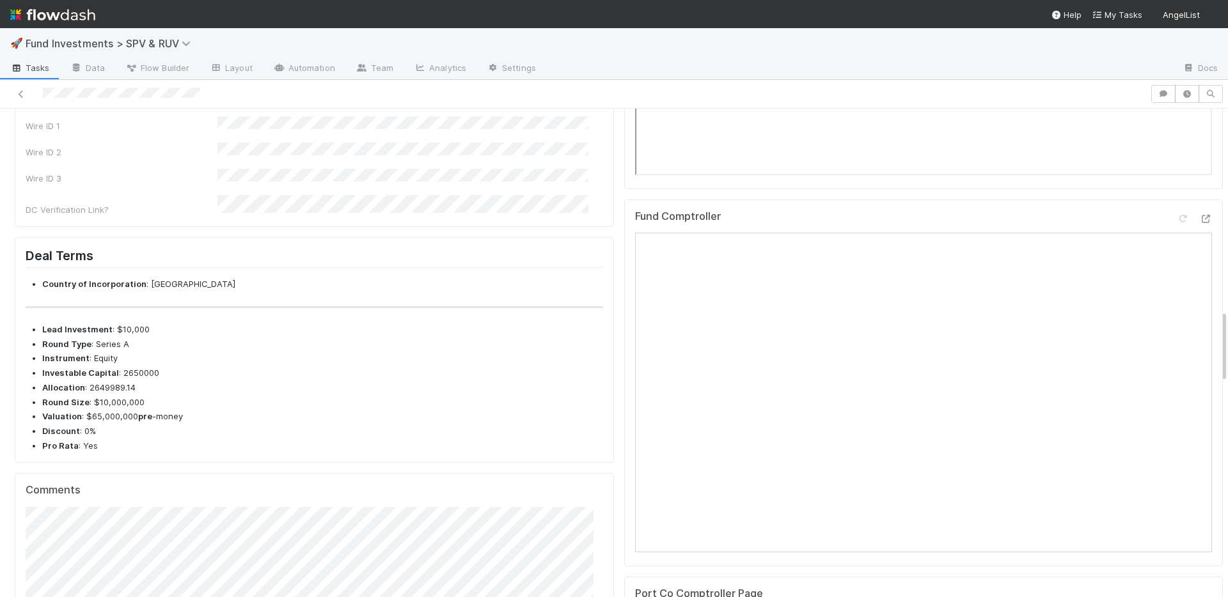
scroll to position [1350, 0]
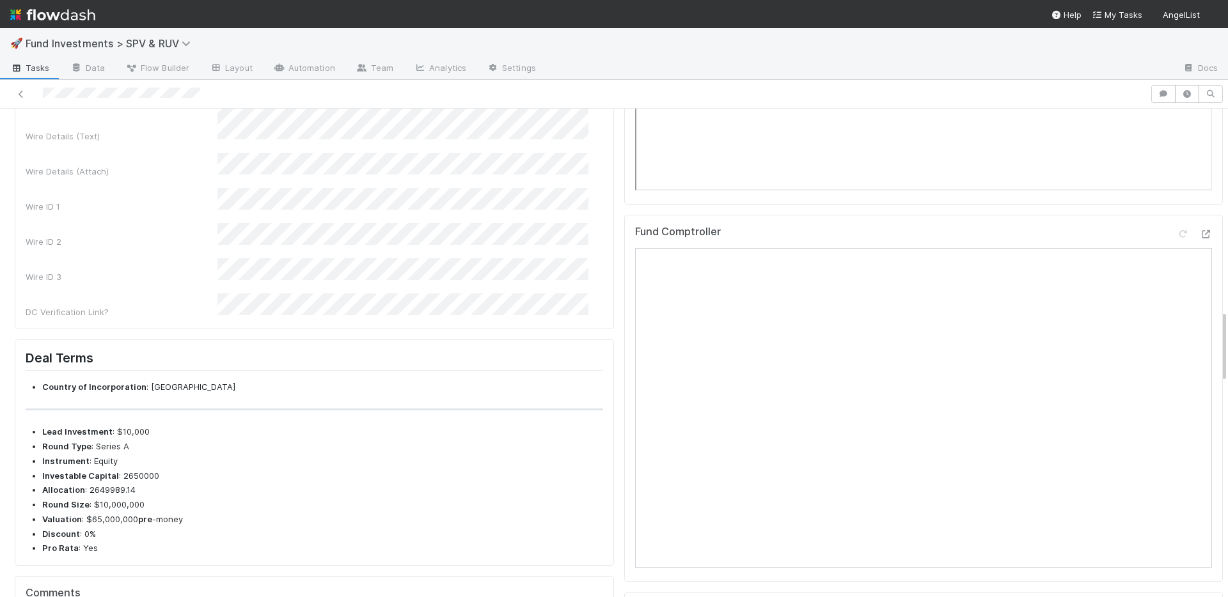
click at [212, 318] on div "DC Verification Link?" at bounding box center [317, 305] width 582 height 25
click at [525, 42] on button "Save" at bounding box center [539, 31] width 36 height 22
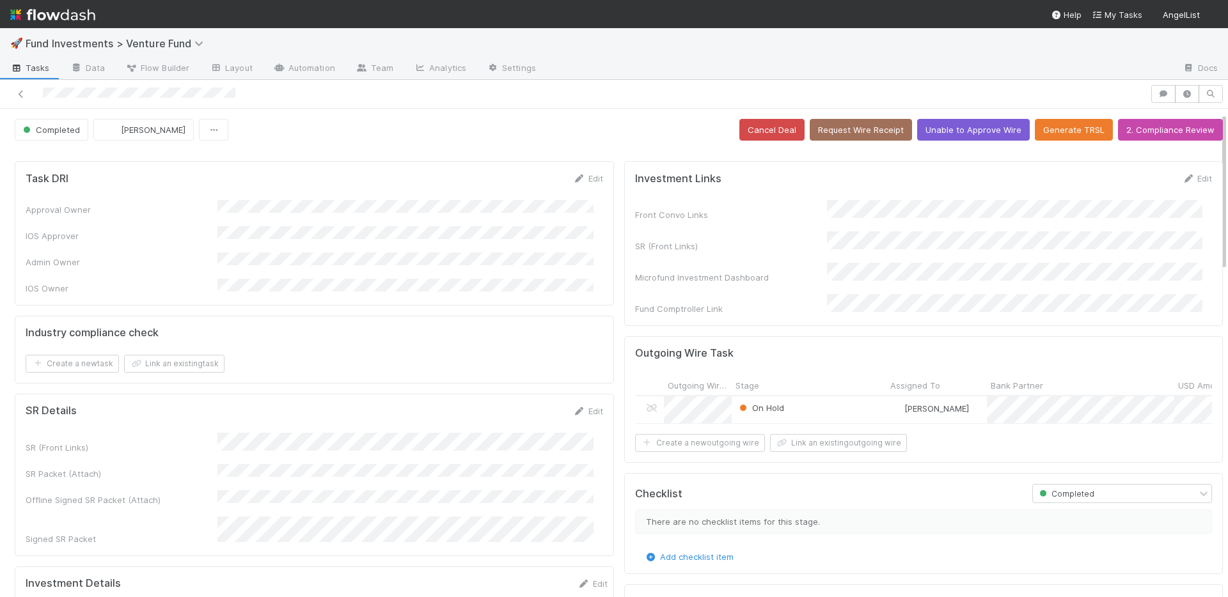
scroll to position [246, 0]
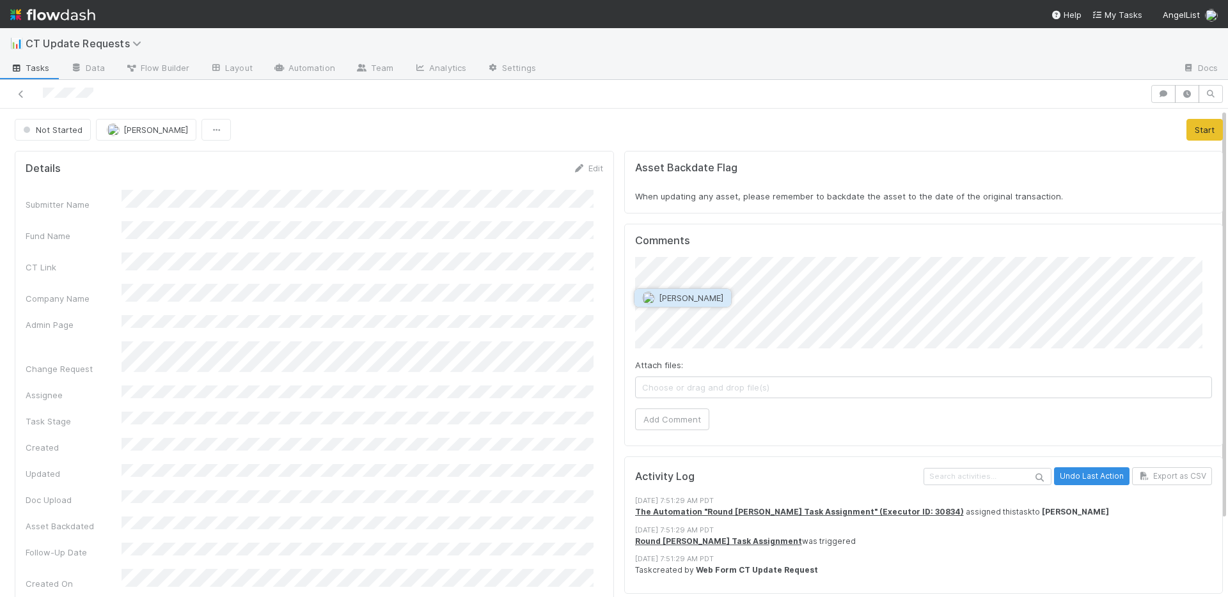
click at [678, 302] on span "[PERSON_NAME]" at bounding box center [691, 298] width 65 height 10
click at [676, 413] on button "Add Comment" at bounding box center [672, 420] width 74 height 22
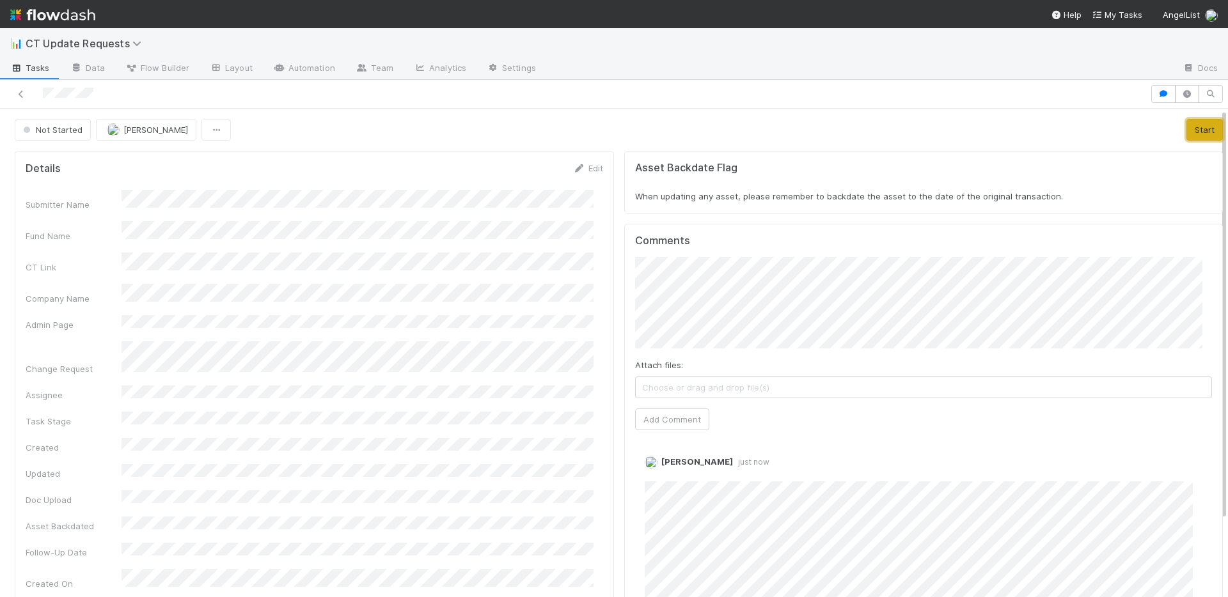
click at [1191, 121] on button "Start" at bounding box center [1204, 130] width 36 height 22
click at [594, 278] on div "Details Edit Submitter Name Fund Name CT Link Company Name Admin Page Change Re…" at bounding box center [619, 511] width 1218 height 730
click at [682, 409] on button "Add Comment" at bounding box center [672, 420] width 74 height 22
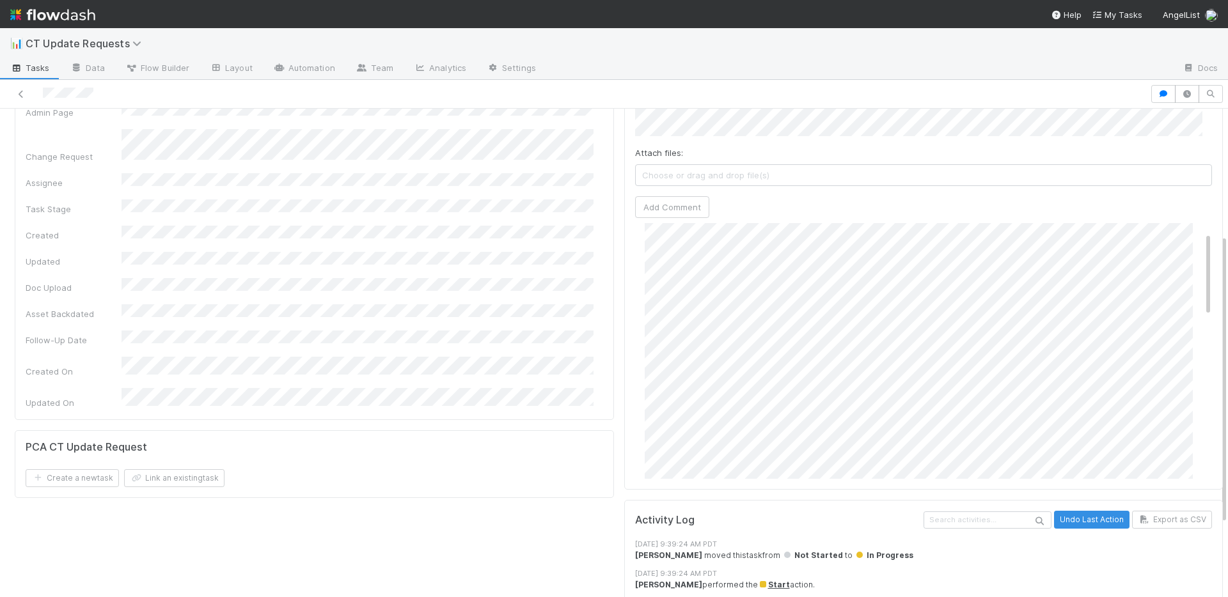
scroll to position [270, 0]
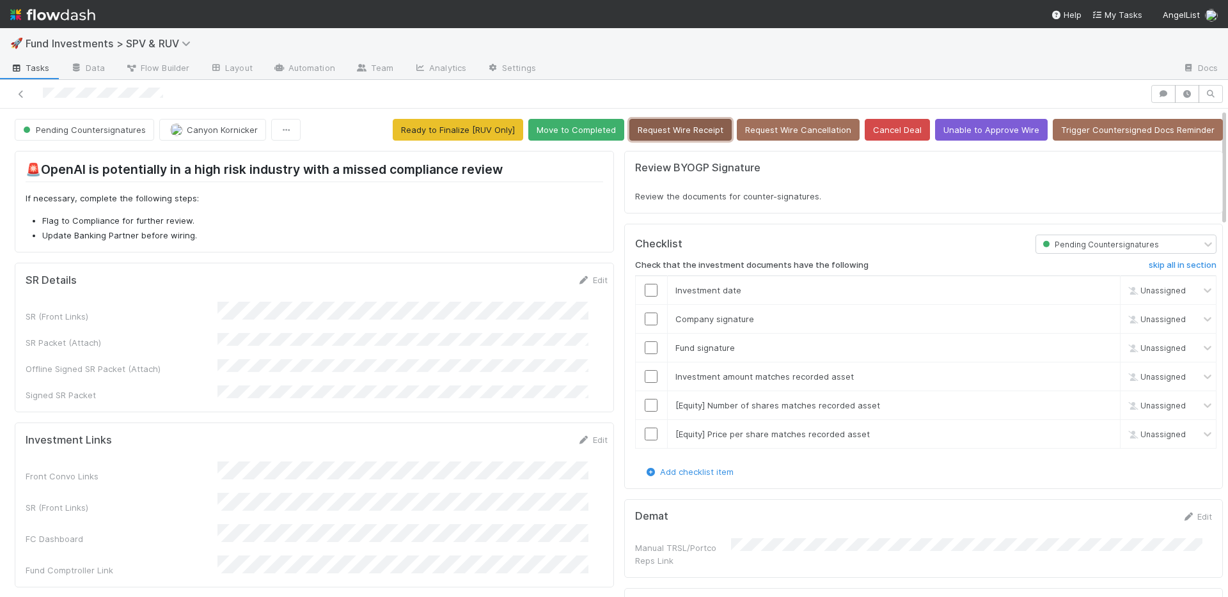
click at [673, 127] on button "Request Wire Receipt" at bounding box center [680, 130] width 102 height 22
